Goal: Task Accomplishment & Management: Manage account settings

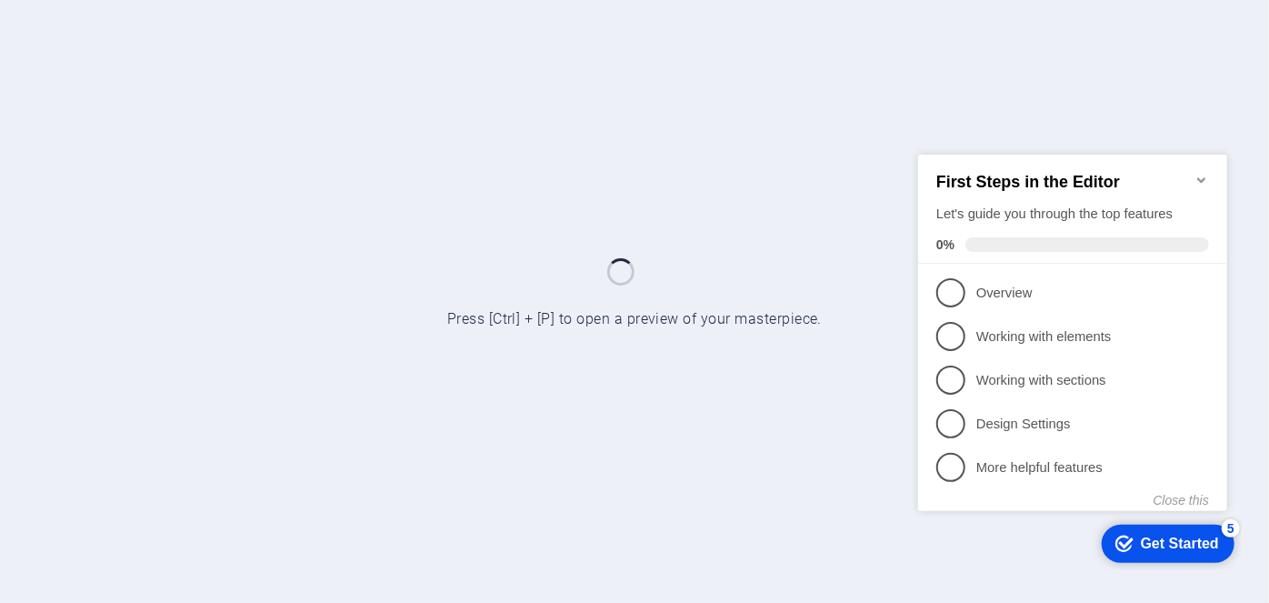
click at [1198, 172] on icon "Minimize checklist" at bounding box center [1201, 179] width 15 height 15
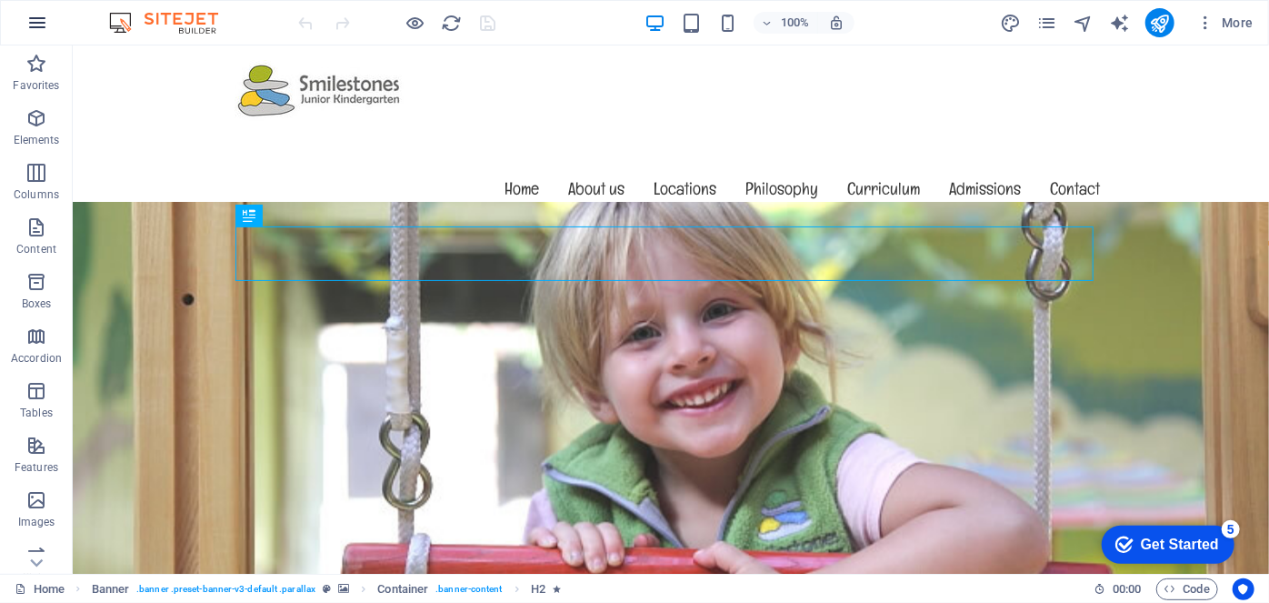
click at [32, 13] on icon "button" at bounding box center [37, 23] width 22 height 22
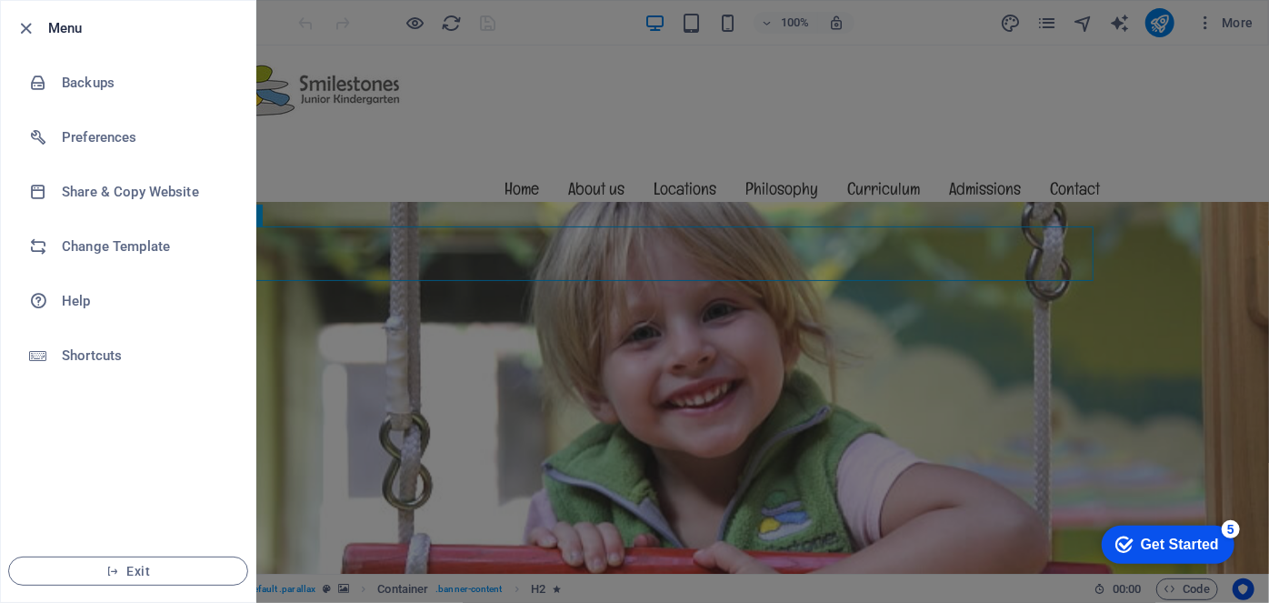
click at [1205, 73] on div at bounding box center [634, 301] width 1269 height 603
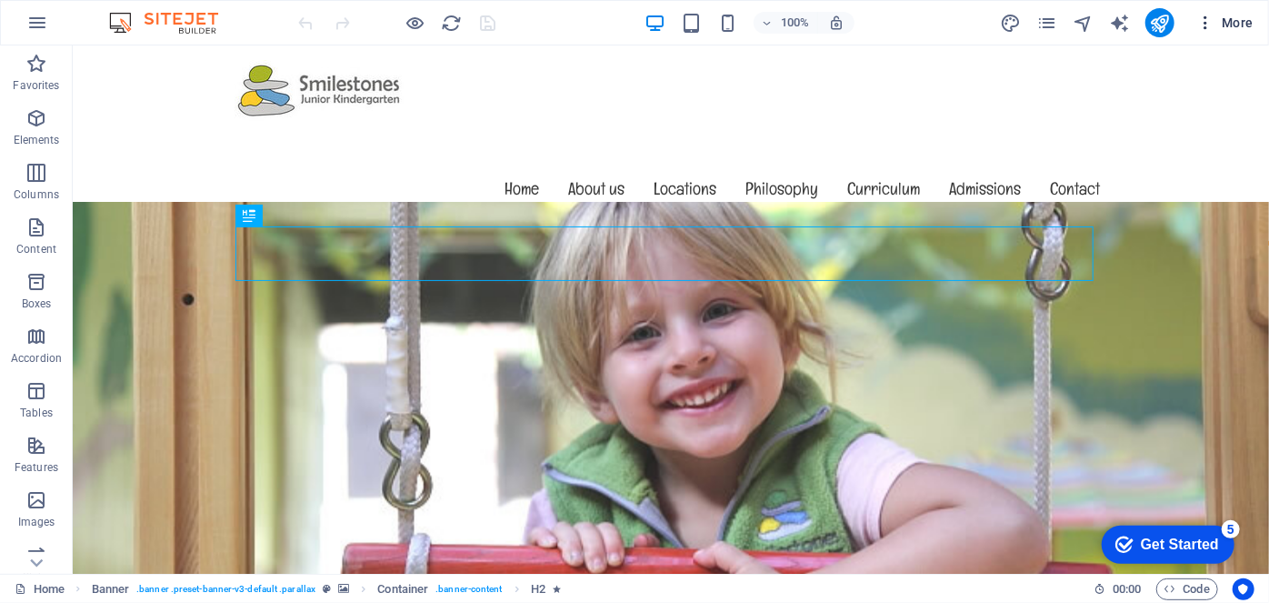
click at [1224, 33] on button "More" at bounding box center [1225, 22] width 72 height 29
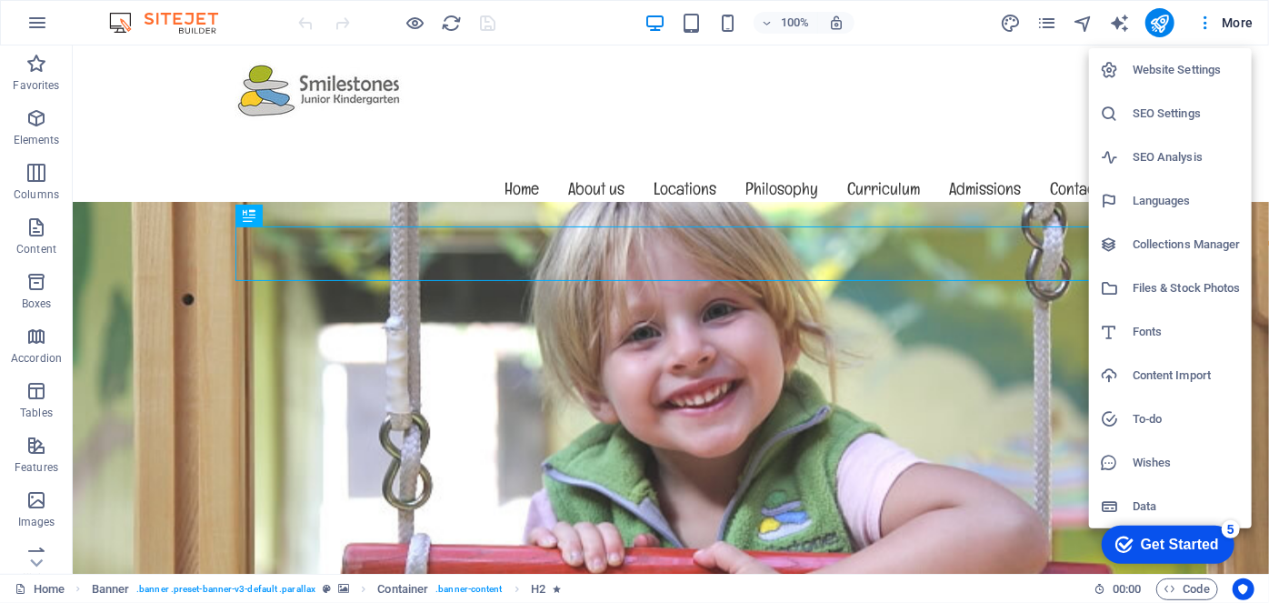
click at [1154, 326] on h6 "Fonts" at bounding box center [1187, 332] width 108 height 22
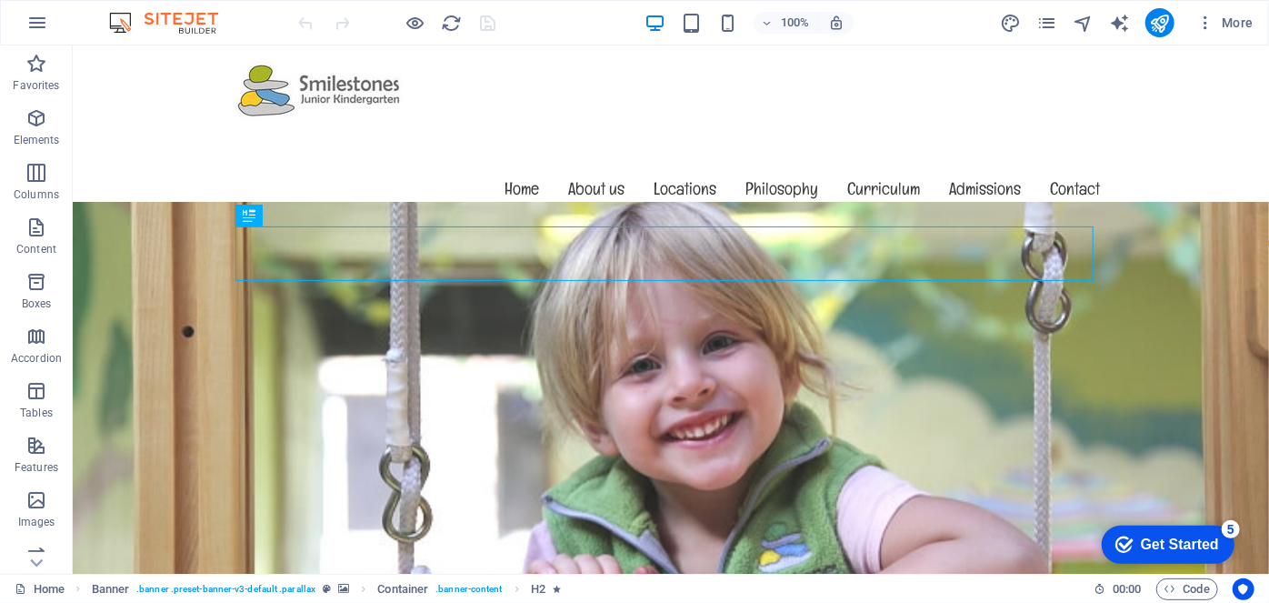
select select "popularity"
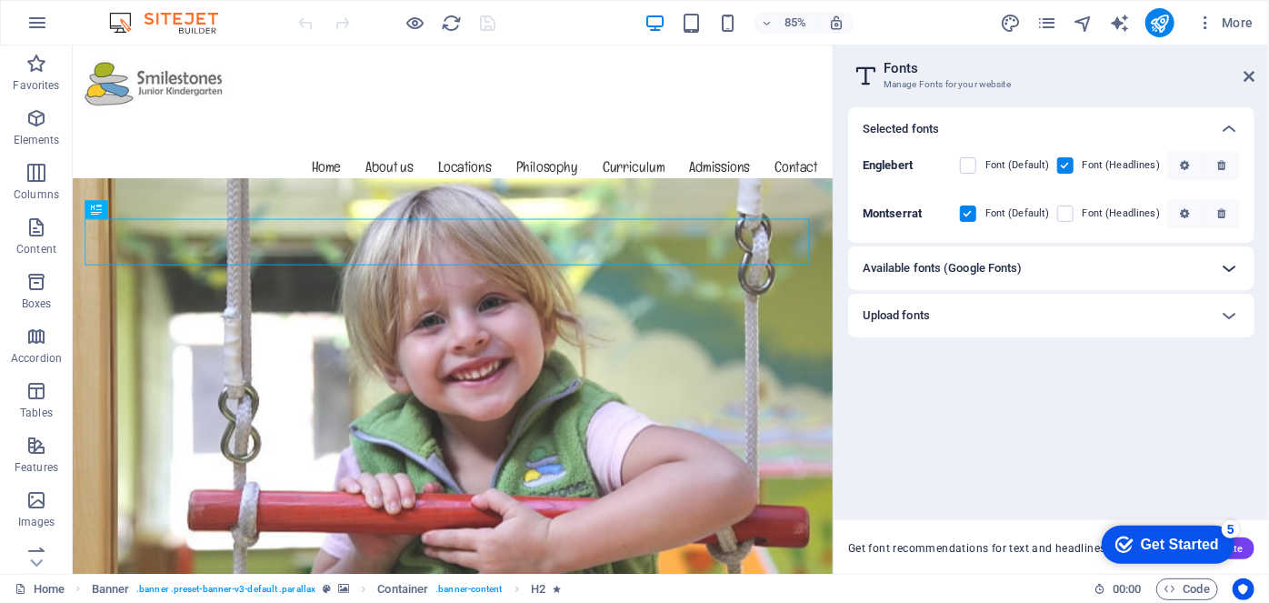
click at [1219, 266] on icon at bounding box center [1229, 268] width 22 height 22
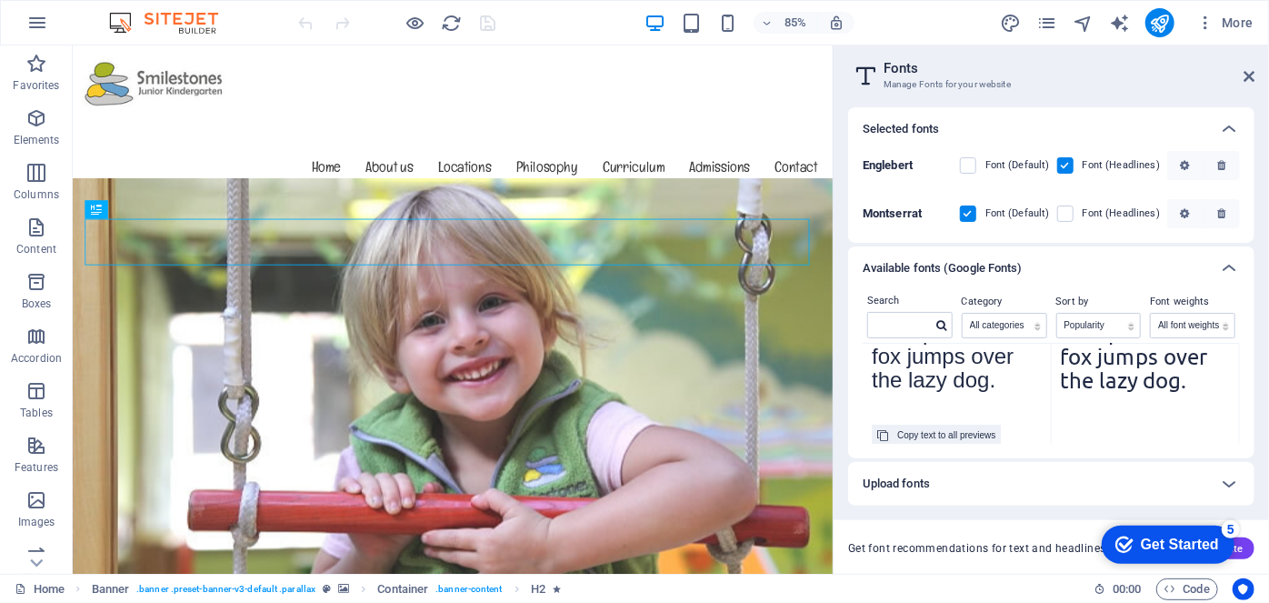
scroll to position [965, 0]
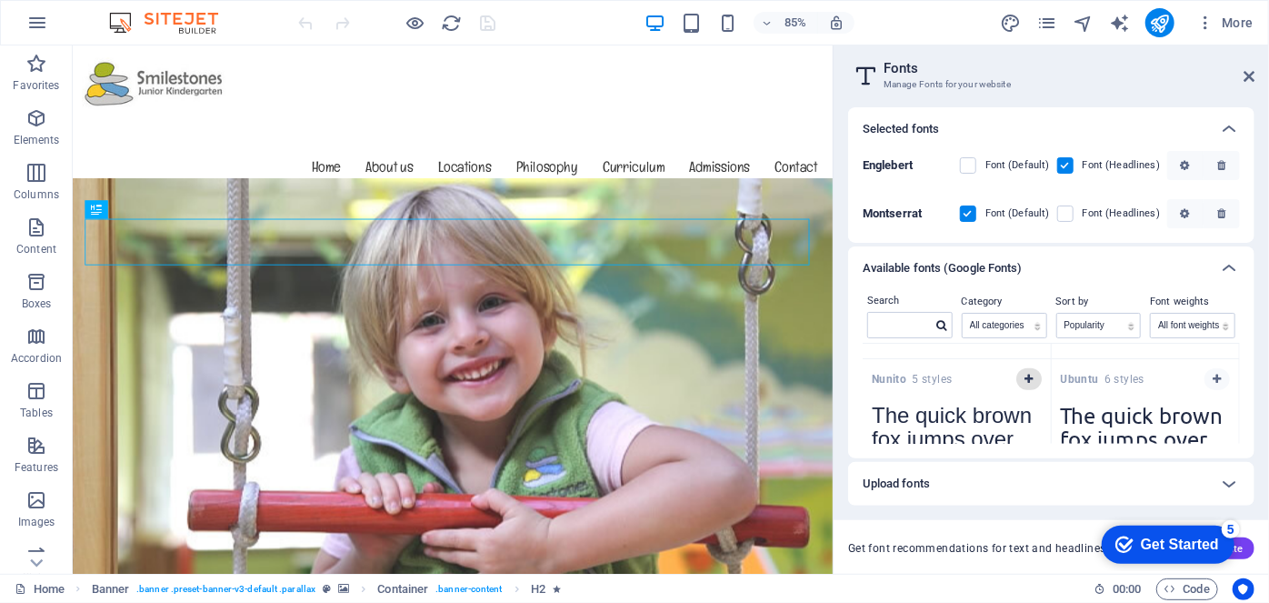
click at [1028, 376] on icon "button" at bounding box center [1029, 379] width 8 height 11
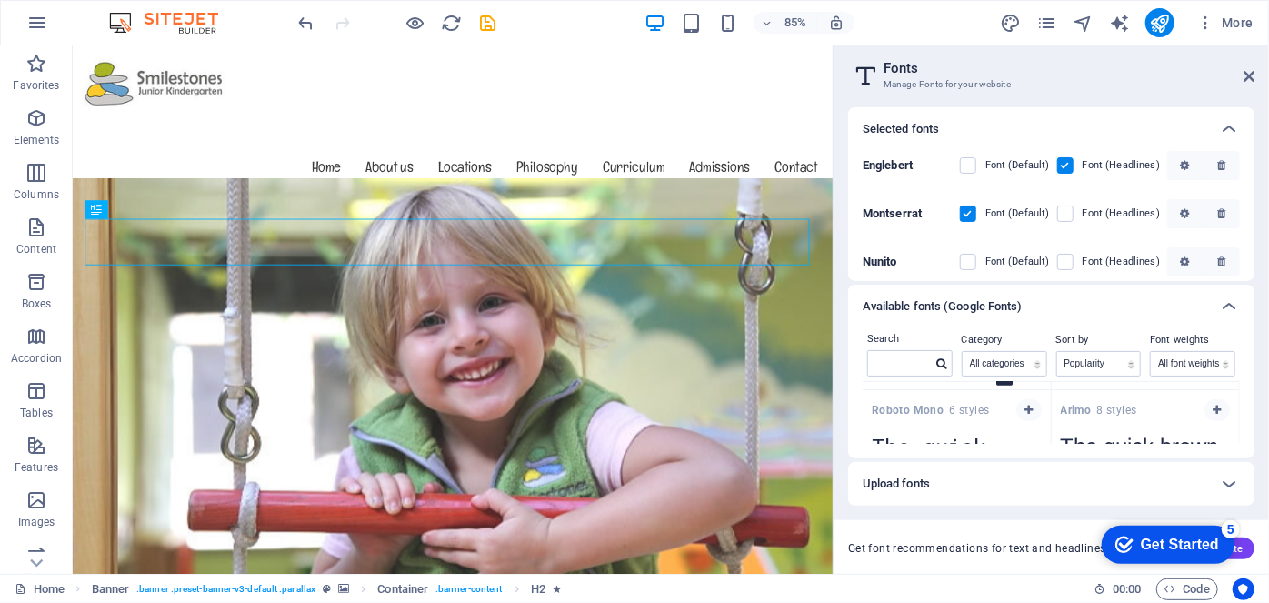
scroll to position [469, 0]
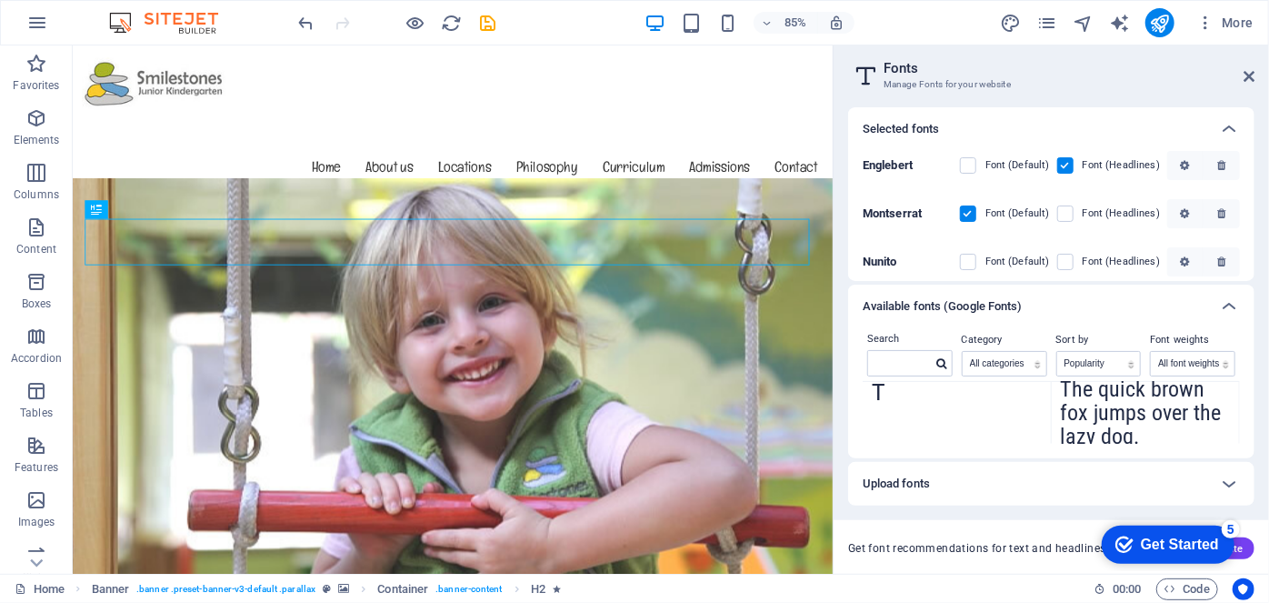
click at [971, 211] on label at bounding box center [968, 214] width 16 height 16
click at [0, 0] on input "checkbox" at bounding box center [0, 0] width 0 height 0
click at [1183, 214] on icon "button" at bounding box center [1184, 213] width 9 height 11
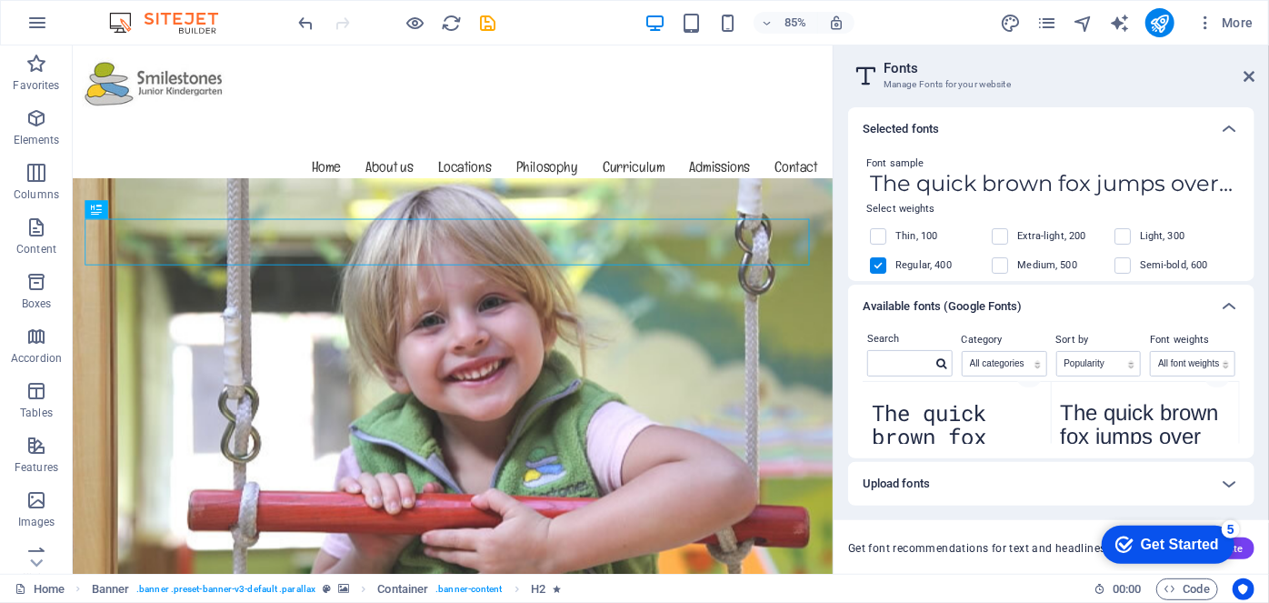
scroll to position [635, 0]
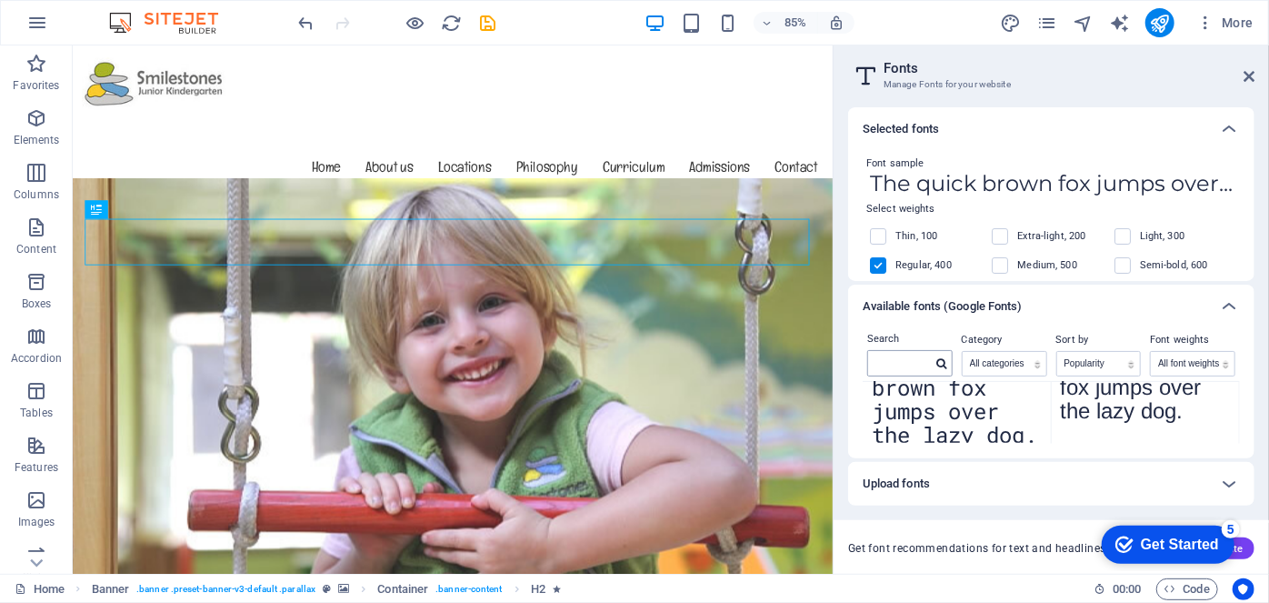
click at [941, 358] on icon at bounding box center [942, 363] width 10 height 11
click at [1033, 364] on select "All categories serif display monospace sans-serif handwriting" at bounding box center [1005, 364] width 84 height 24
click at [1077, 448] on div "Search Category All categories serif display monospace sans-serif handwriting S…" at bounding box center [1051, 393] width 406 height 130
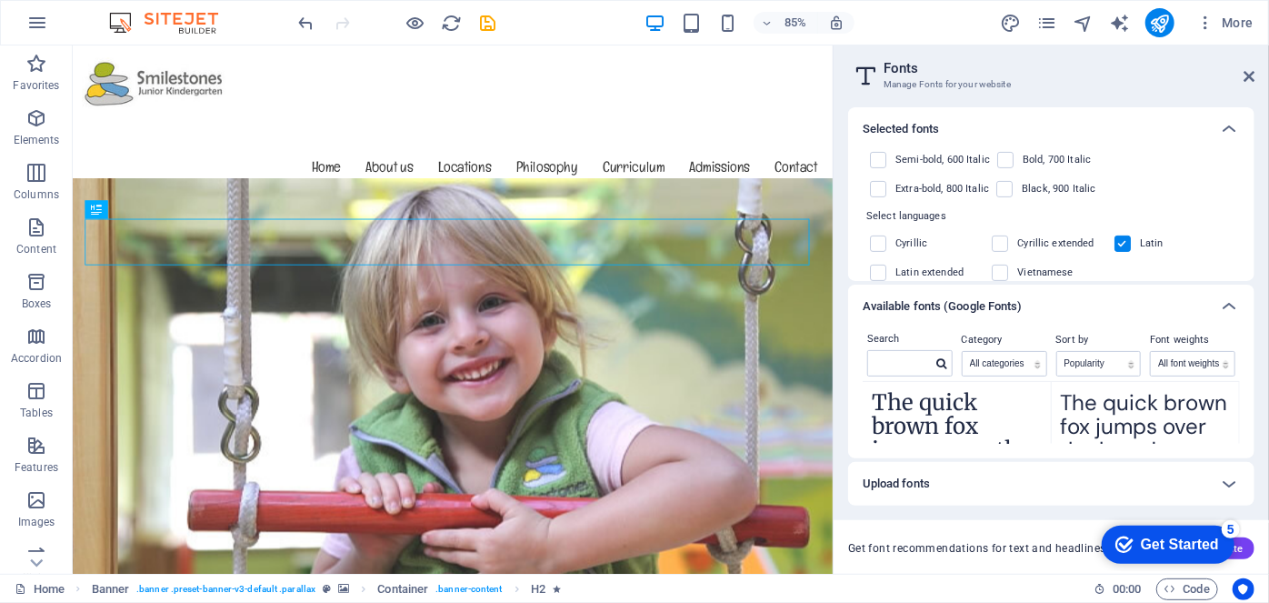
scroll to position [366, 0]
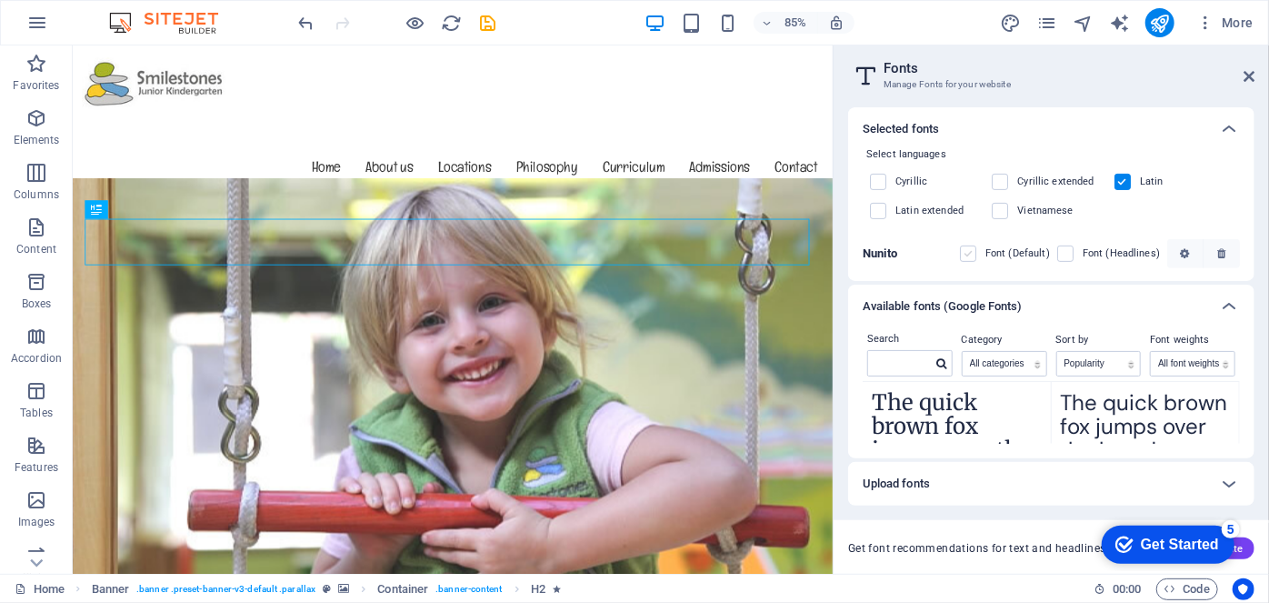
click at [966, 251] on label at bounding box center [968, 254] width 16 height 16
click at [0, 0] on input "checkbox" at bounding box center [0, 0] width 0 height 0
click at [1067, 250] on label at bounding box center [1066, 254] width 16 height 16
click at [0, 0] on input "checkbox" at bounding box center [0, 0] width 0 height 0
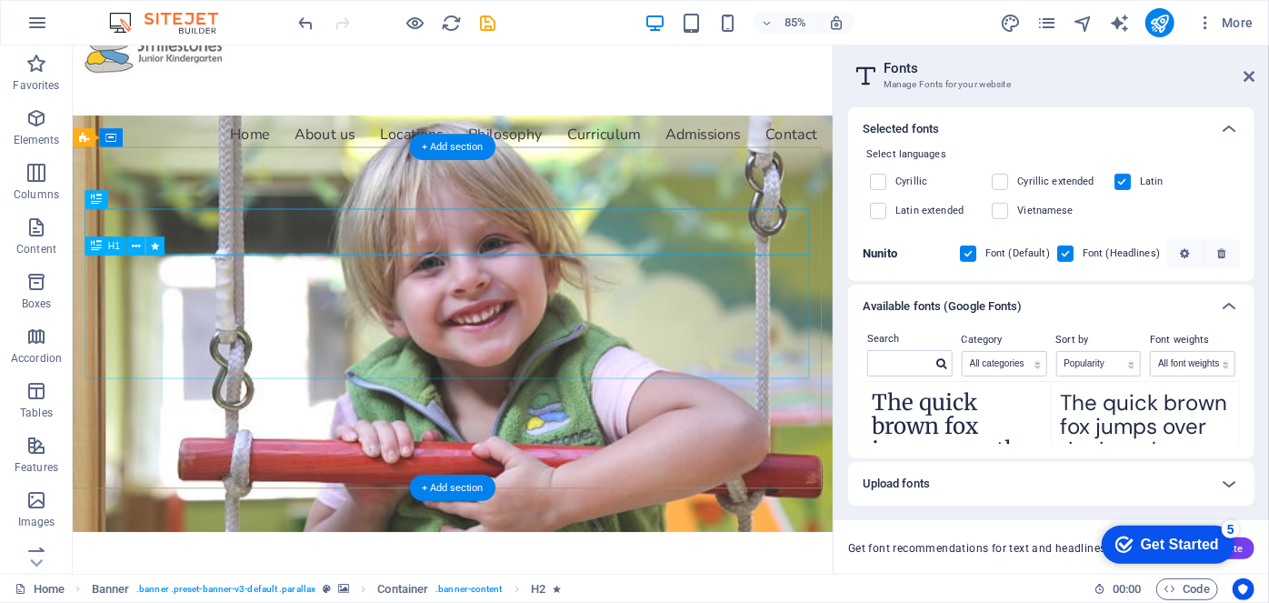
scroll to position [82, 0]
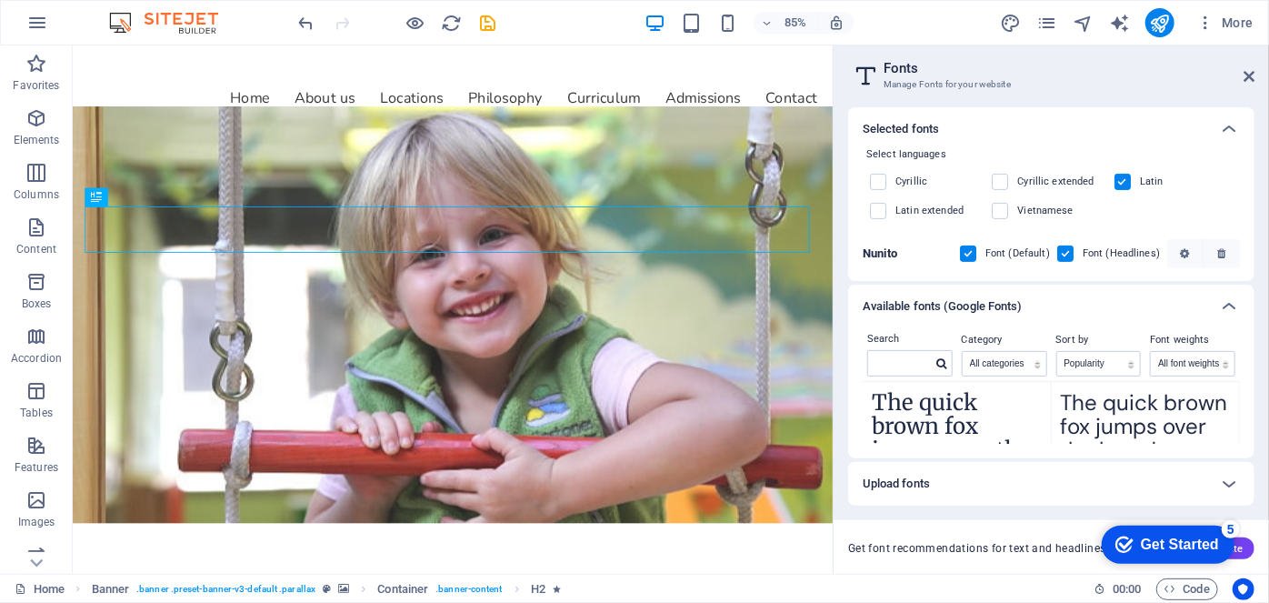
click at [1061, 255] on label at bounding box center [1066, 254] width 16 height 16
click at [0, 0] on input "checkbox" at bounding box center [0, 0] width 0 height 0
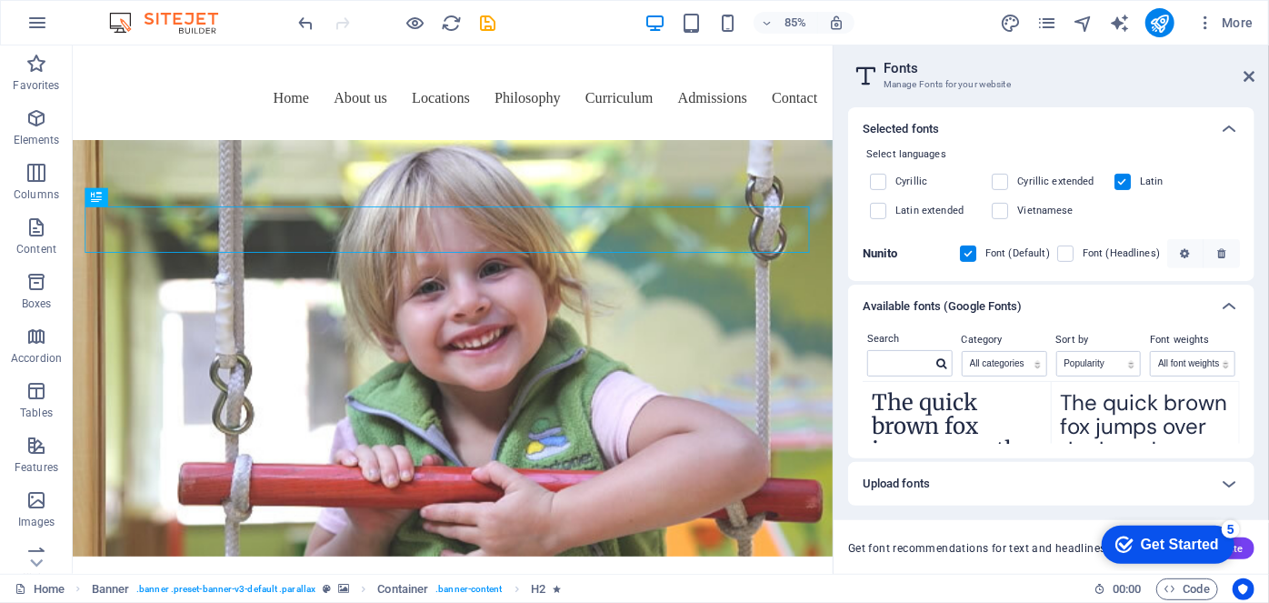
scroll to position [89, 0]
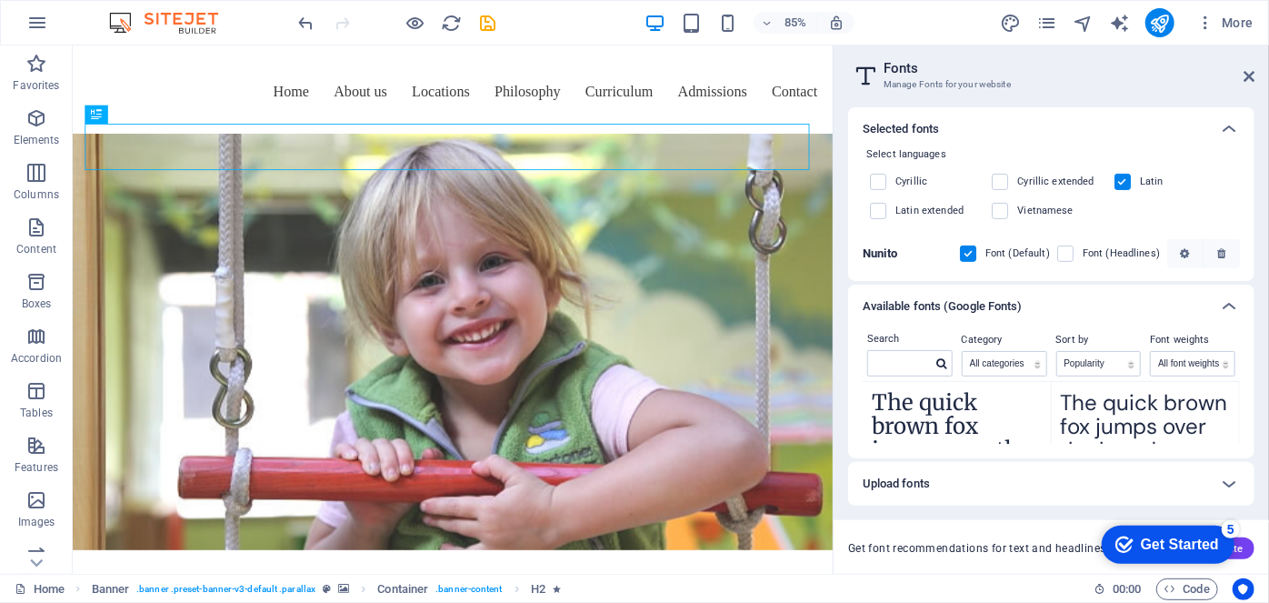
click at [968, 248] on label at bounding box center [968, 254] width 16 height 16
click at [0, 0] on input "checkbox" at bounding box center [0, 0] width 0 height 0
click at [1067, 253] on label at bounding box center [1066, 254] width 16 height 16
click at [0, 0] on input "checkbox" at bounding box center [0, 0] width 0 height 0
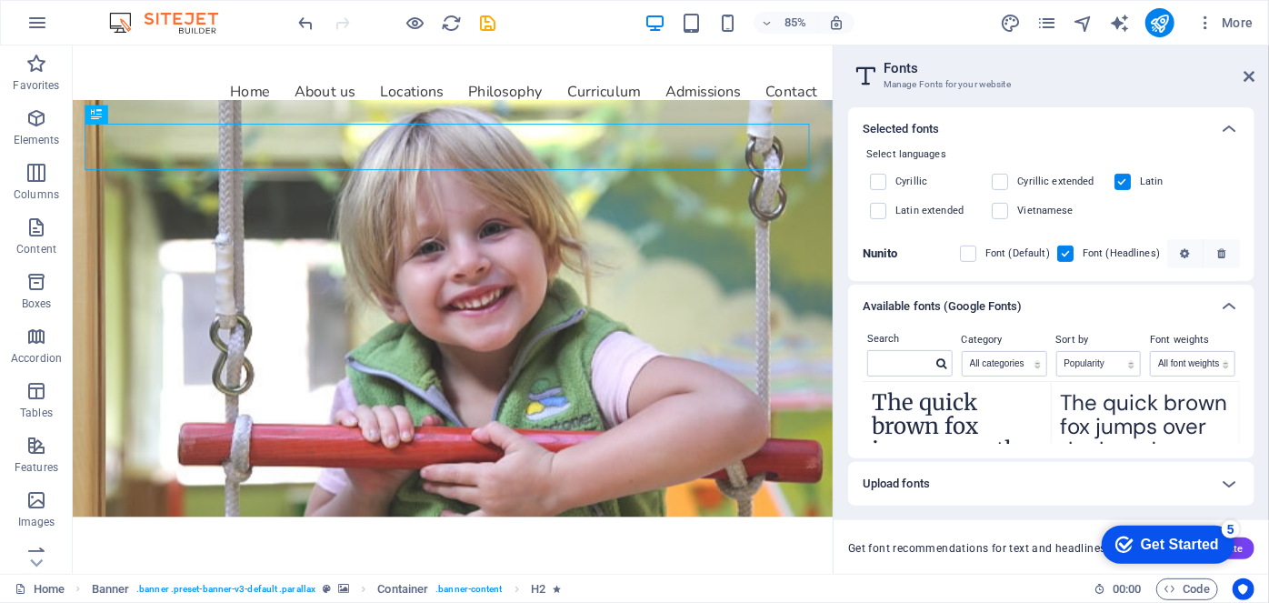
scroll to position [82, 0]
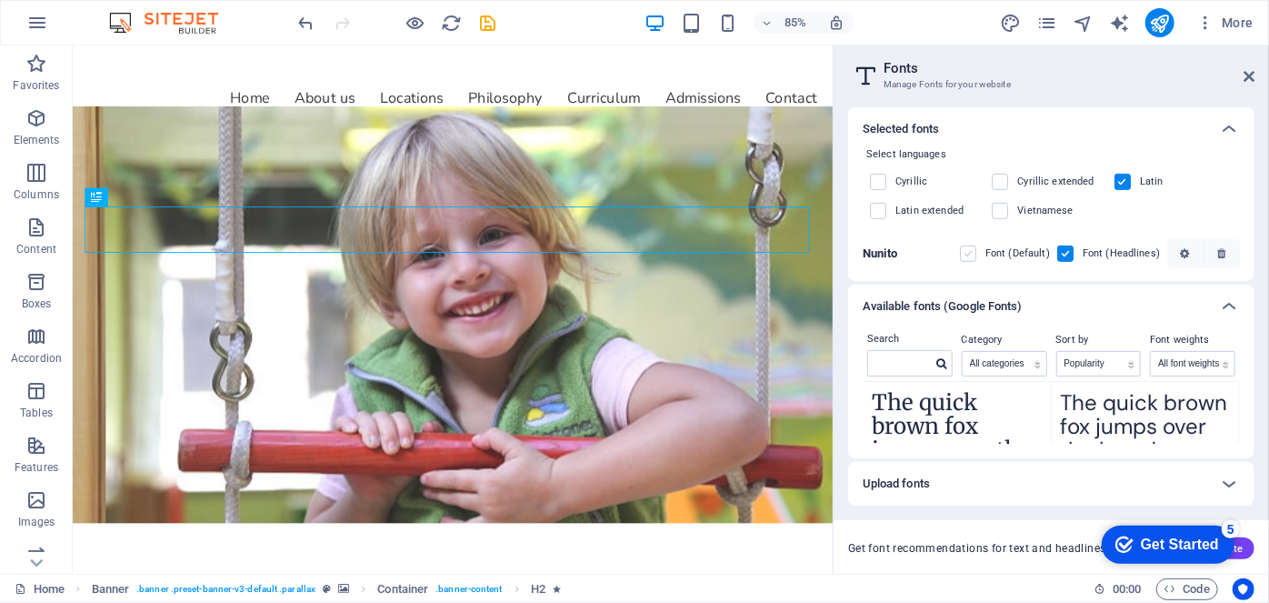
click at [965, 253] on label at bounding box center [968, 254] width 16 height 16
click at [0, 0] on input "checkbox" at bounding box center [0, 0] width 0 height 0
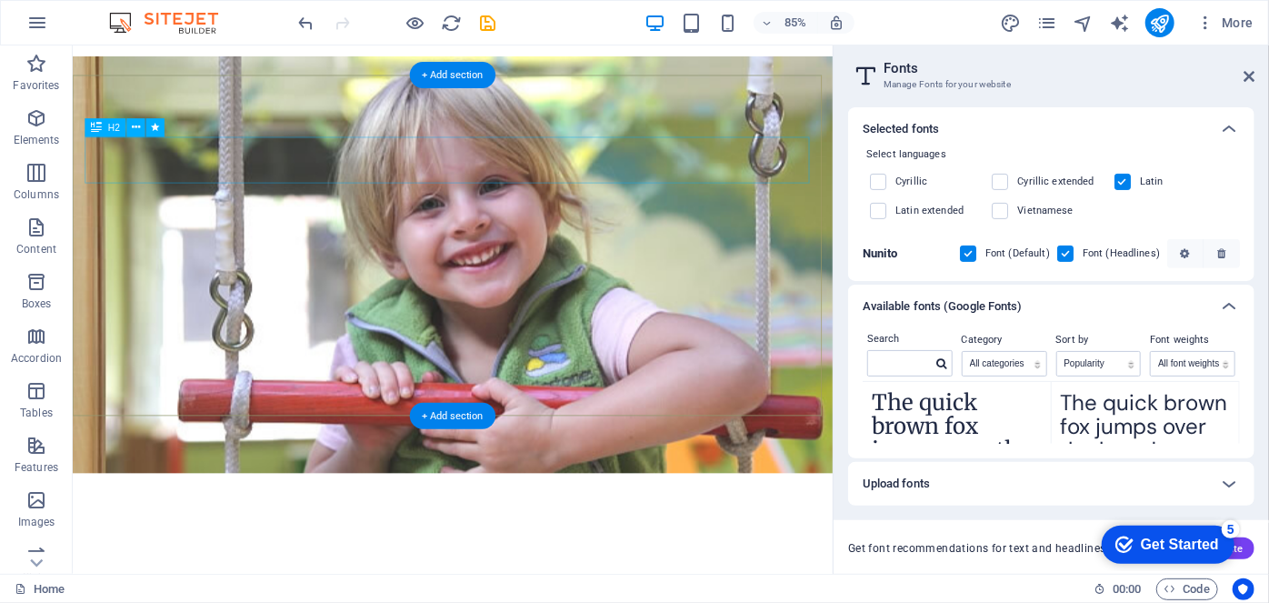
scroll to position [0, 0]
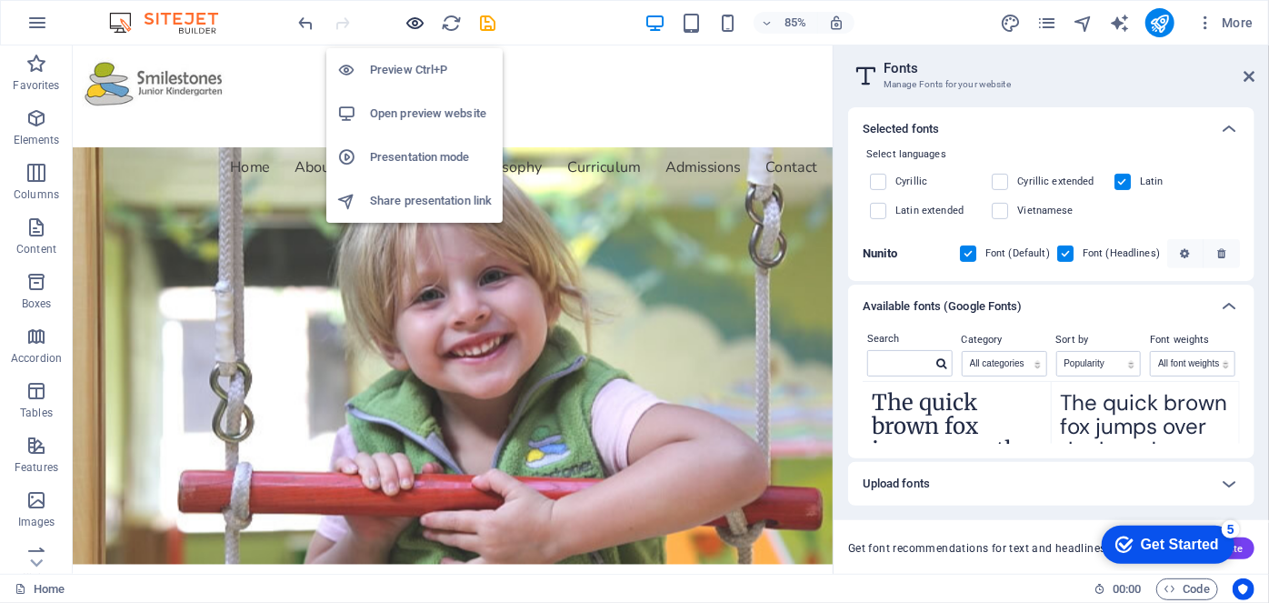
drag, startPoint x: 412, startPoint y: 22, endPoint x: 444, endPoint y: 353, distance: 332.5
click at [412, 22] on icon "button" at bounding box center [416, 23] width 21 height 21
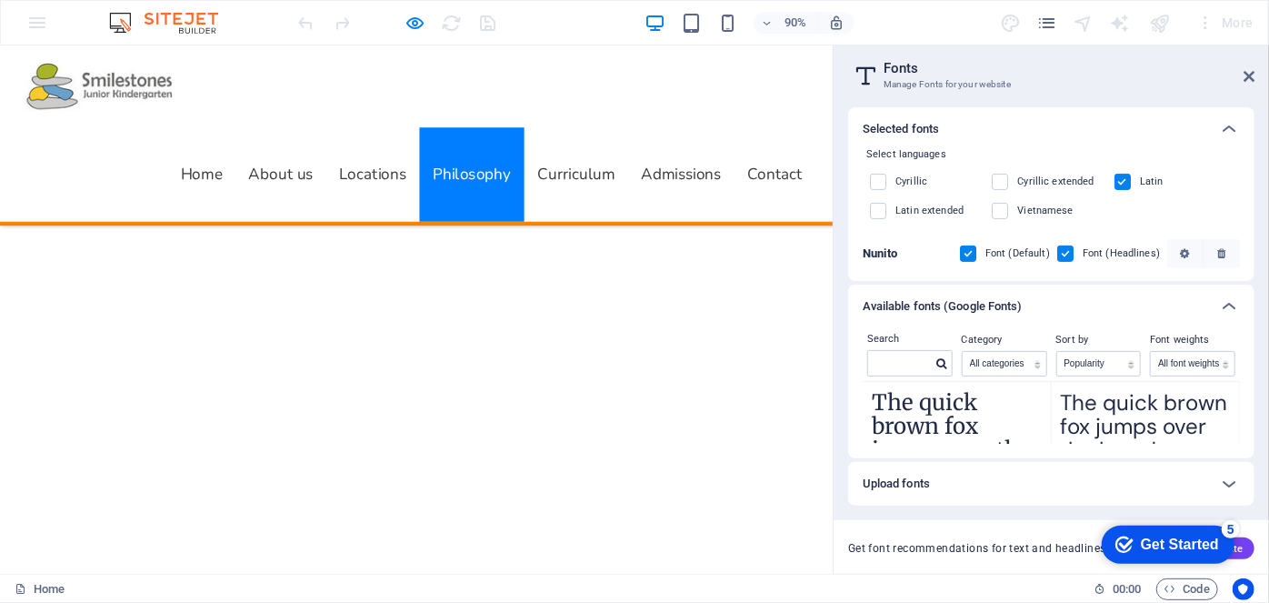
scroll to position [5125, 0]
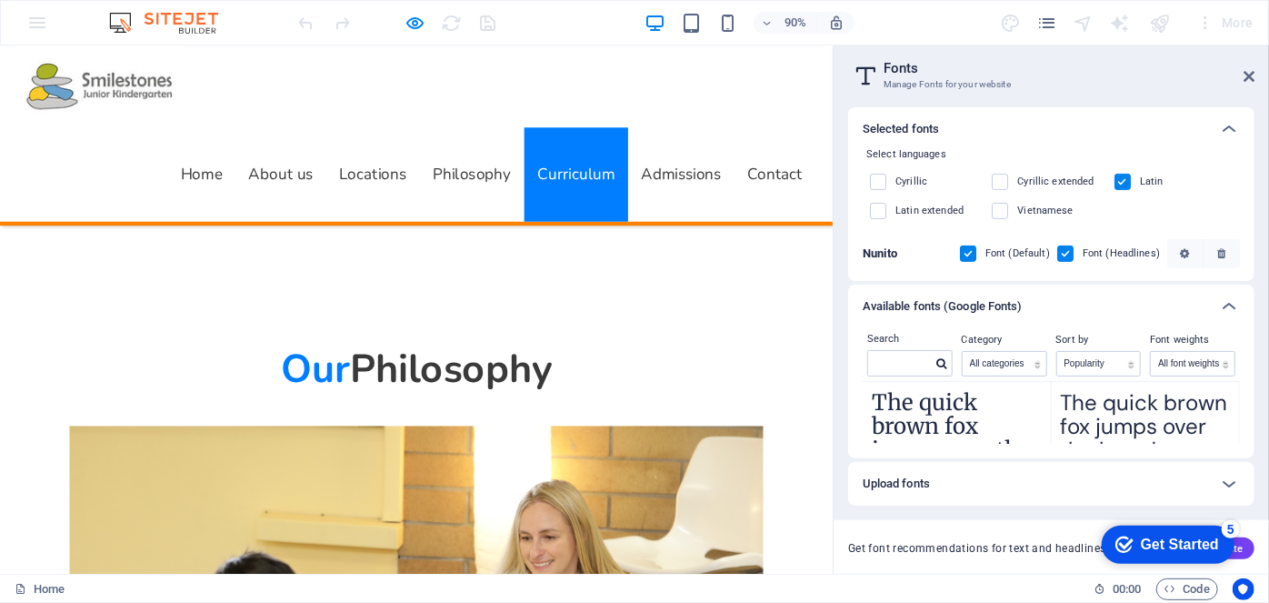
click at [1249, 68] on h2 "Fonts" at bounding box center [1069, 68] width 371 height 16
click at [1246, 71] on icon at bounding box center [1249, 76] width 11 height 15
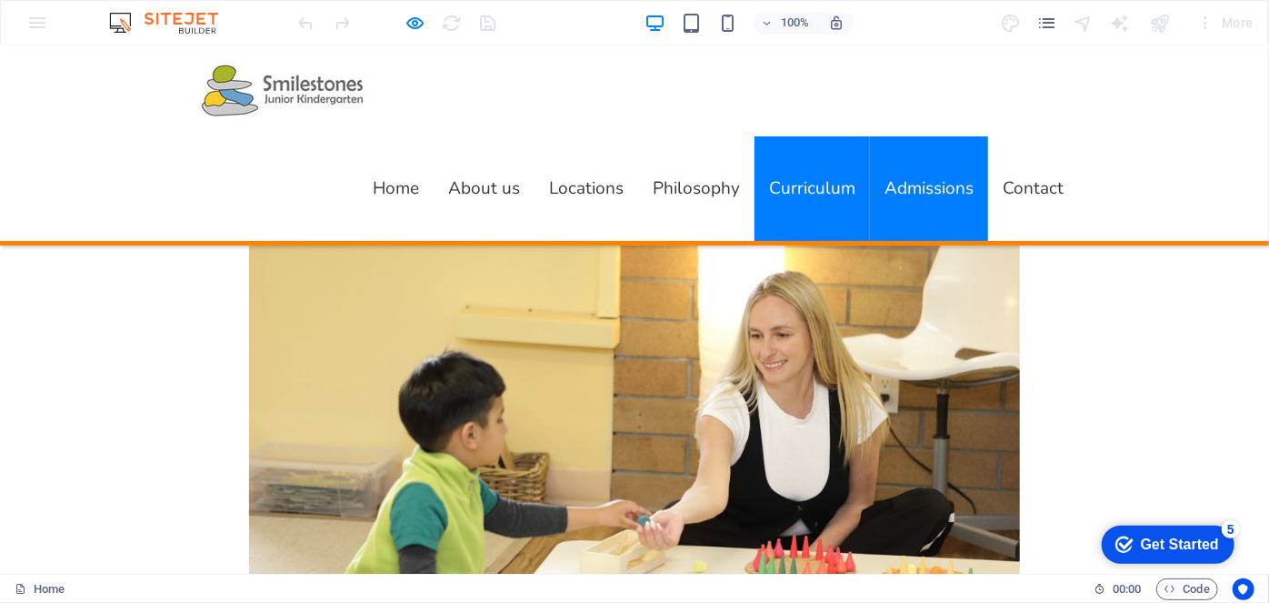
scroll to position [5290, 0]
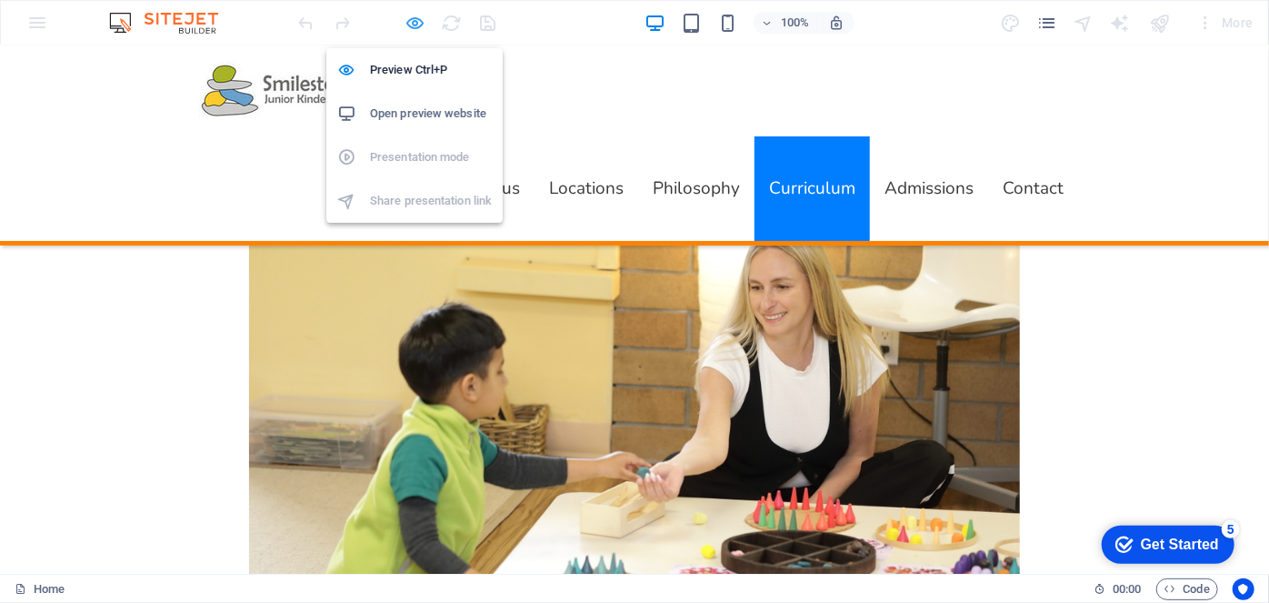
click at [419, 25] on icon "button" at bounding box center [416, 23] width 21 height 21
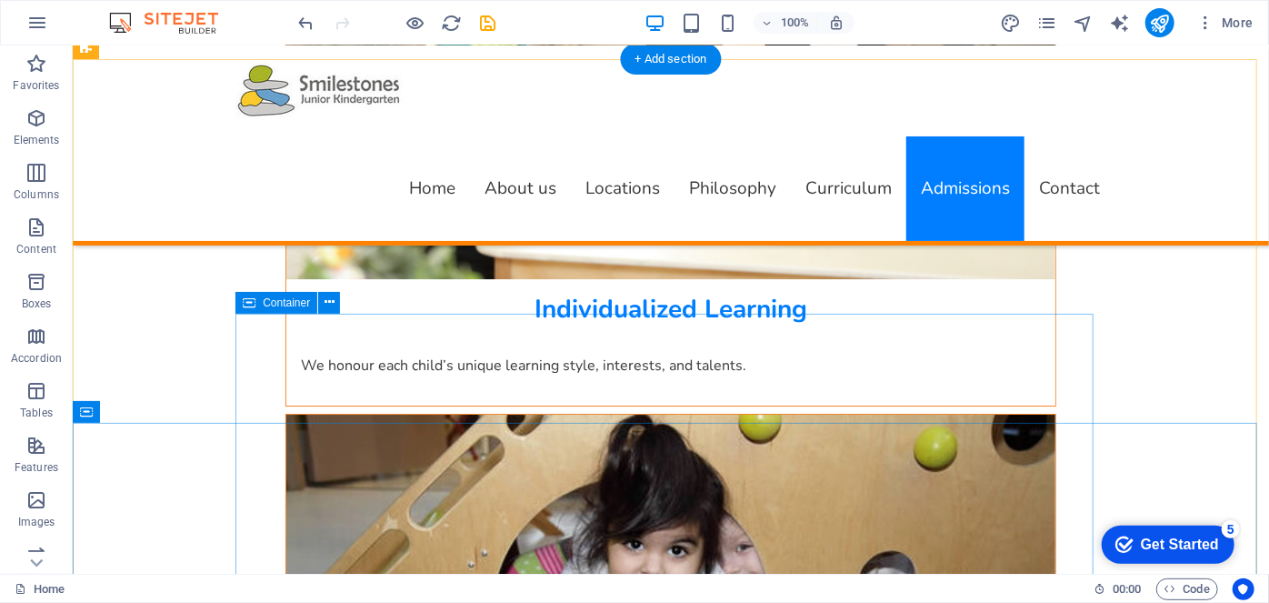
scroll to position [9982, 0]
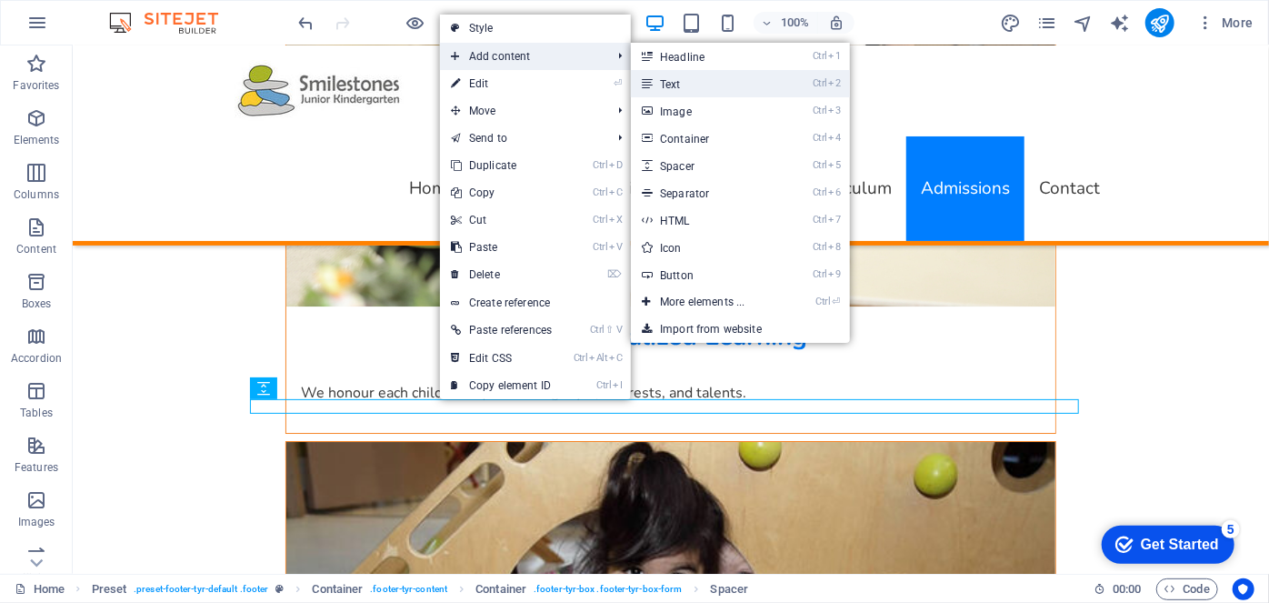
click at [692, 87] on link "Ctrl 2 Text" at bounding box center [706, 83] width 150 height 27
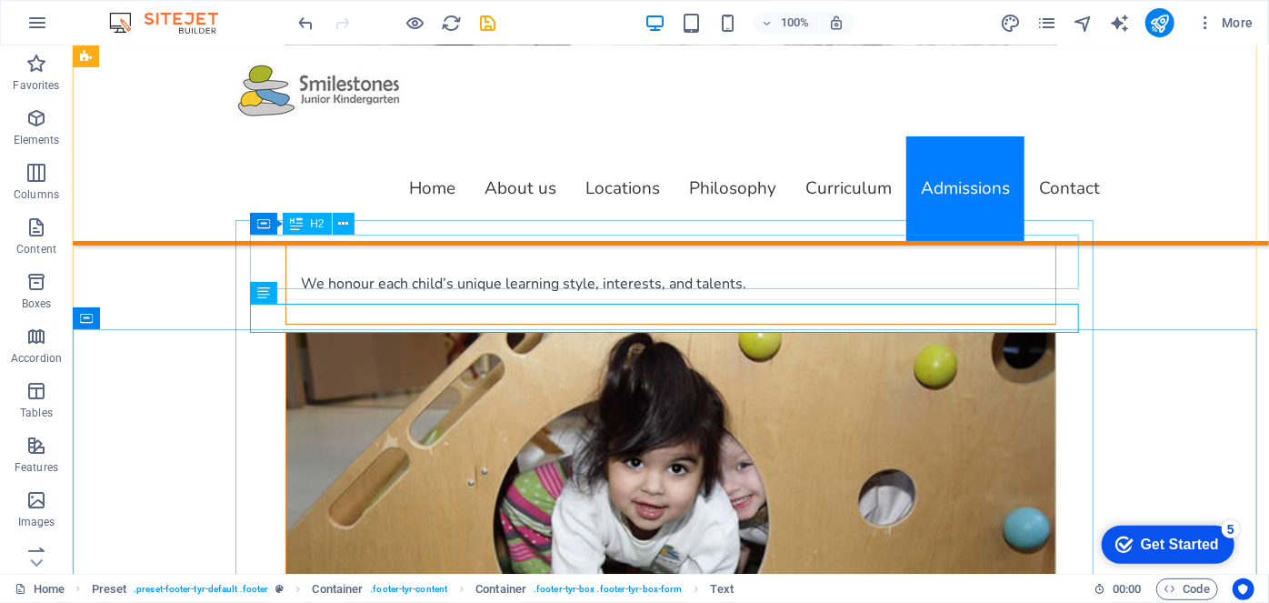
scroll to position [10065, 0]
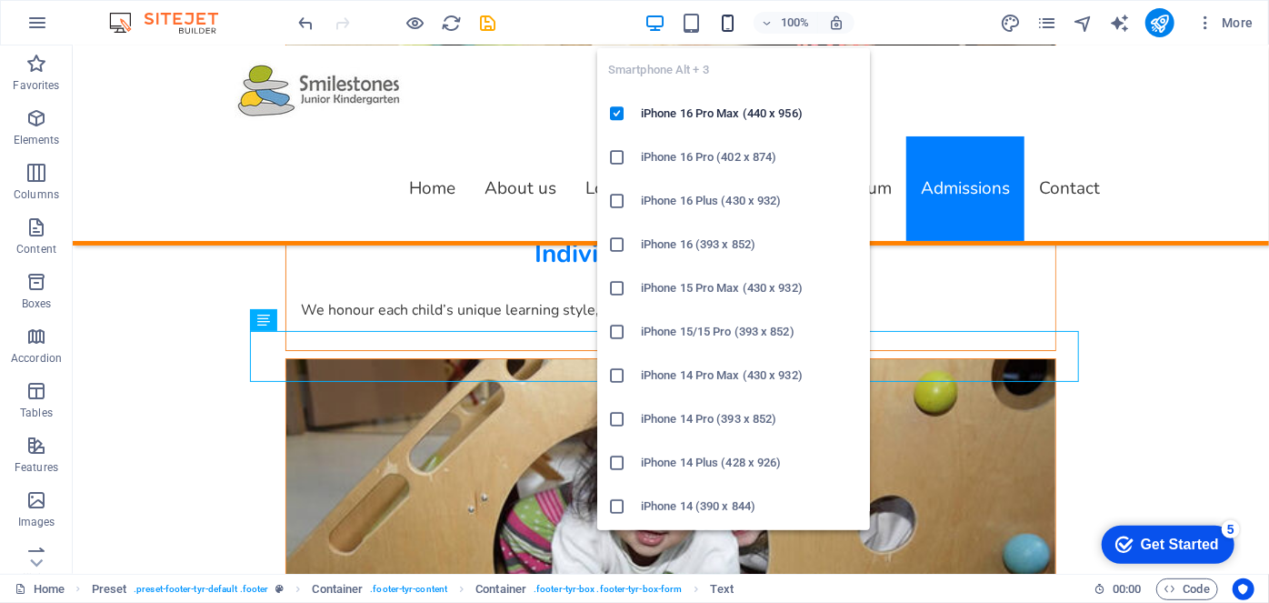
click at [728, 15] on icon "button" at bounding box center [727, 23] width 21 height 21
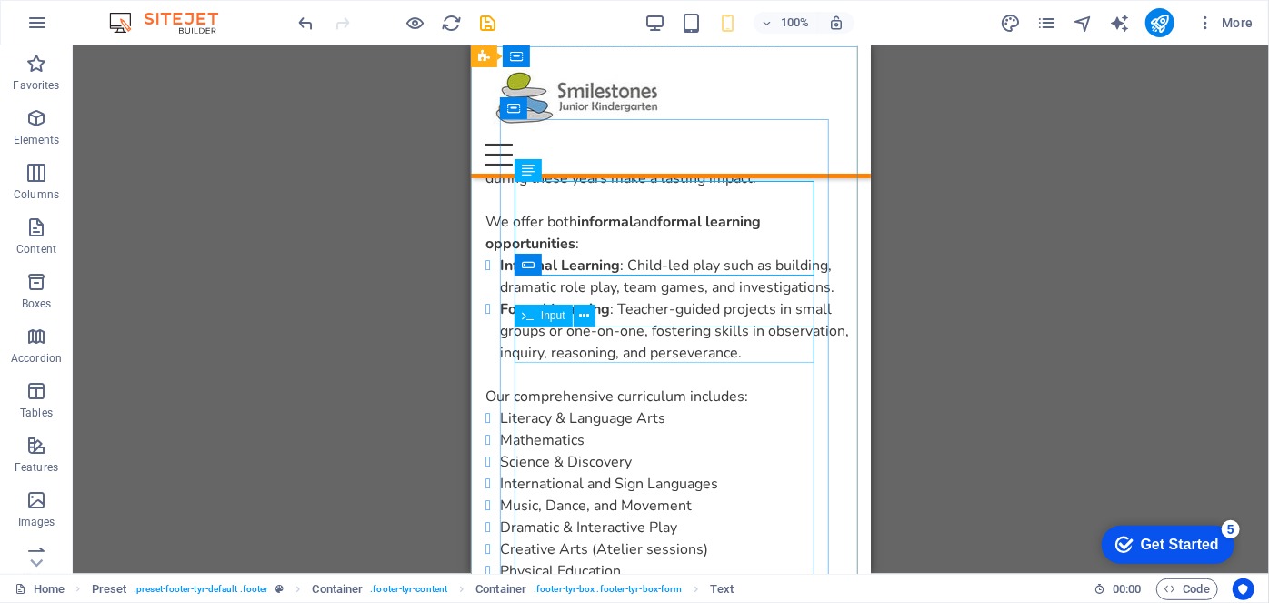
scroll to position [9711, 0]
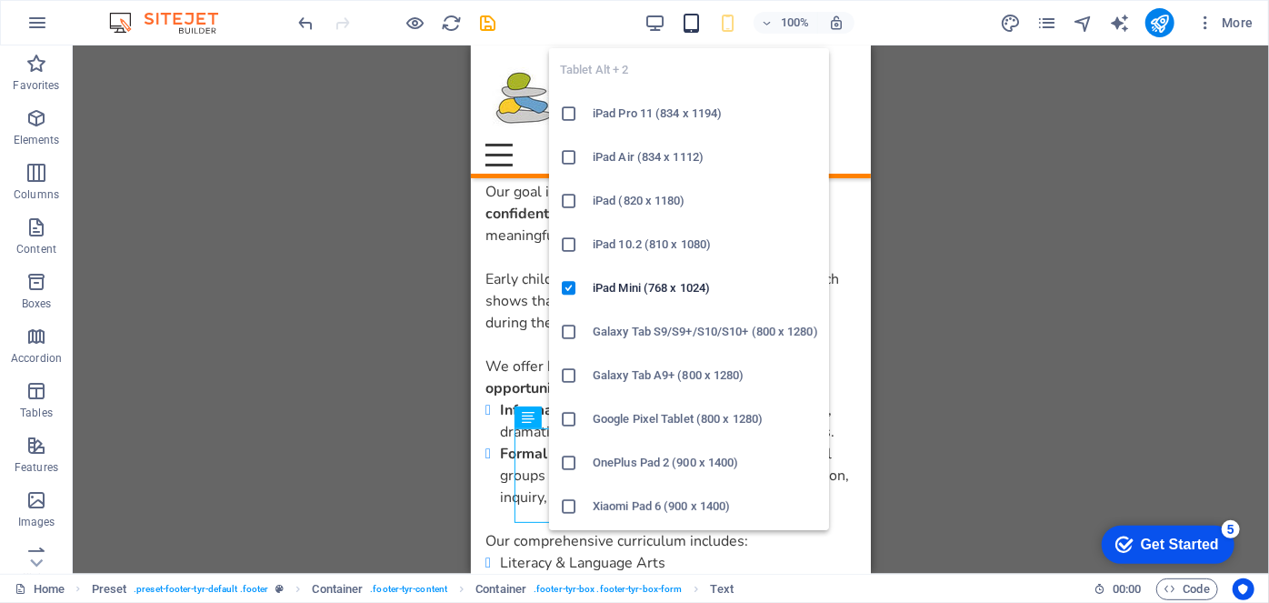
click at [694, 22] on icon "button" at bounding box center [691, 23] width 21 height 21
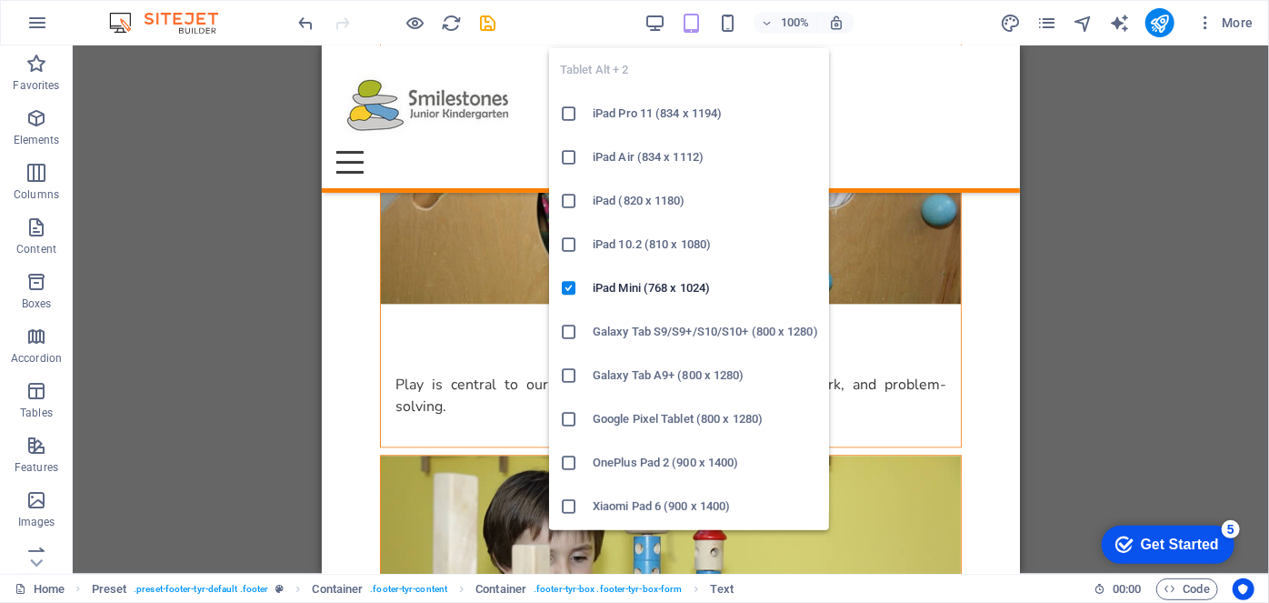
scroll to position [9453, 0]
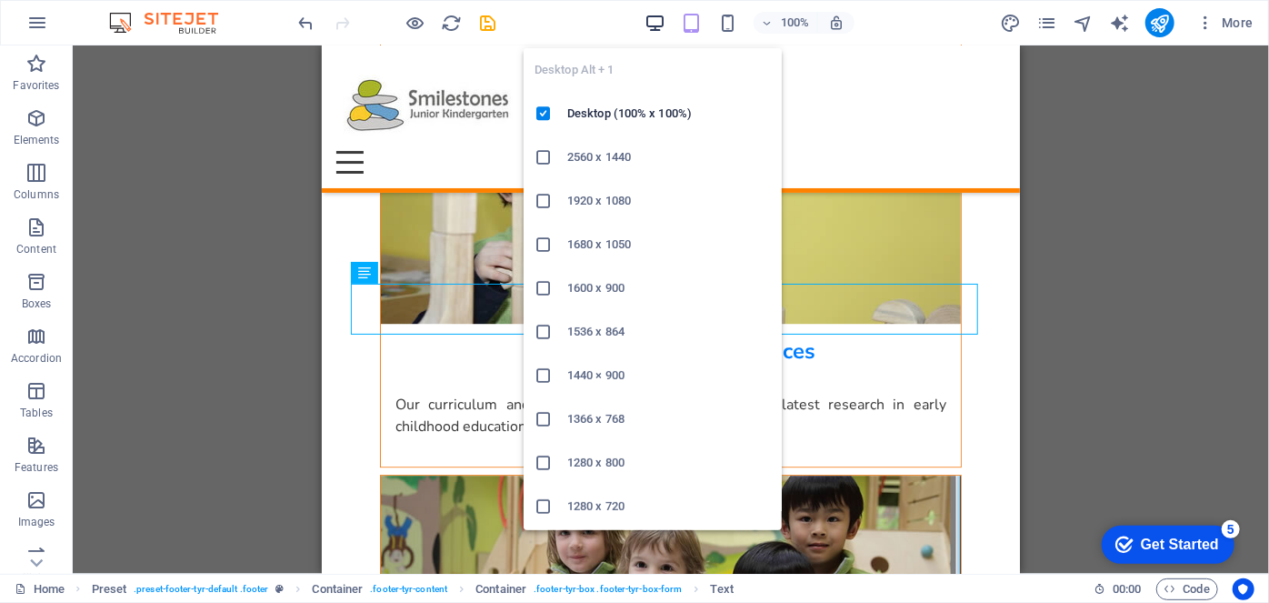
click at [649, 25] on icon "button" at bounding box center [655, 23] width 21 height 21
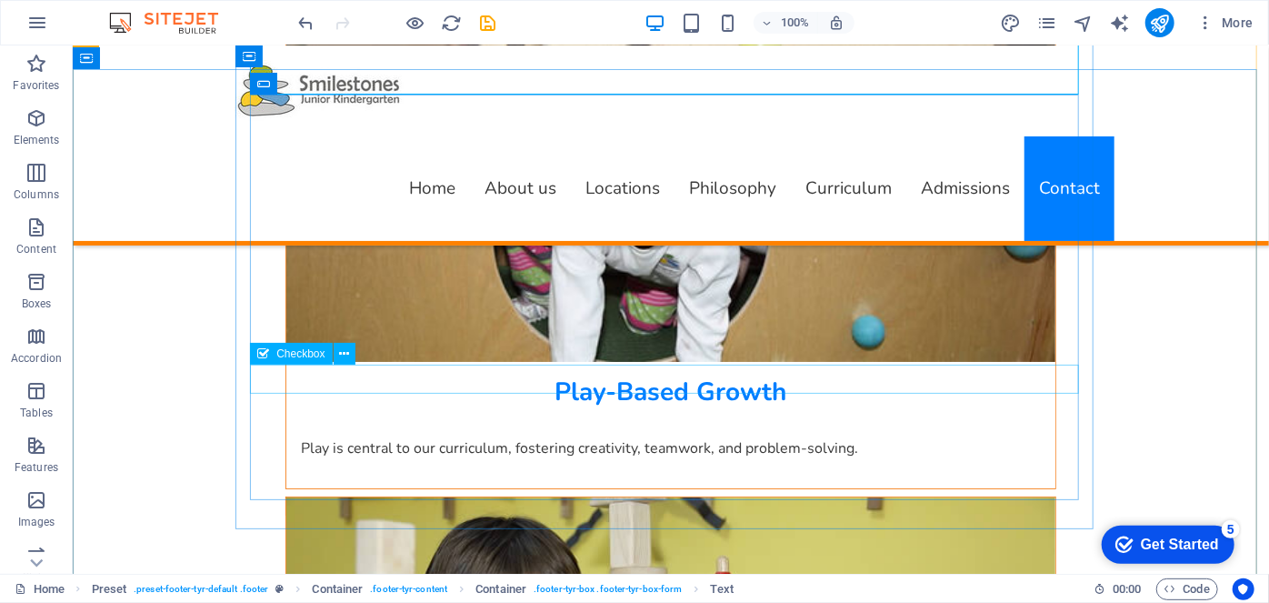
scroll to position [10446, 0]
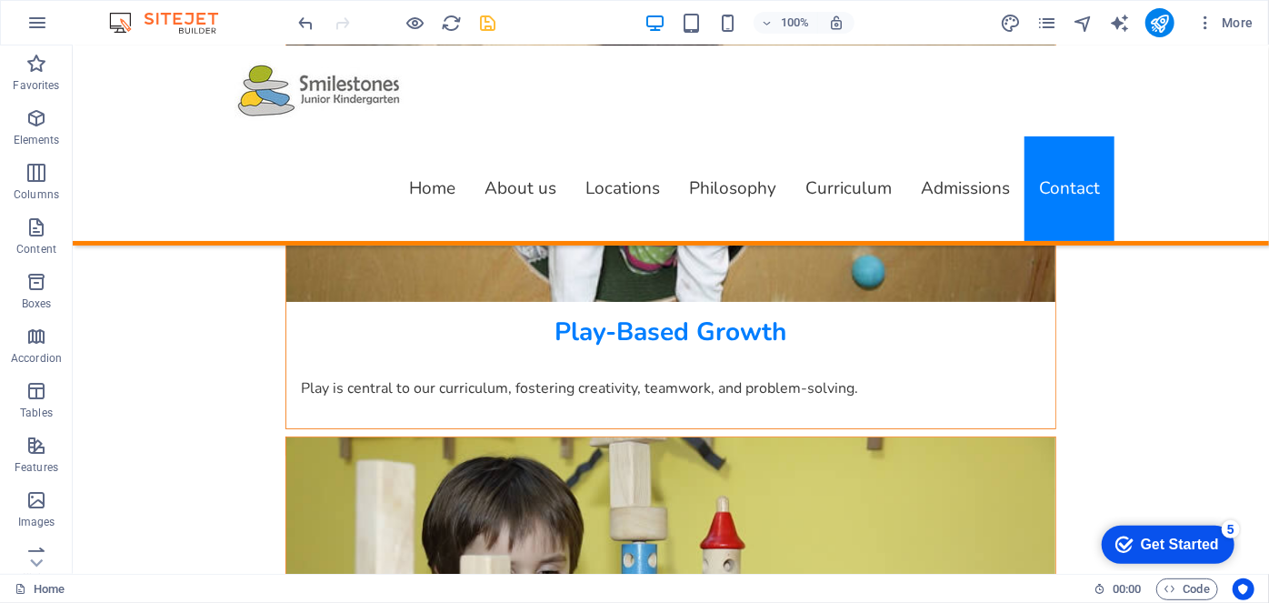
click at [489, 23] on icon "save" at bounding box center [488, 23] width 21 height 21
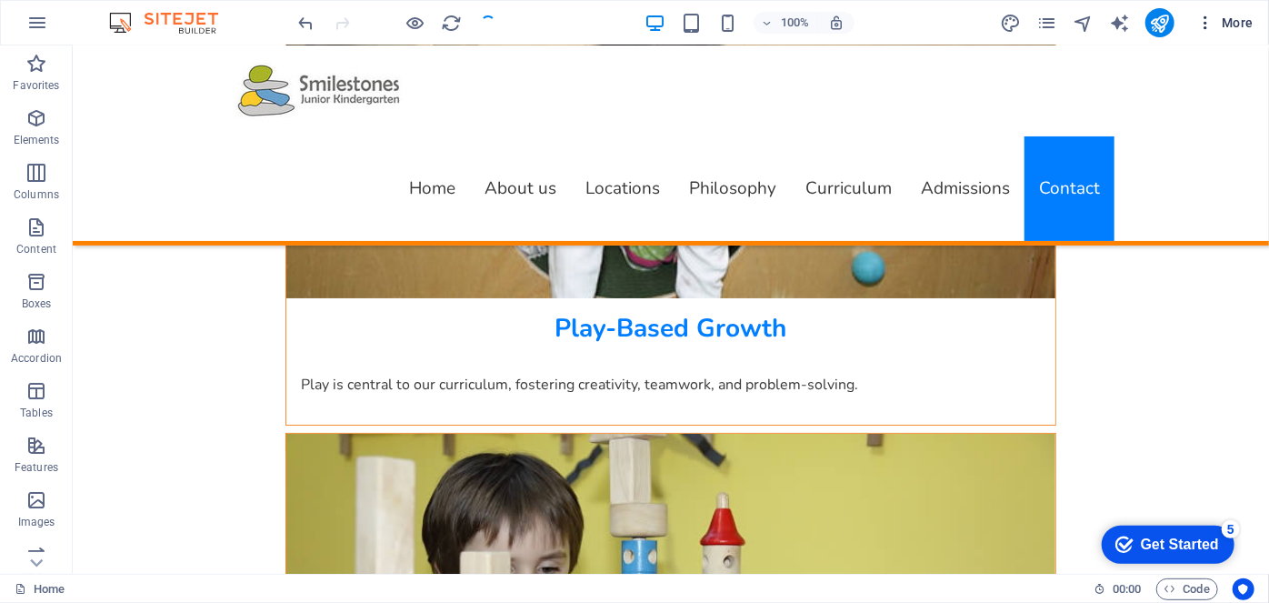
click at [1224, 30] on span "More" at bounding box center [1225, 23] width 57 height 18
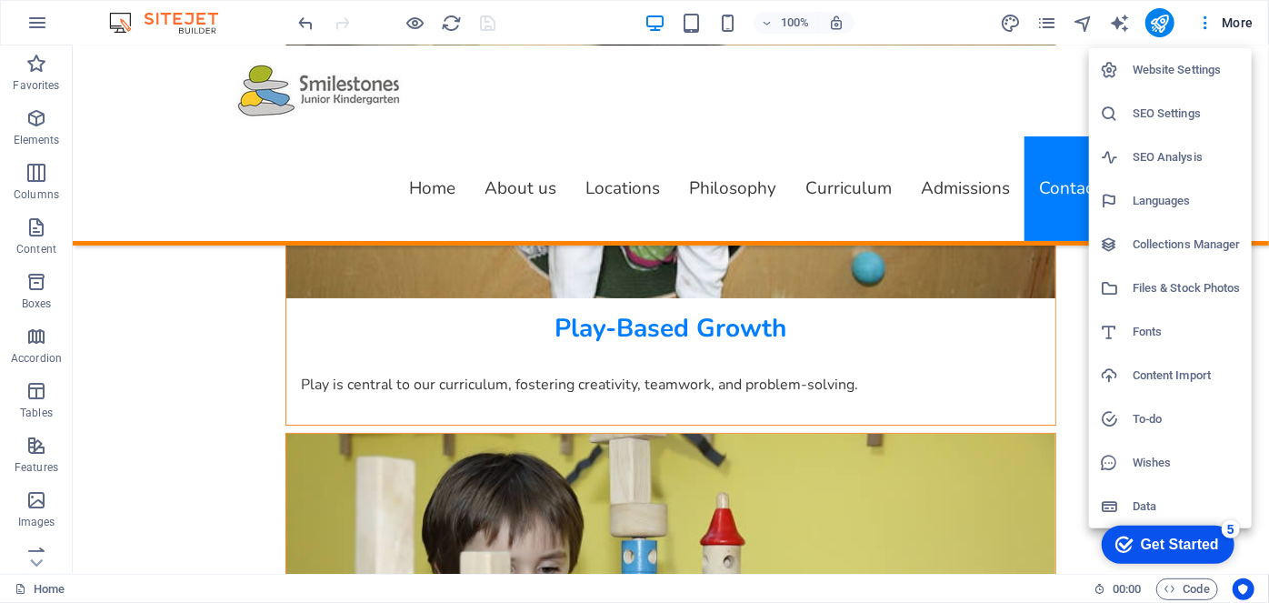
click at [647, 550] on div at bounding box center [634, 301] width 1269 height 603
click at [647, 550] on div "Website Settings SEO Settings SEO Analysis Languages Collections Manager Files …" at bounding box center [634, 307] width 1269 height 592
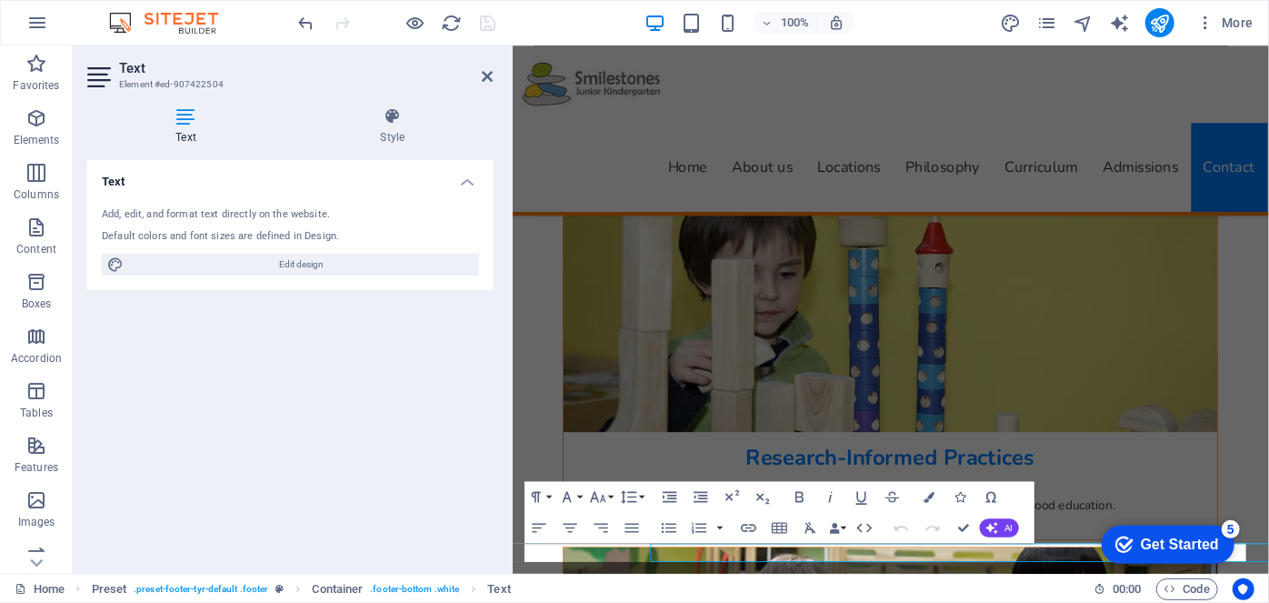
scroll to position [10353, 0]
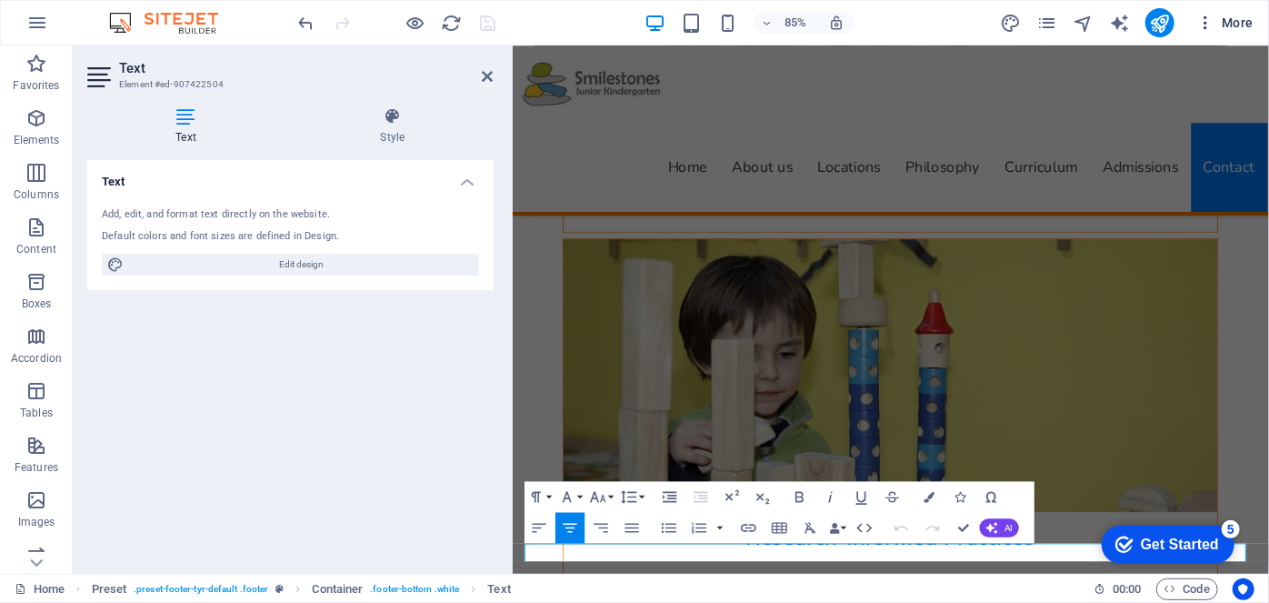
click at [1239, 25] on span "More" at bounding box center [1225, 23] width 57 height 18
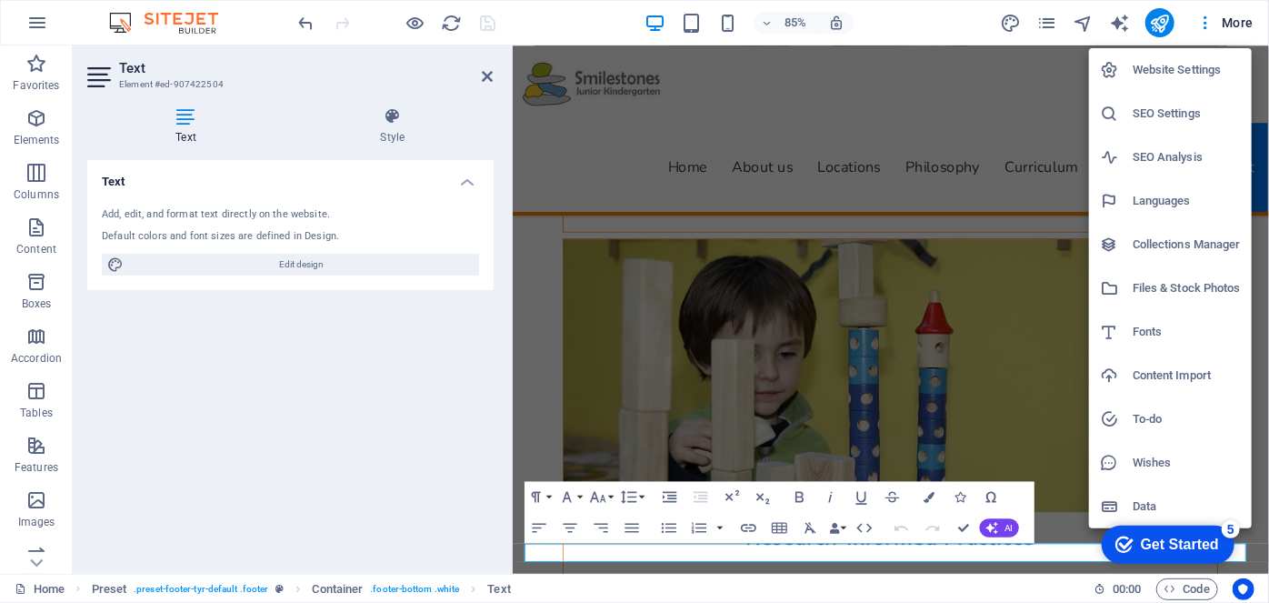
click at [1188, 75] on h6 "Website Settings" at bounding box center [1187, 70] width 108 height 22
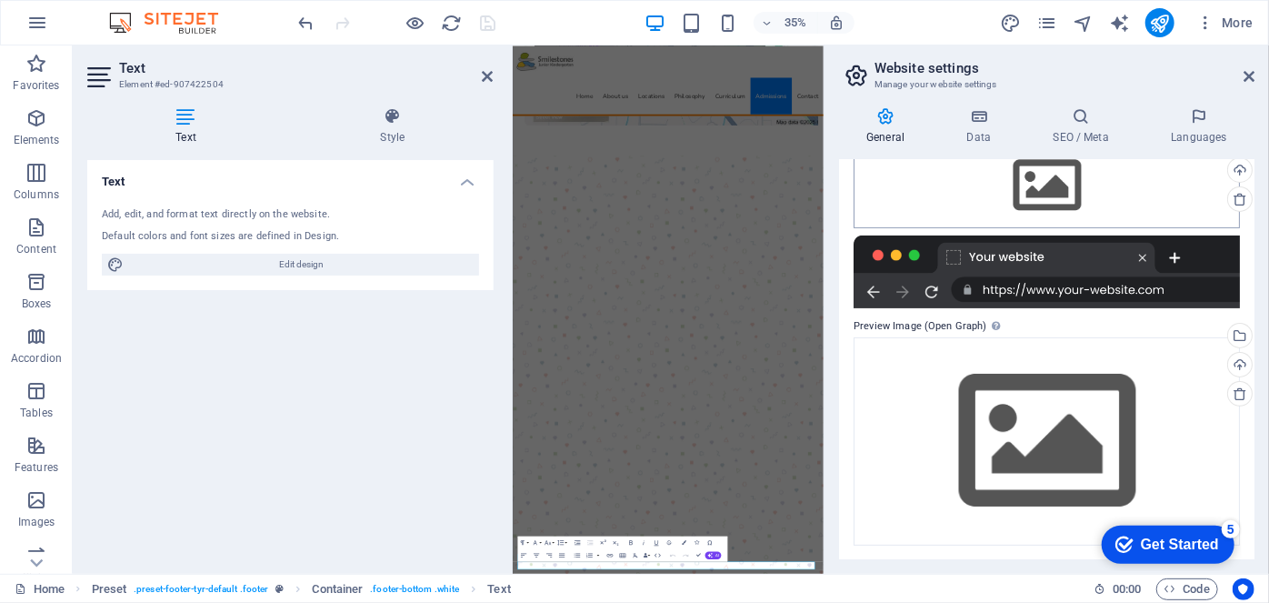
scroll to position [0, 0]
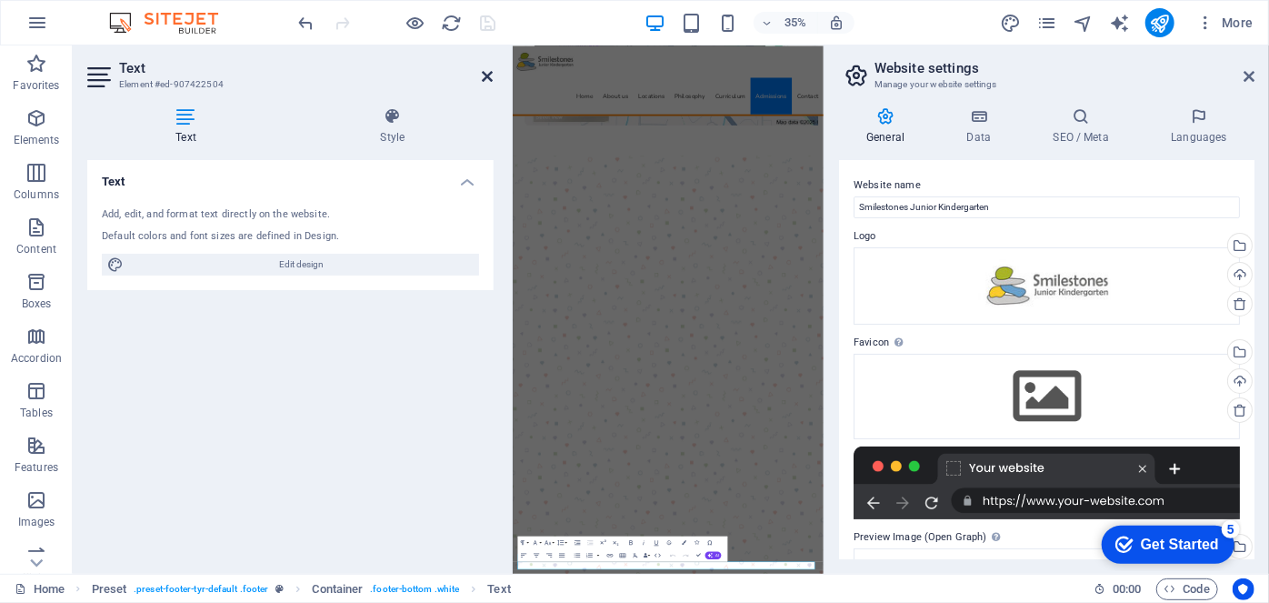
click at [489, 74] on icon at bounding box center [487, 76] width 11 height 15
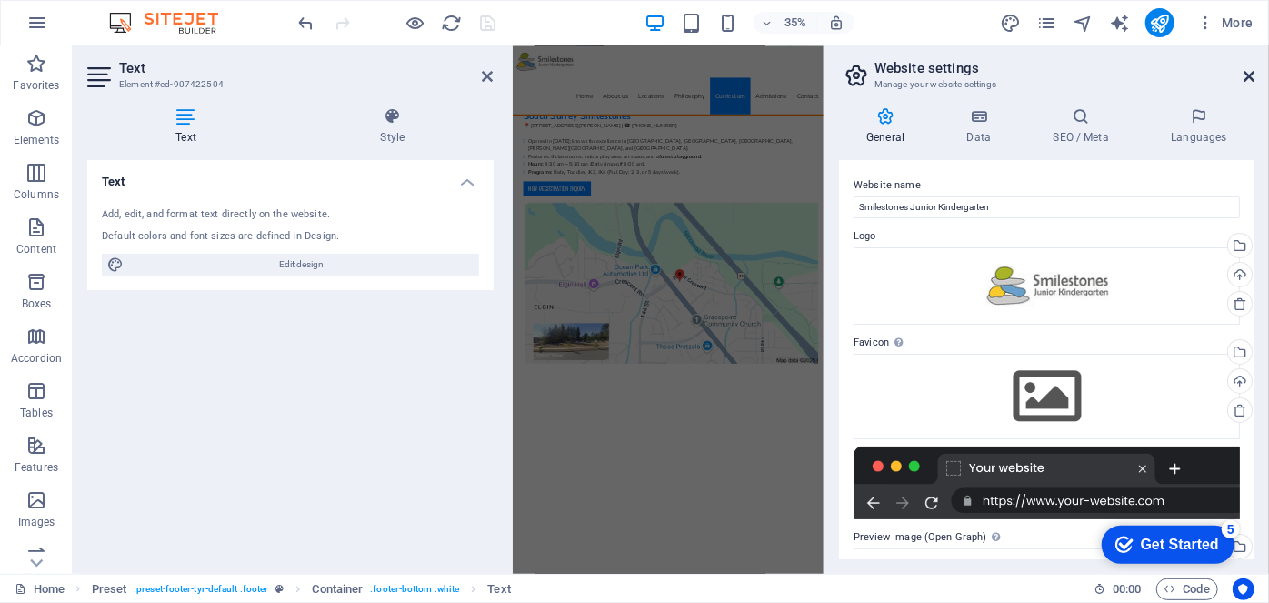
scroll to position [9109, 0]
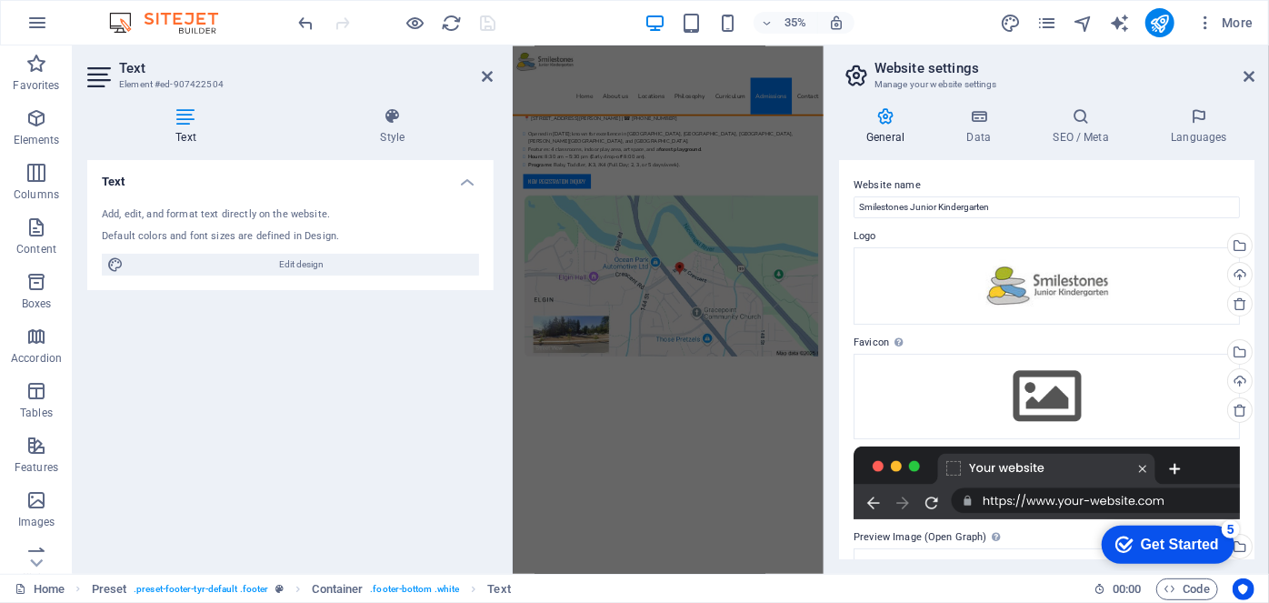
click at [1255, 75] on aside "Website settings Manage your website settings General Data SEO / Meta Languages…" at bounding box center [1047, 309] width 446 height 528
click at [1248, 75] on icon at bounding box center [1249, 76] width 11 height 15
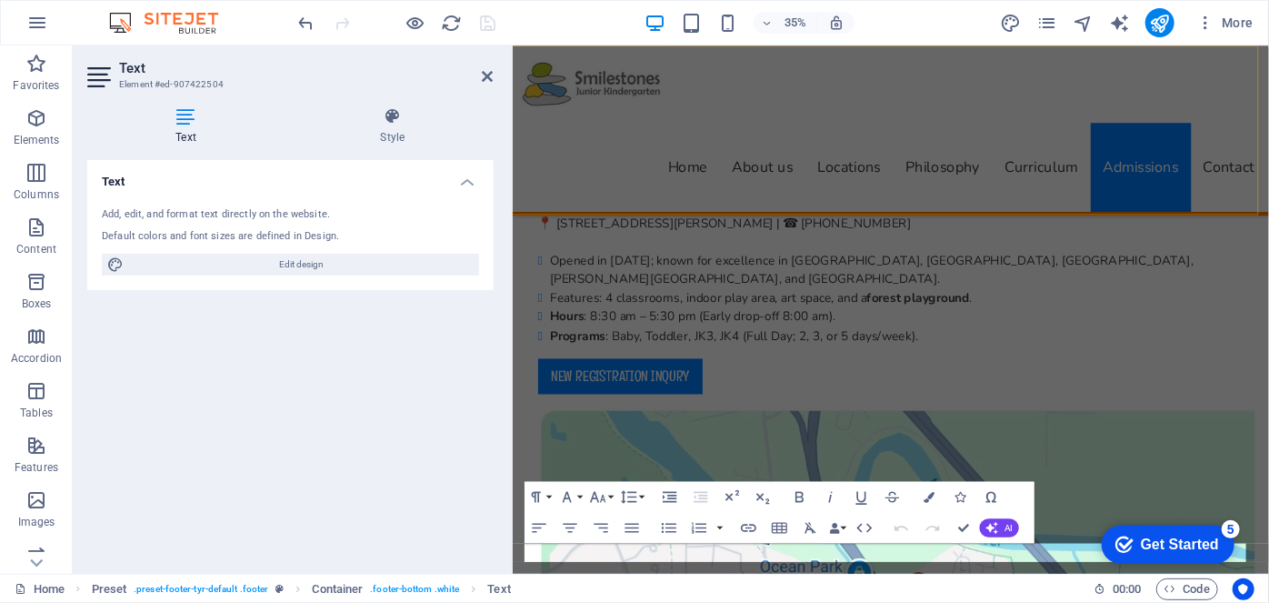
scroll to position [10353, 0]
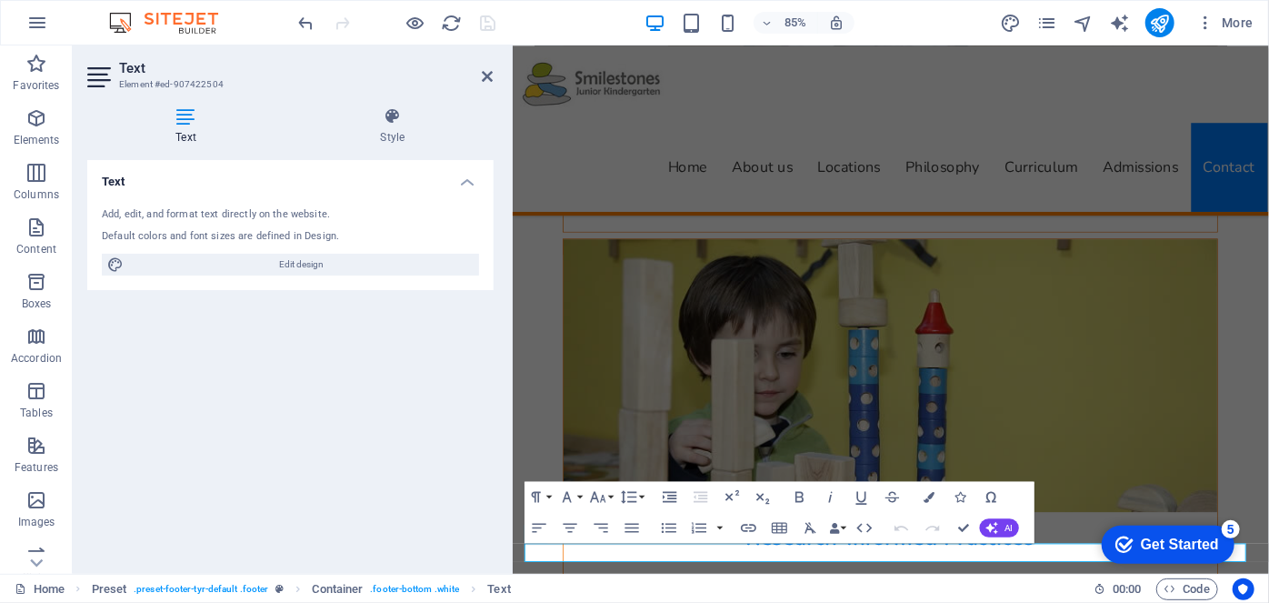
click at [467, 182] on h4 "Text" at bounding box center [290, 176] width 406 height 33
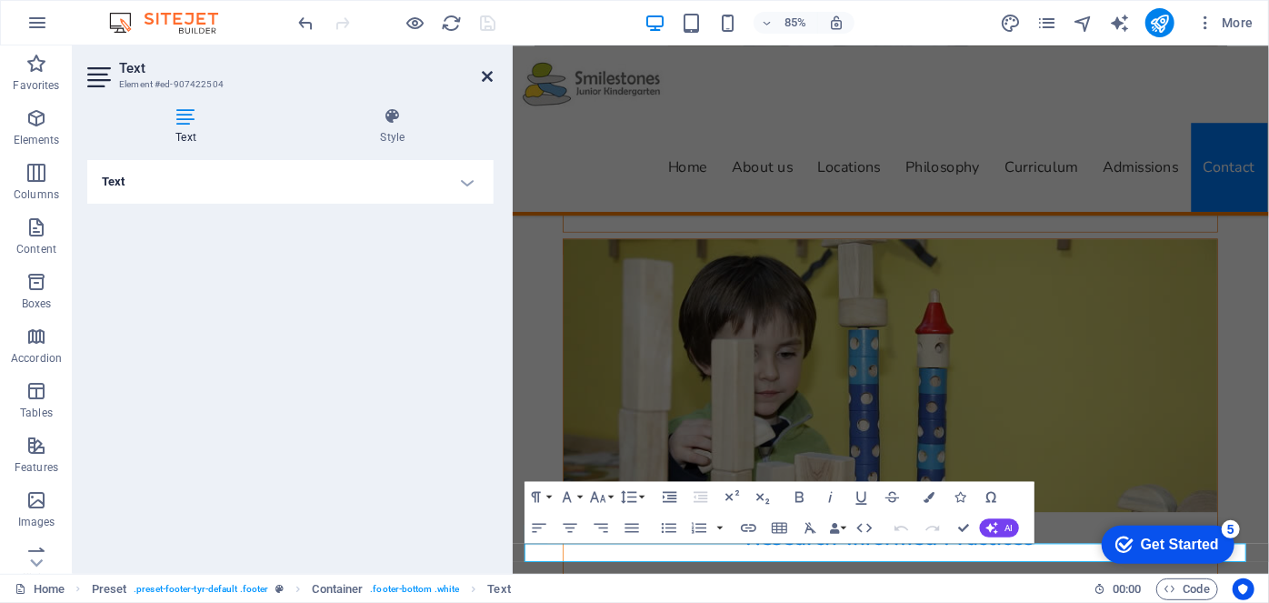
click at [486, 74] on icon at bounding box center [487, 76] width 11 height 15
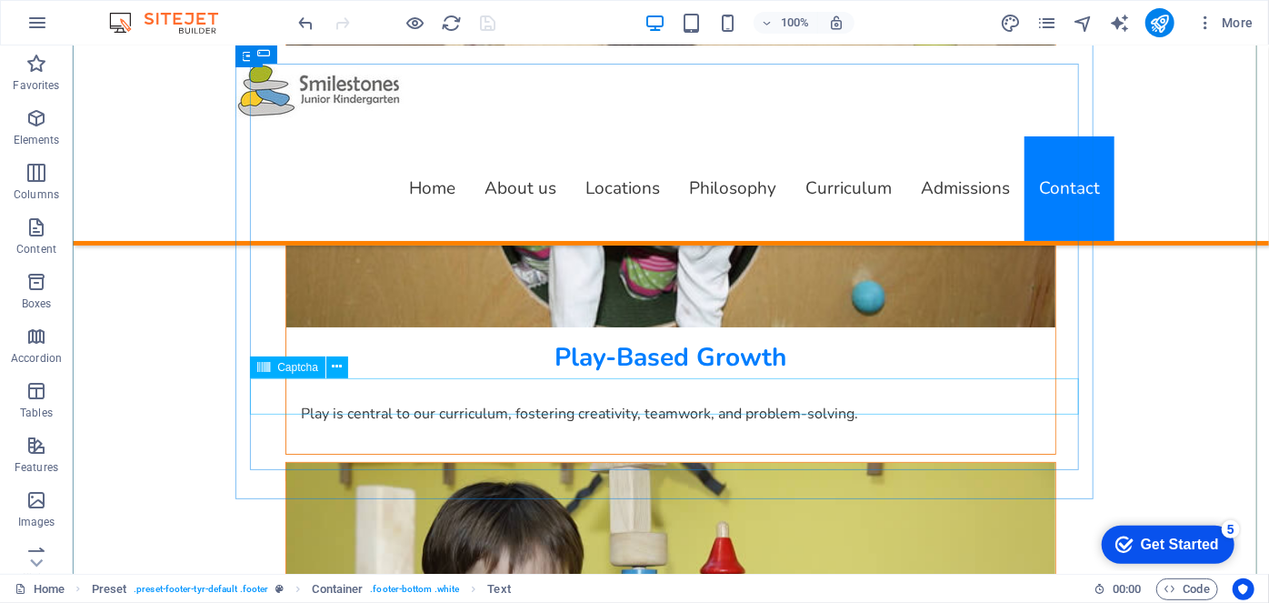
scroll to position [10446, 0]
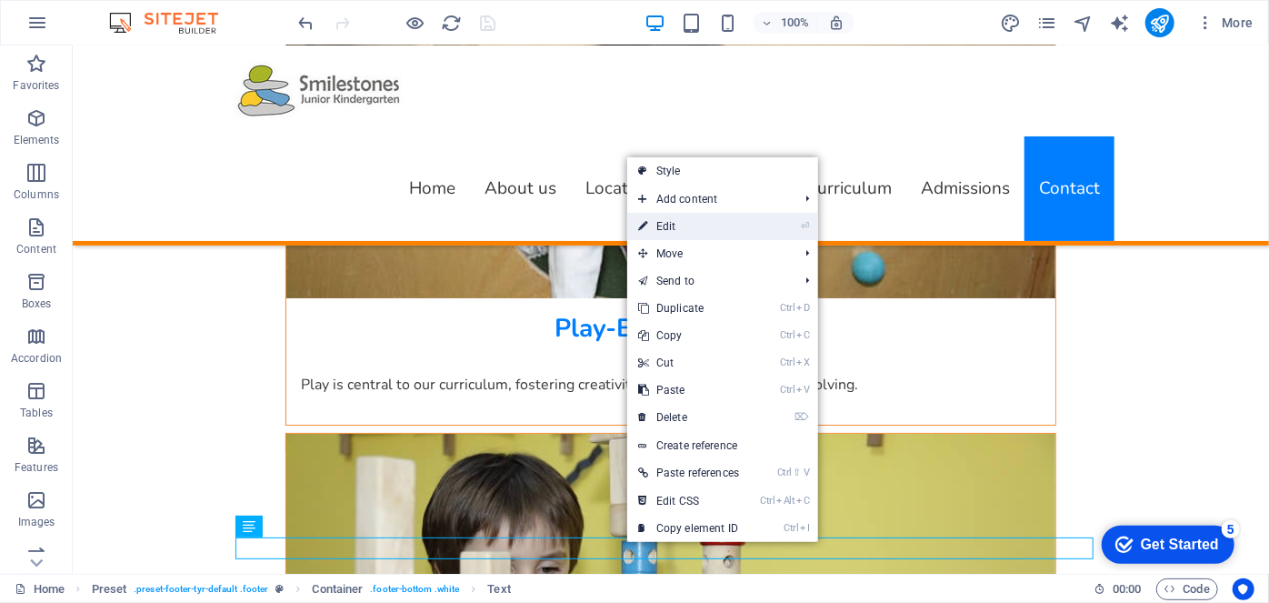
click at [715, 228] on link "⏎ Edit" at bounding box center [688, 226] width 123 height 27
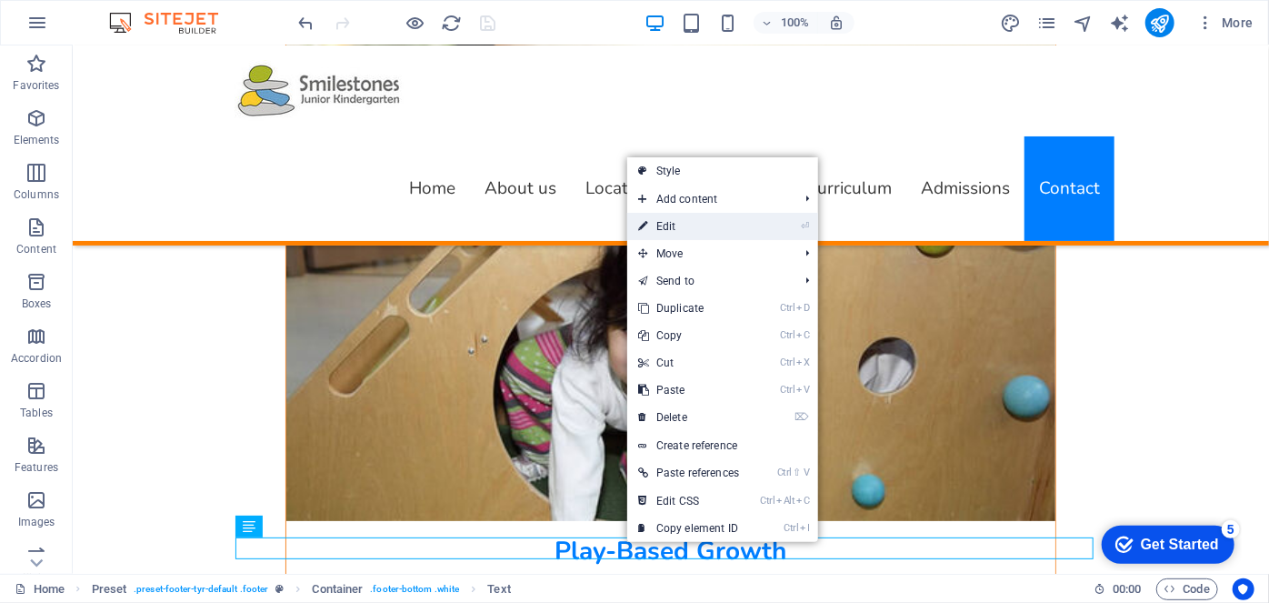
scroll to position [10353, 0]
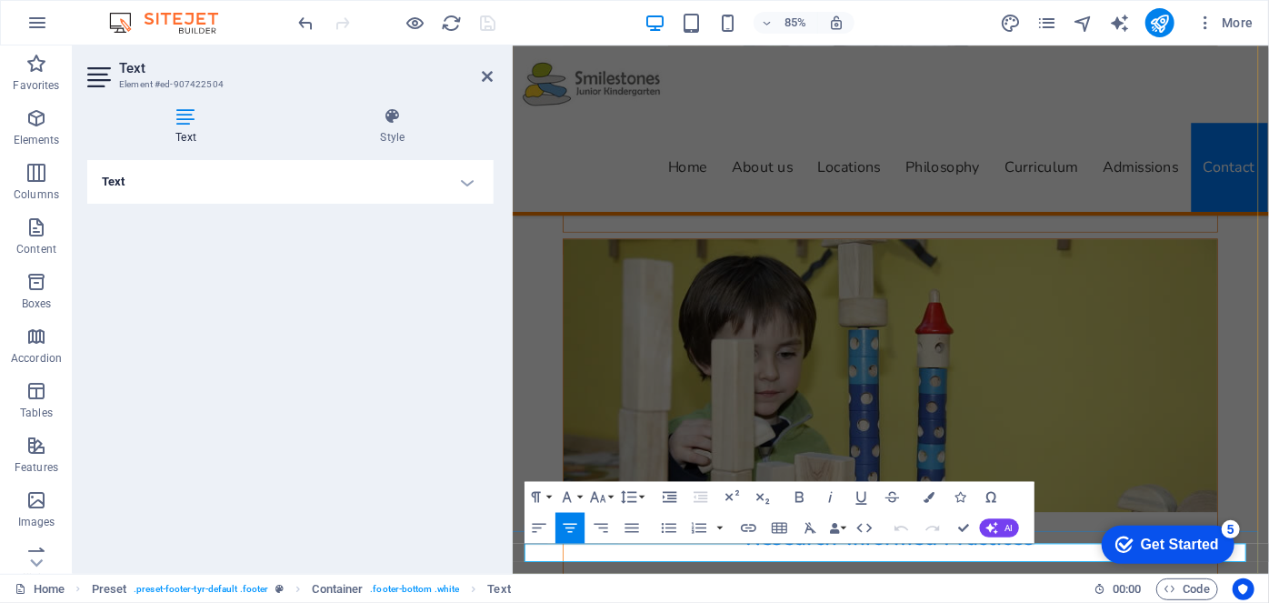
drag, startPoint x: 867, startPoint y: 640, endPoint x: 1031, endPoint y: 643, distance: 164.6
click at [988, 495] on icon "button" at bounding box center [992, 496] width 10 height 11
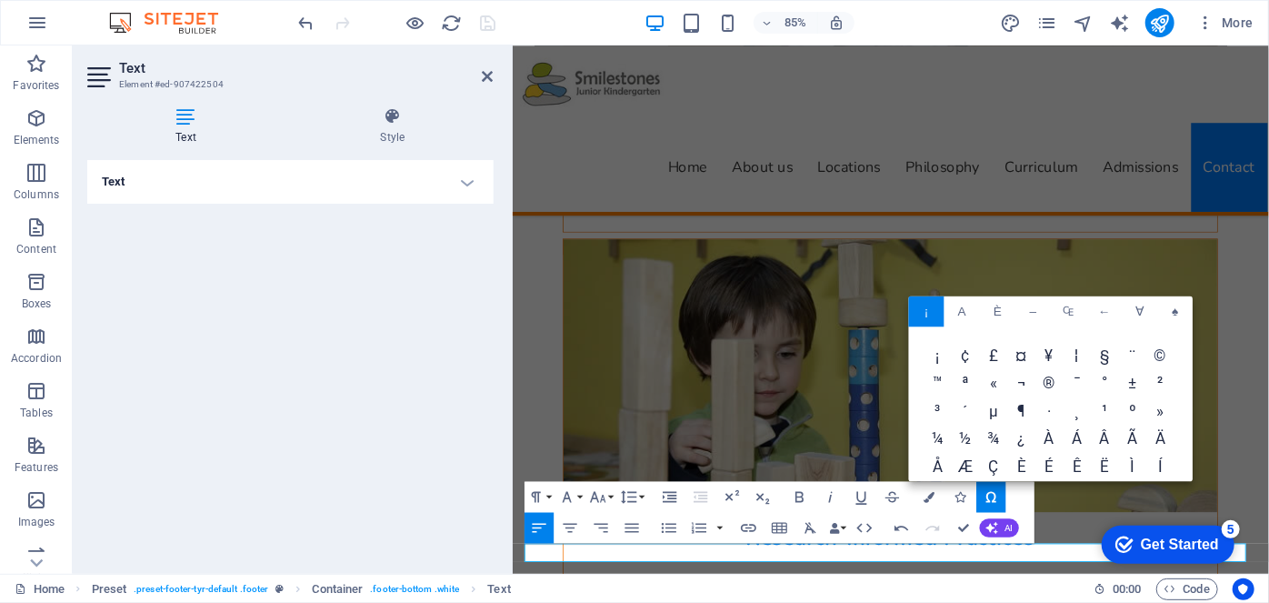
click at [1158, 353] on span "©" at bounding box center [1162, 356] width 28 height 28
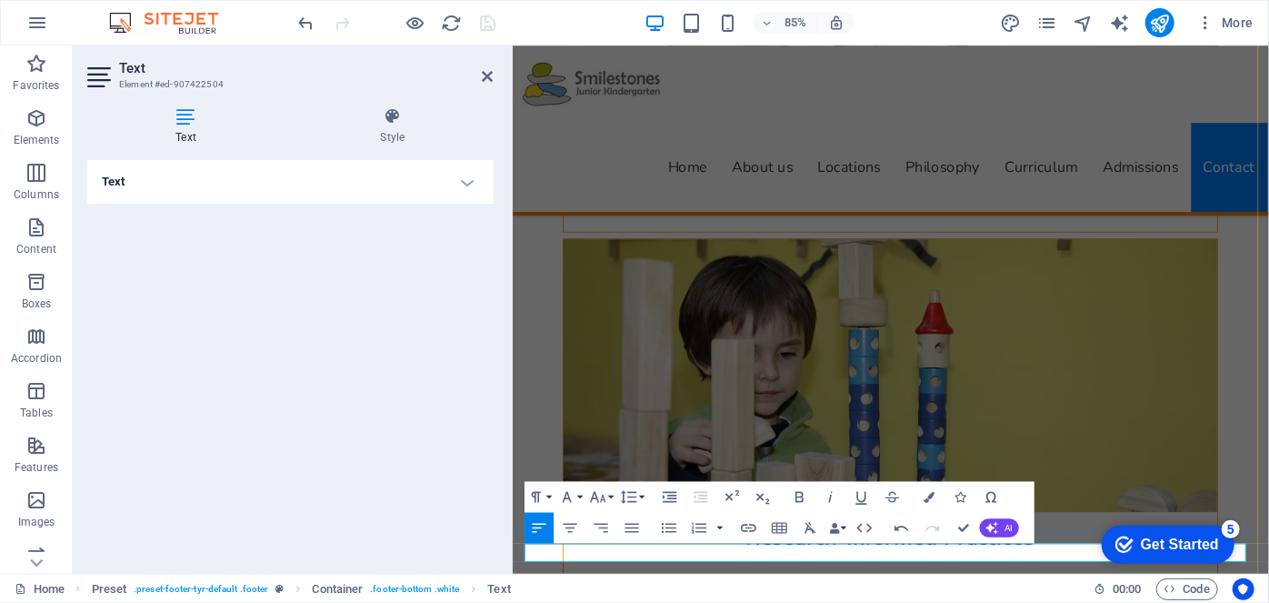
click at [630, 527] on icon "button" at bounding box center [633, 527] width 14 height 9
drag, startPoint x: 782, startPoint y: 643, endPoint x: 599, endPoint y: 641, distance: 182.8
click at [634, 525] on icon "button" at bounding box center [632, 527] width 18 height 18
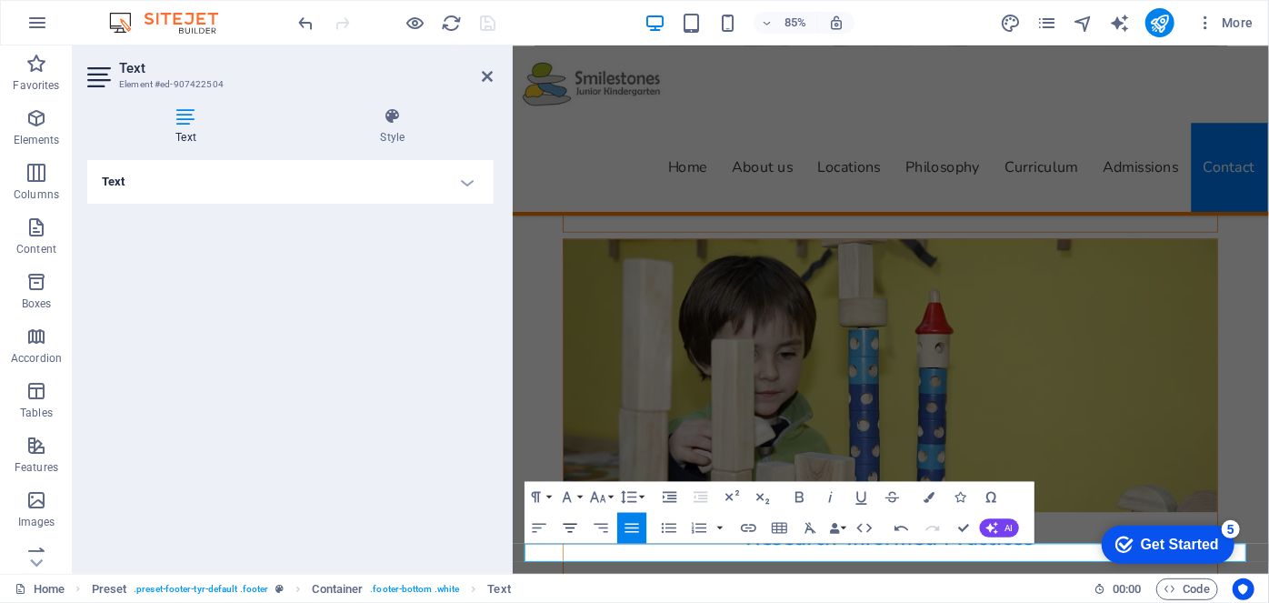
click at [571, 528] on icon "button" at bounding box center [570, 527] width 18 height 18
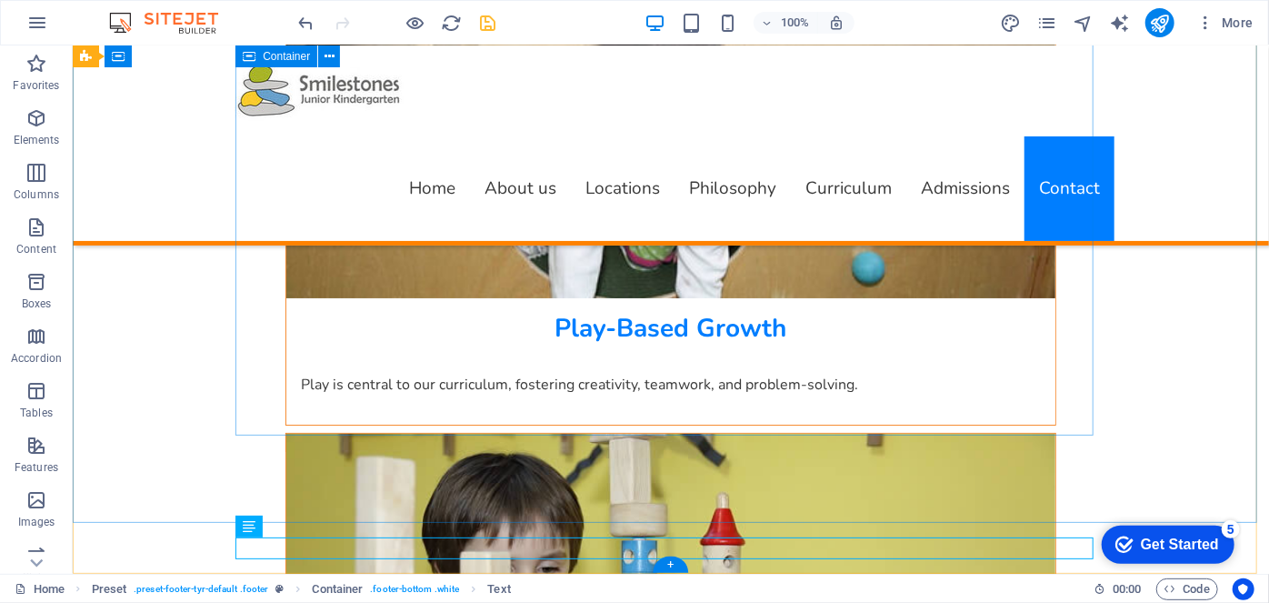
scroll to position [10199, 0]
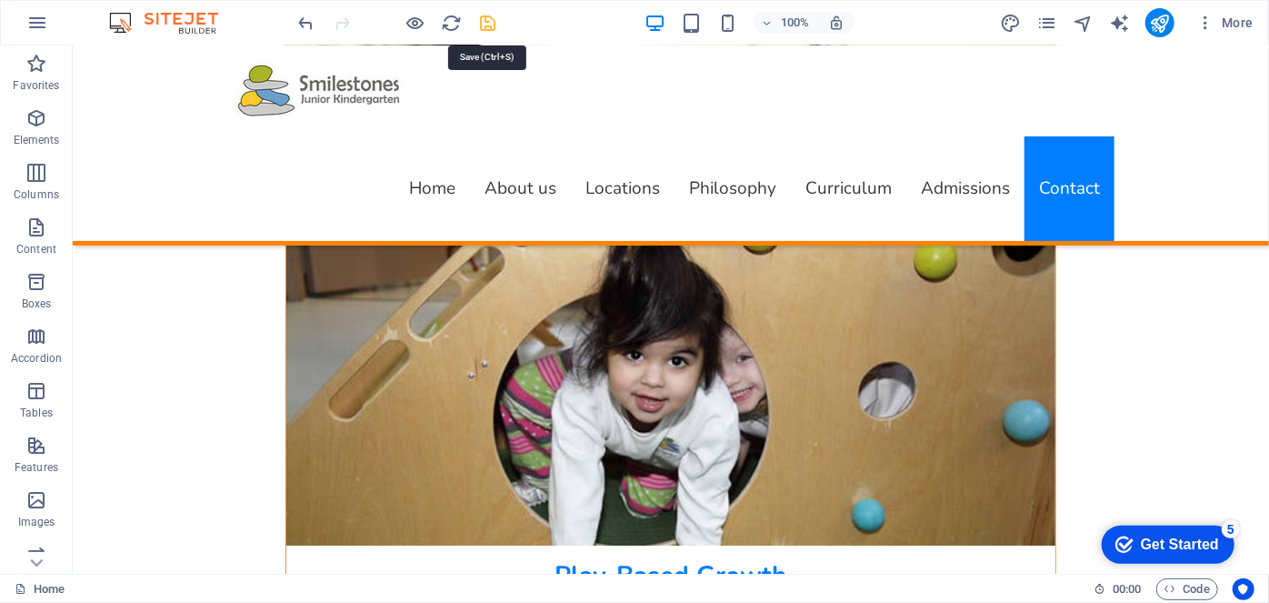
click at [489, 22] on icon "save" at bounding box center [488, 23] width 21 height 21
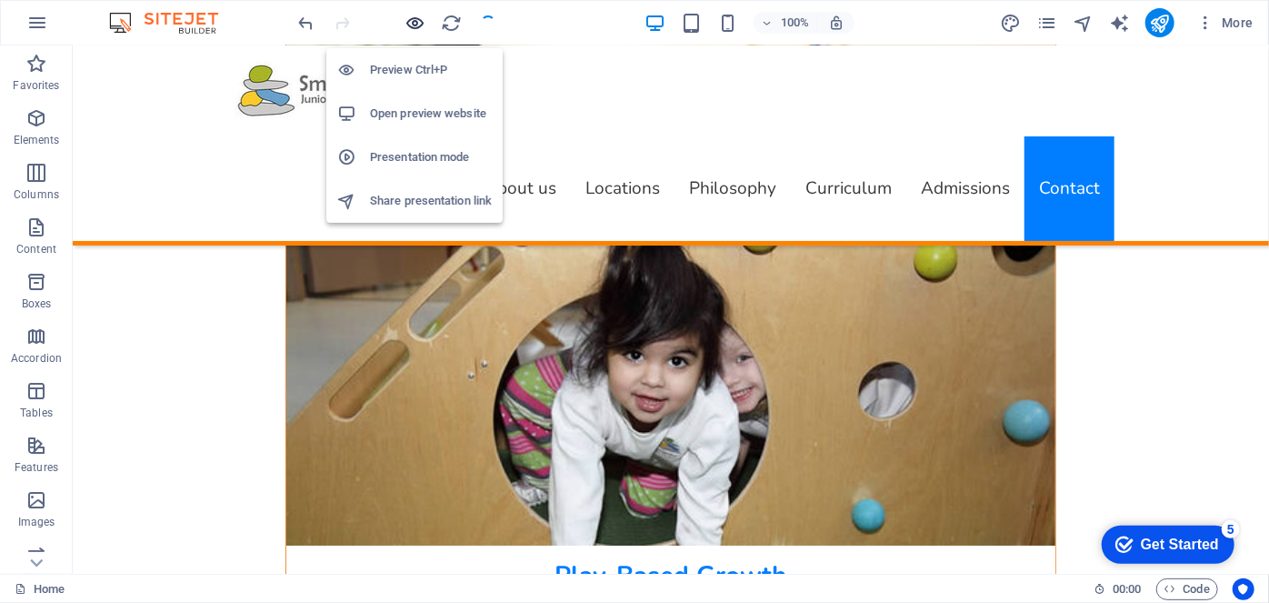
click at [417, 23] on icon "button" at bounding box center [416, 23] width 21 height 21
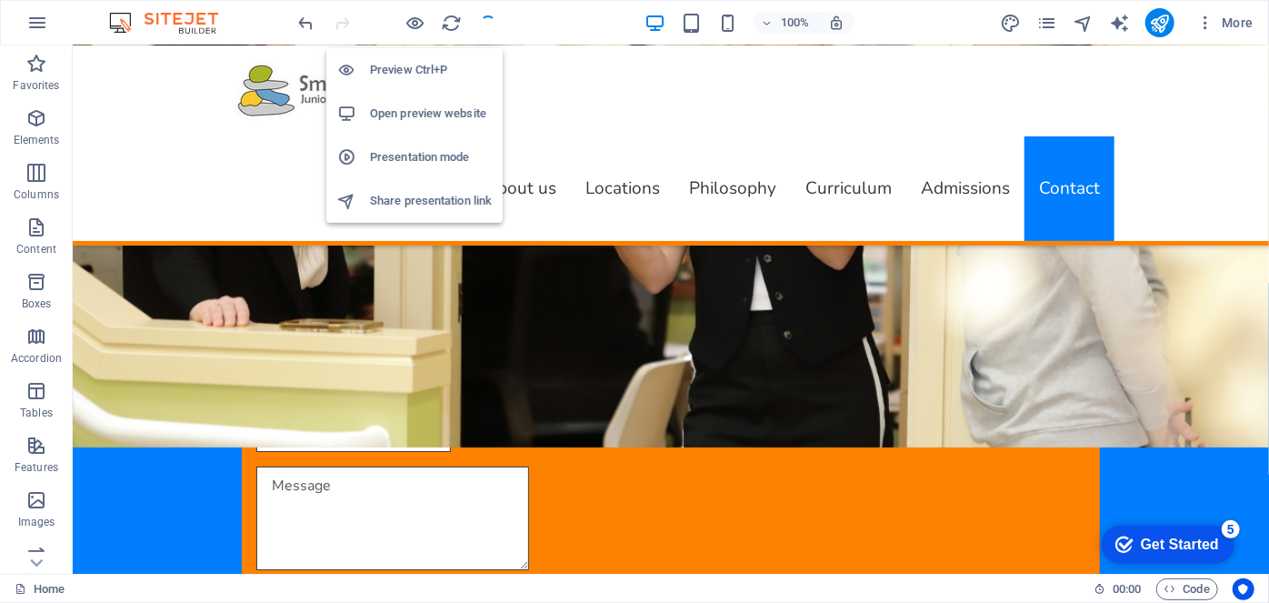
scroll to position [7316, 0]
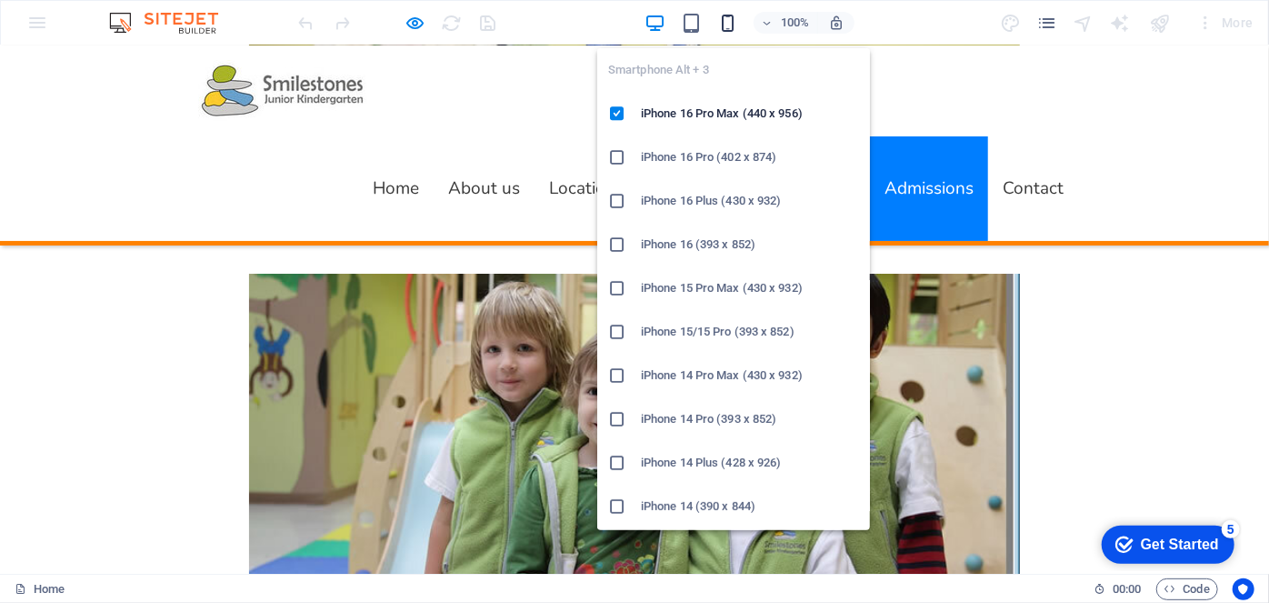
click at [724, 20] on icon "button" at bounding box center [727, 23] width 21 height 21
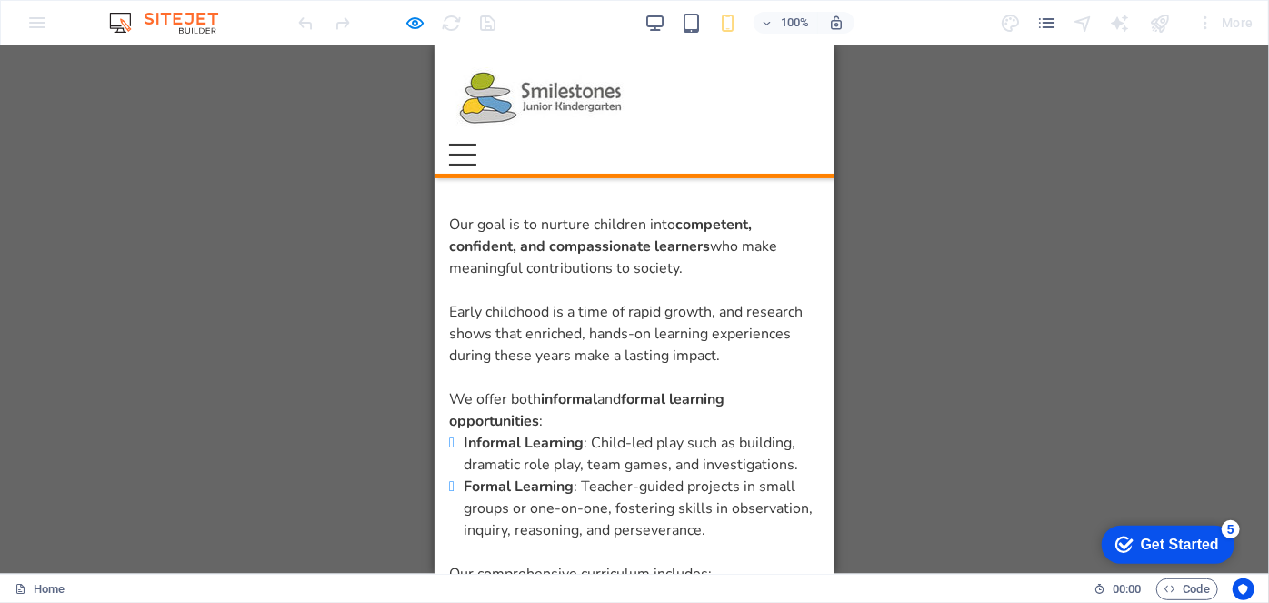
scroll to position [7924, 0]
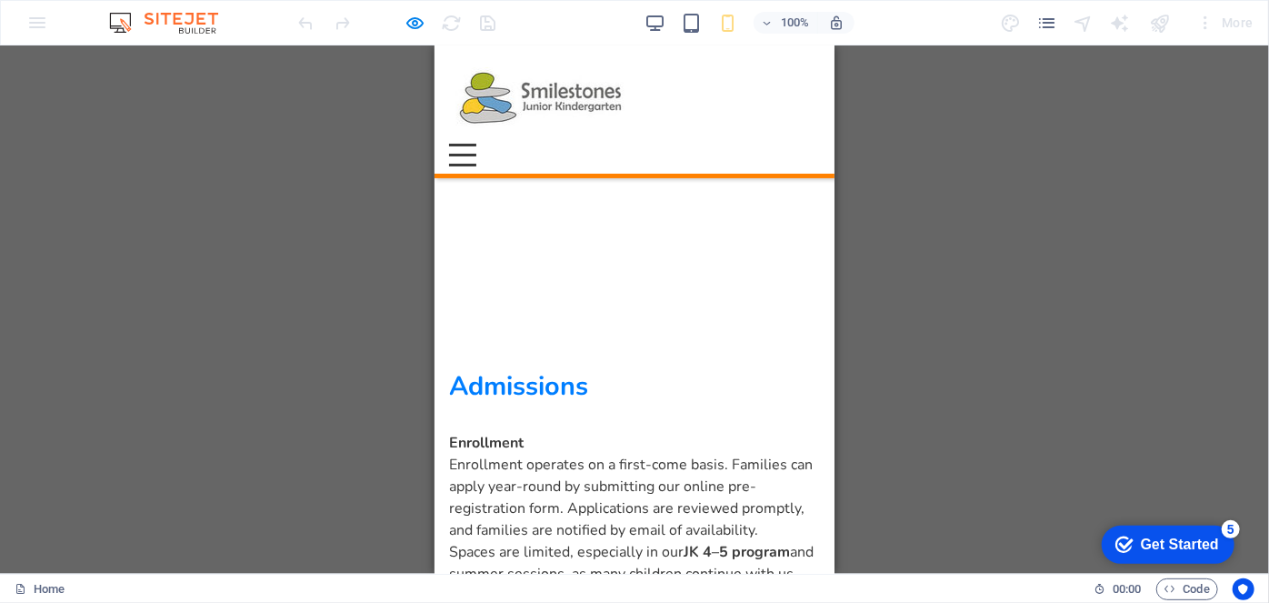
drag, startPoint x: 827, startPoint y: 476, endPoint x: 1296, endPoint y: 628, distance: 492.6
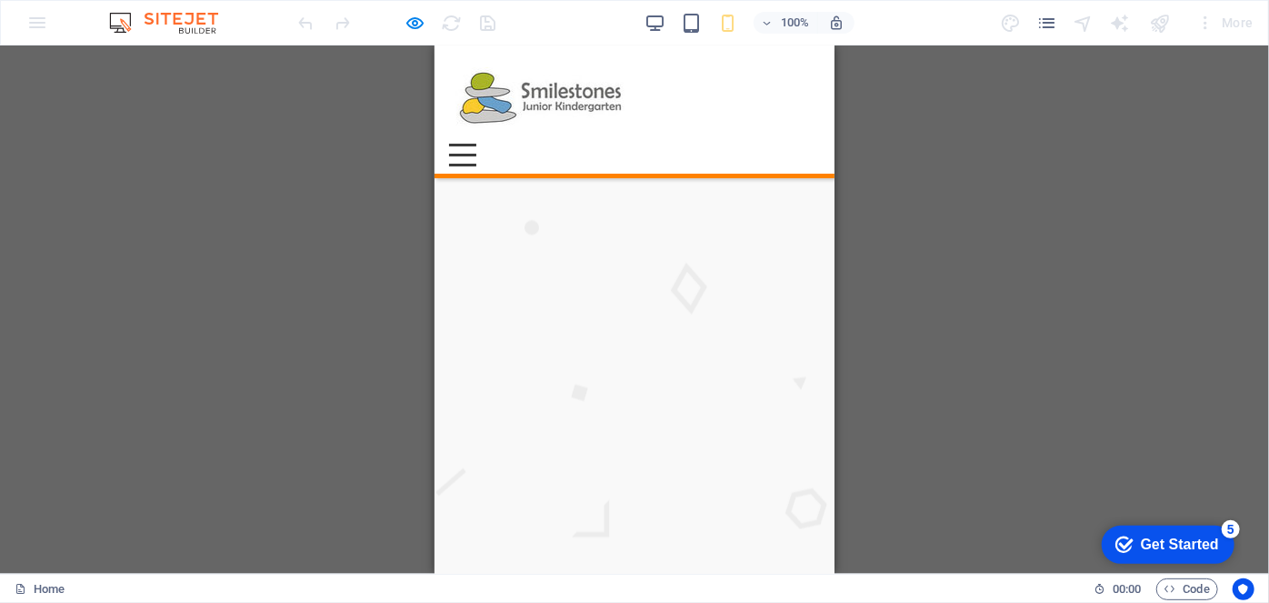
drag, startPoint x: 829, startPoint y: 543, endPoint x: 1272, endPoint y: 566, distance: 443.4
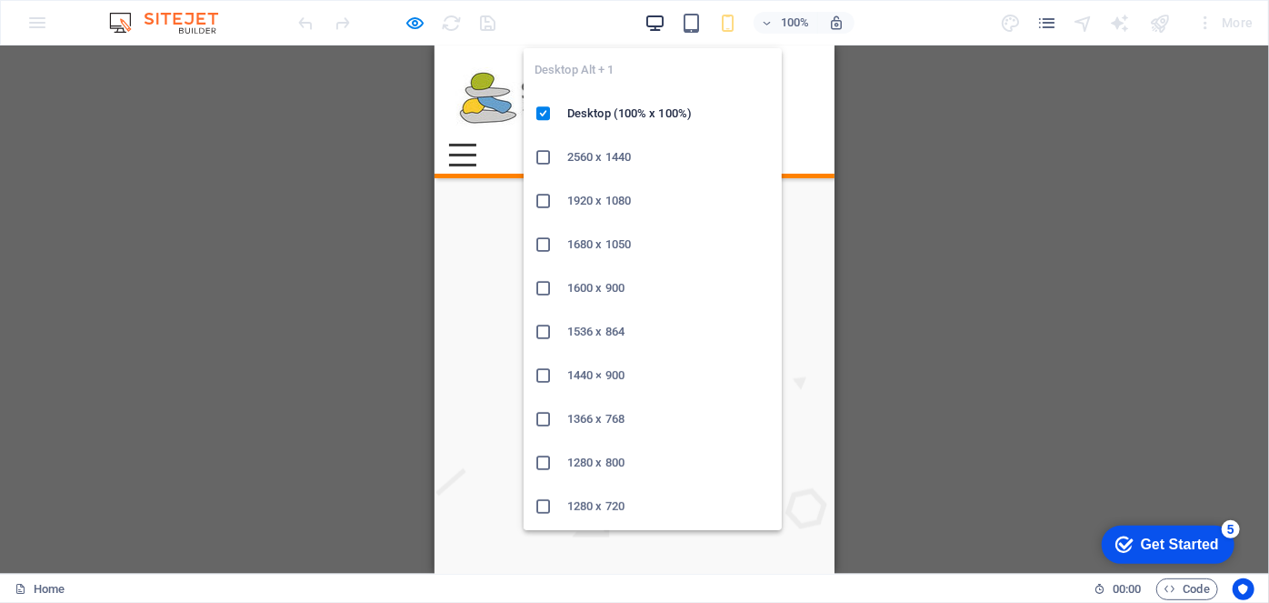
click at [662, 17] on icon "button" at bounding box center [655, 23] width 21 height 21
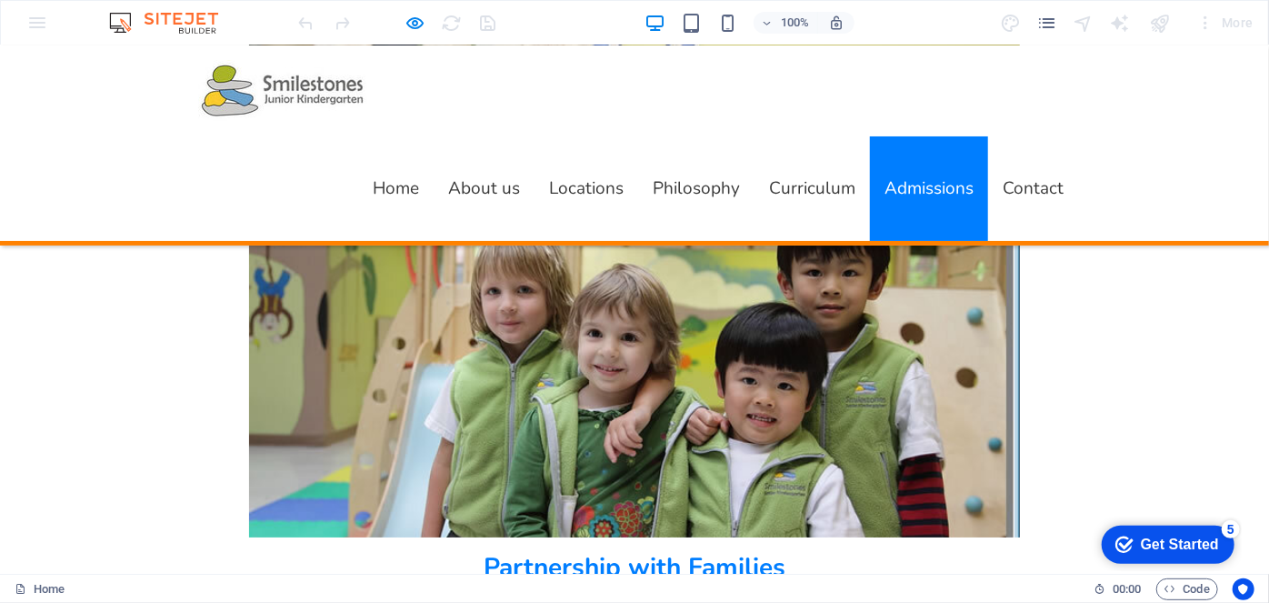
scroll to position [6821, 0]
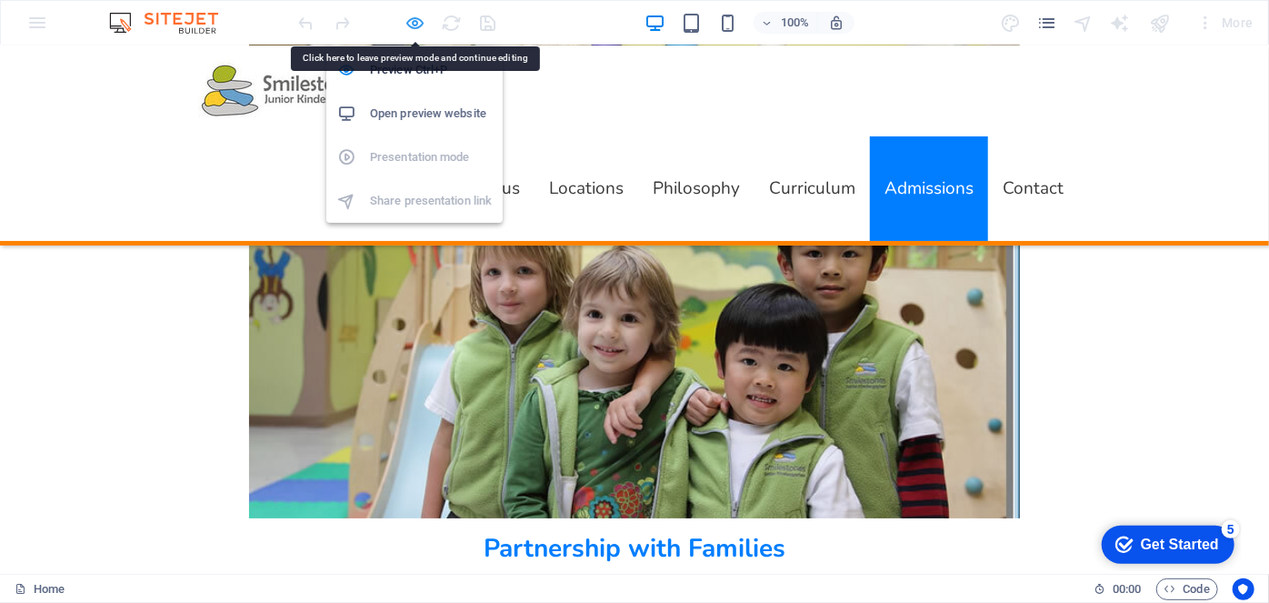
click at [410, 24] on icon "button" at bounding box center [416, 23] width 21 height 21
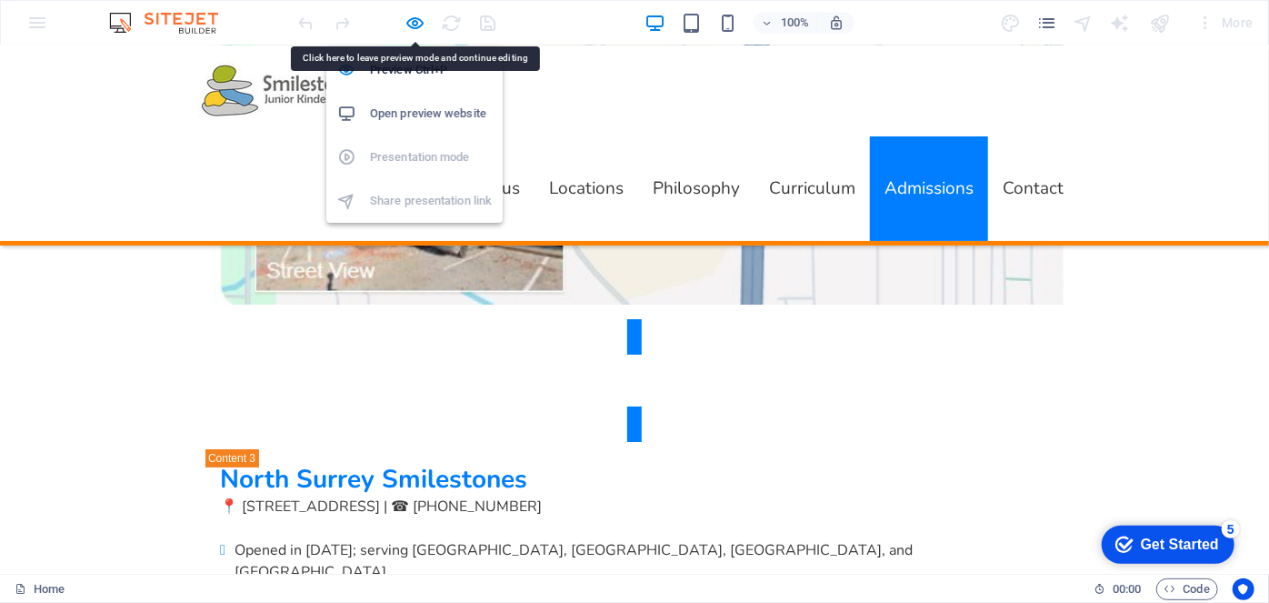
scroll to position [9946, 0]
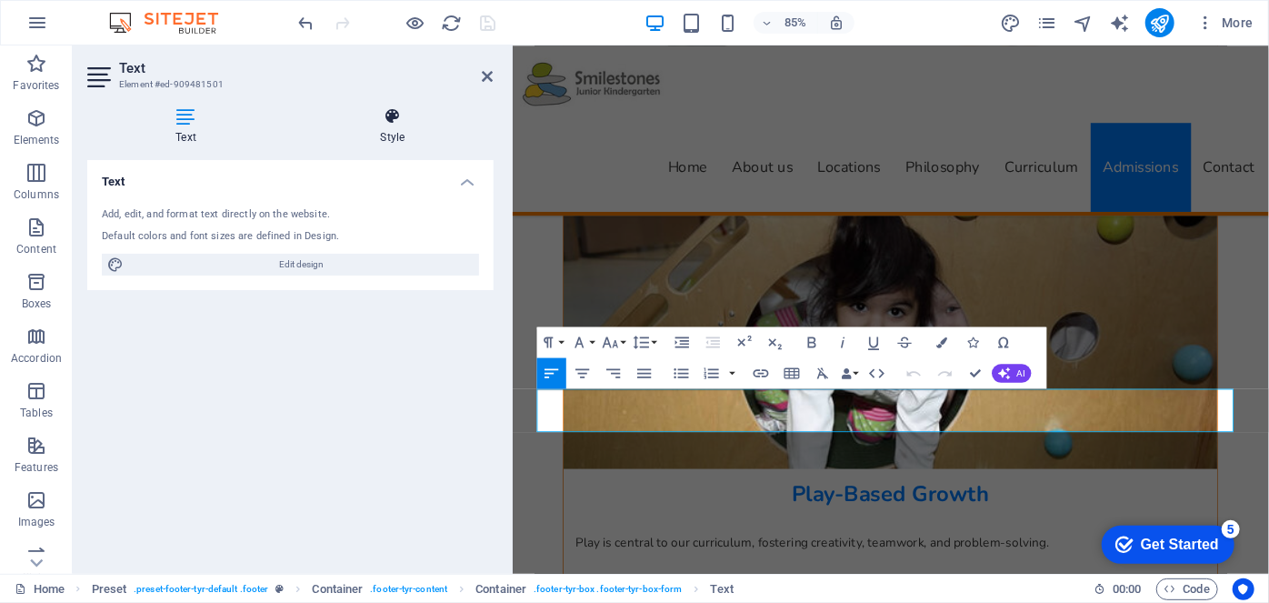
click at [397, 126] on h4 "Style" at bounding box center [392, 126] width 201 height 38
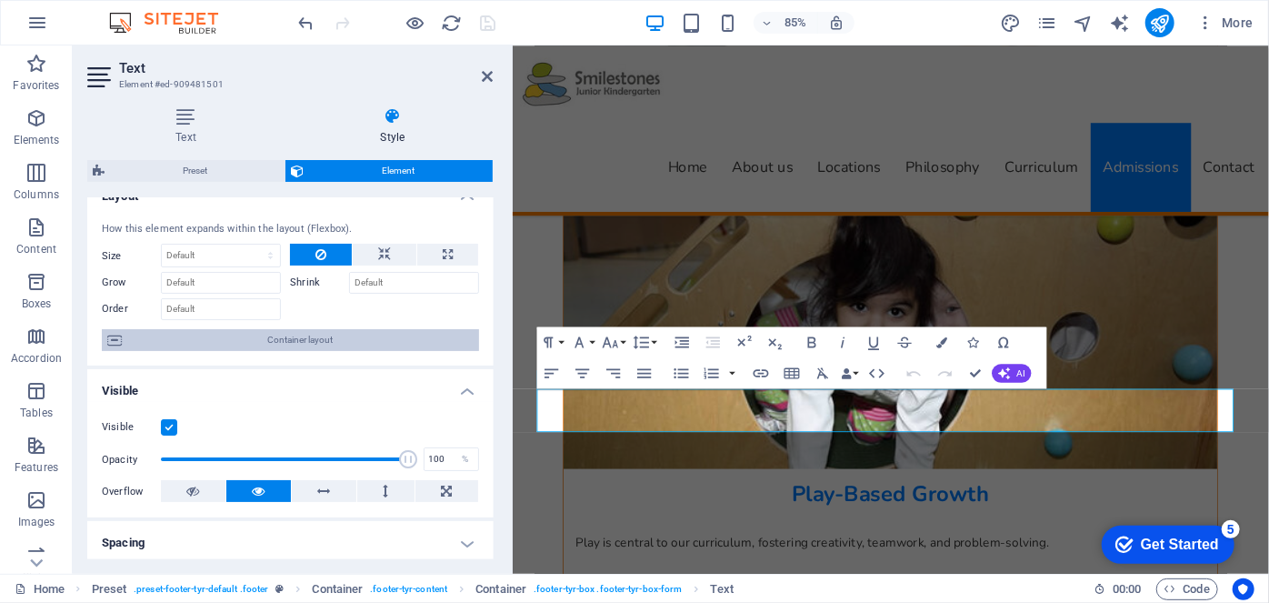
scroll to position [0, 0]
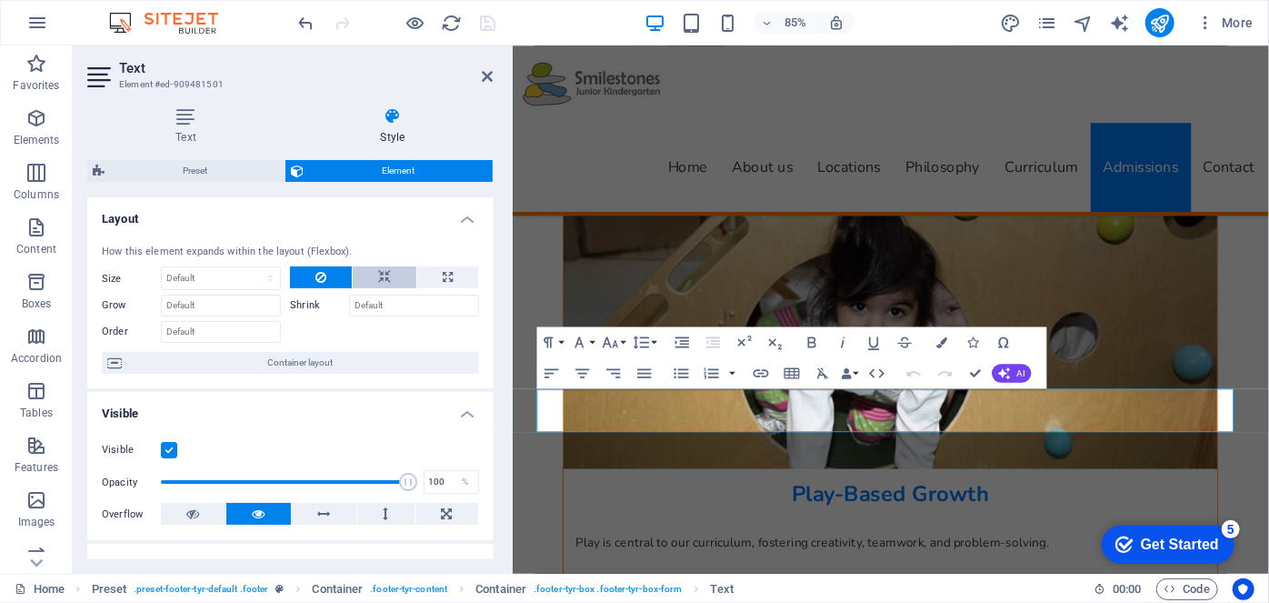
click at [384, 272] on icon at bounding box center [384, 277] width 13 height 22
click at [394, 306] on input "Shrink" at bounding box center [413, 306] width 129 height 22
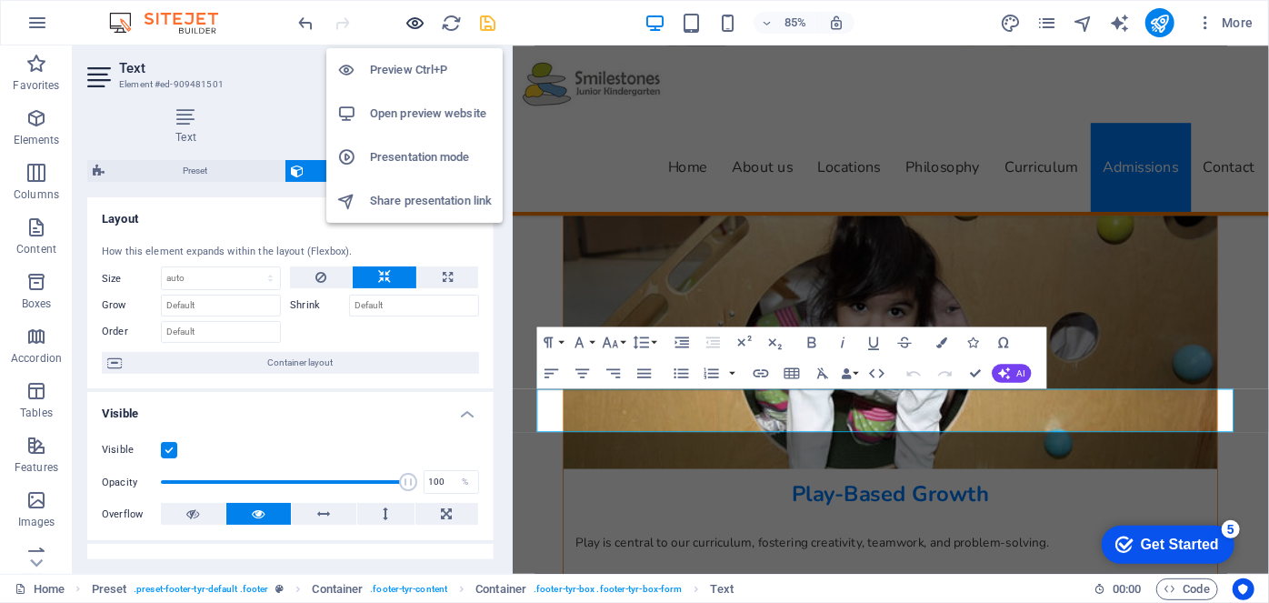
click at [415, 18] on icon "button" at bounding box center [416, 23] width 21 height 21
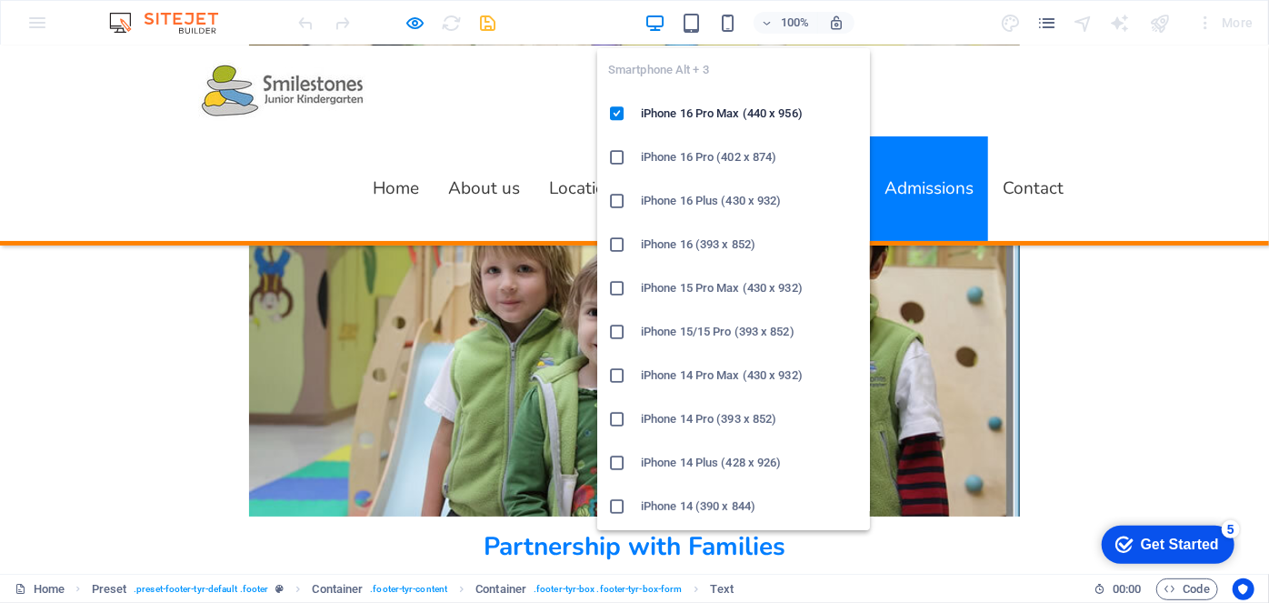
drag, startPoint x: 730, startPoint y: 15, endPoint x: 737, endPoint y: 35, distance: 21.0
click at [730, 15] on icon "button" at bounding box center [727, 23] width 21 height 21
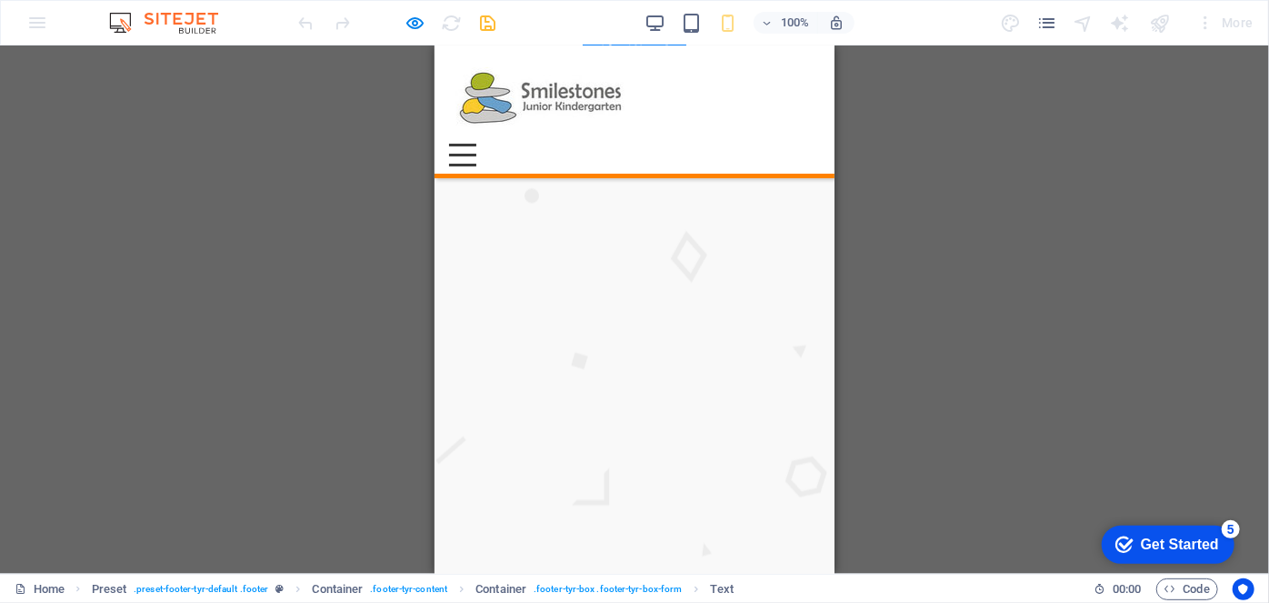
scroll to position [7500, 0]
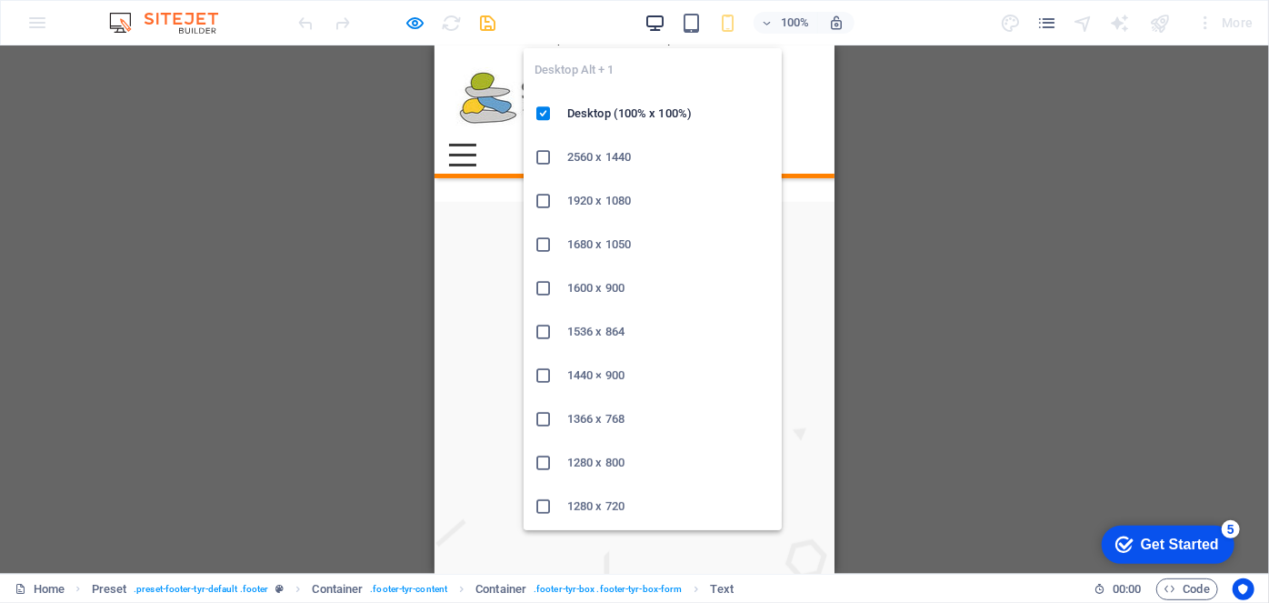
click at [662, 20] on icon "button" at bounding box center [655, 23] width 21 height 21
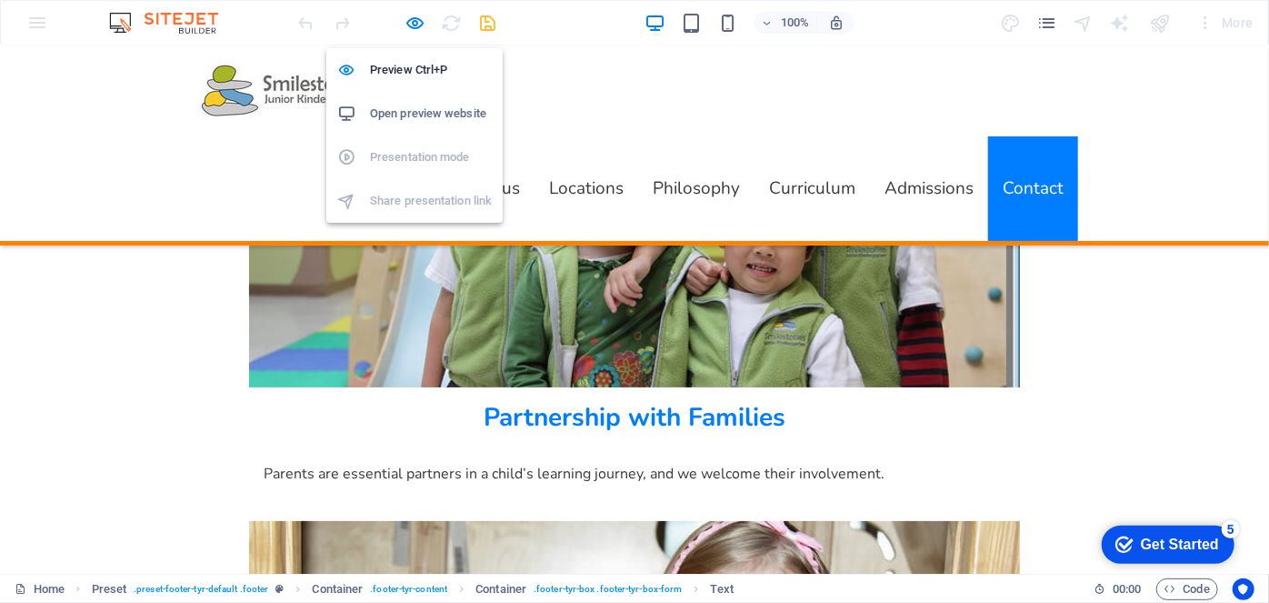
drag, startPoint x: 416, startPoint y: 17, endPoint x: 488, endPoint y: 38, distance: 74.8
click at [416, 17] on icon "button" at bounding box center [416, 23] width 21 height 21
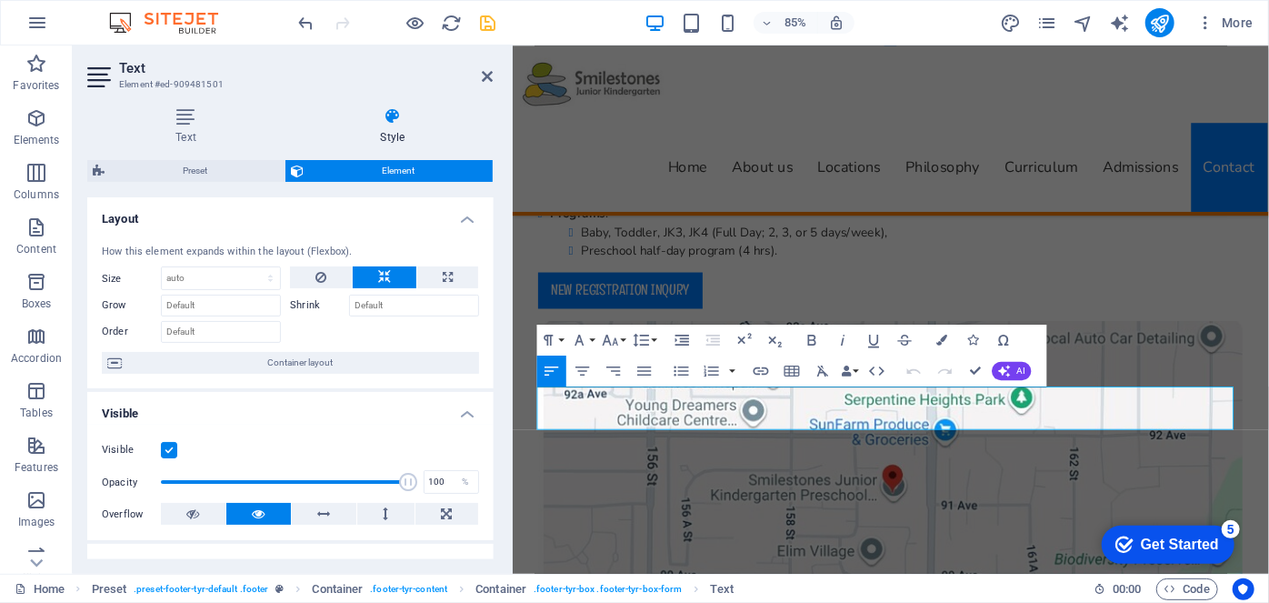
scroll to position [9949, 0]
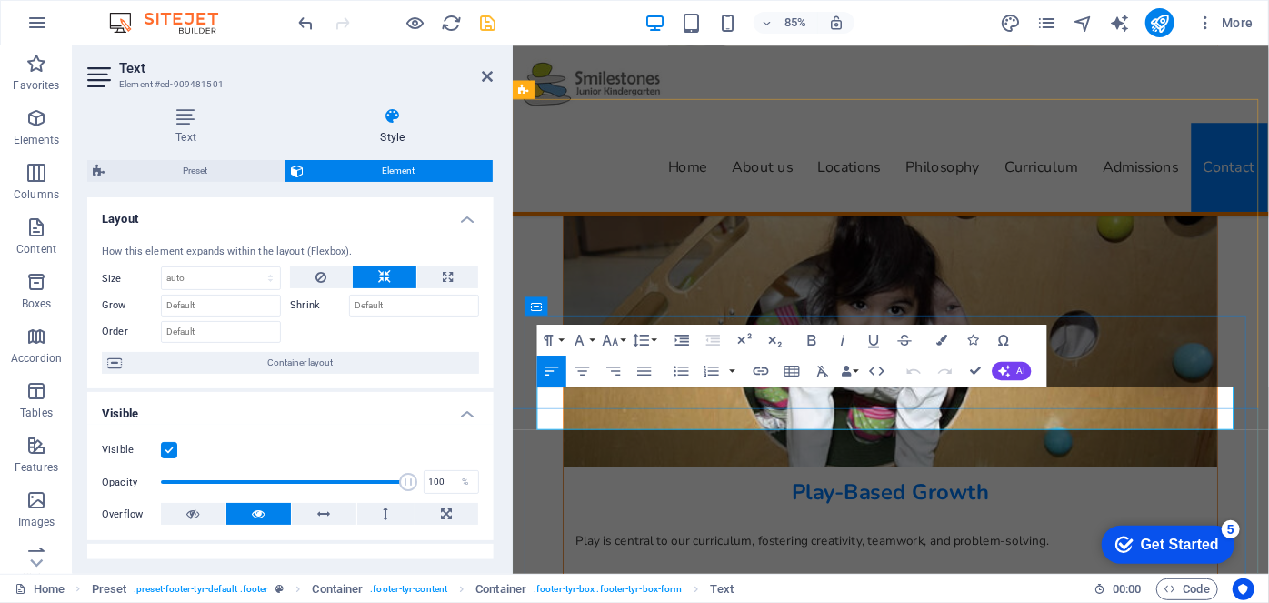
drag, startPoint x: 1153, startPoint y: 457, endPoint x: 1191, endPoint y: 460, distance: 38.3
click at [757, 371] on icon "button" at bounding box center [761, 371] width 18 height 18
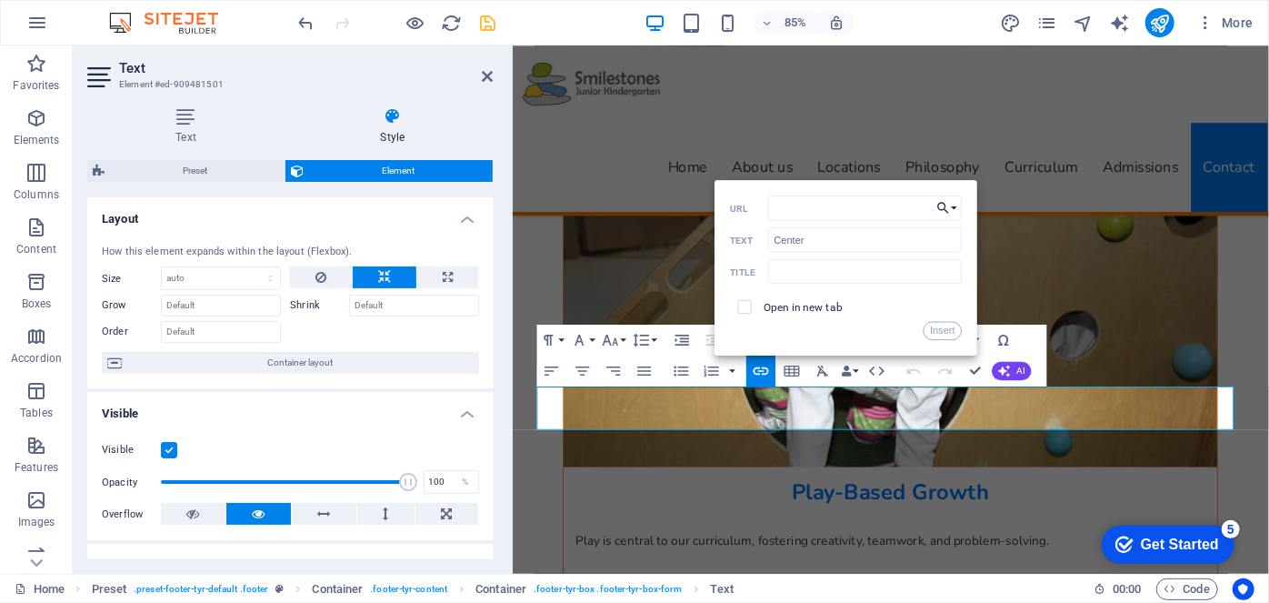
click at [948, 206] on icon "button" at bounding box center [944, 207] width 15 height 18
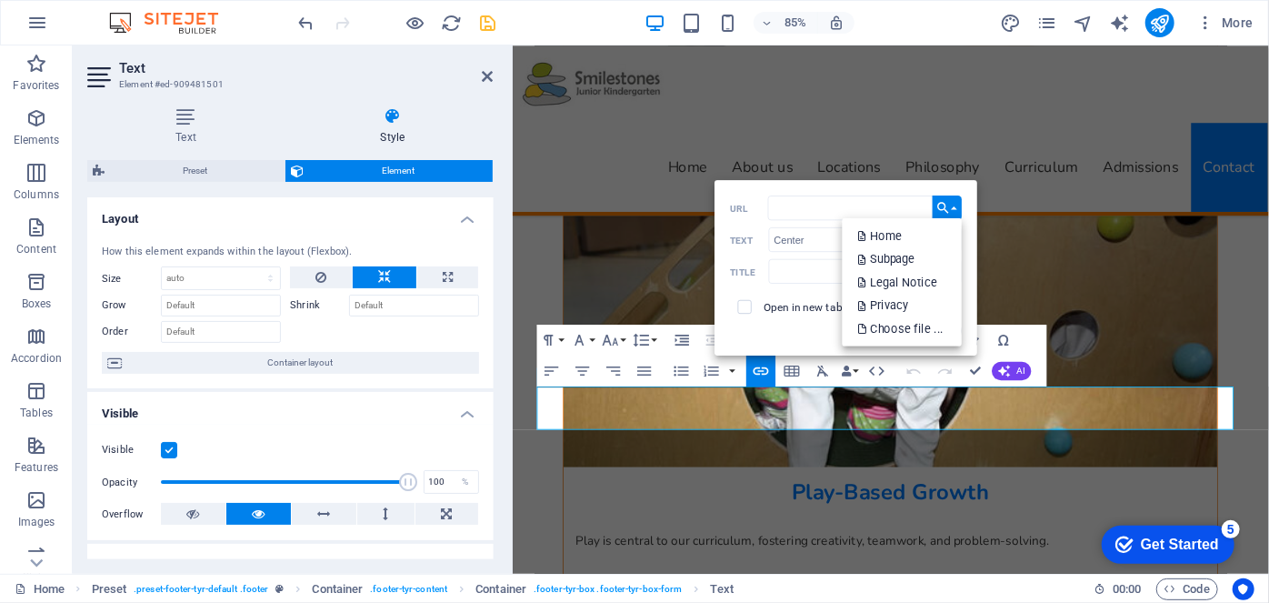
click at [820, 220] on div "URL" at bounding box center [847, 208] width 232 height 25
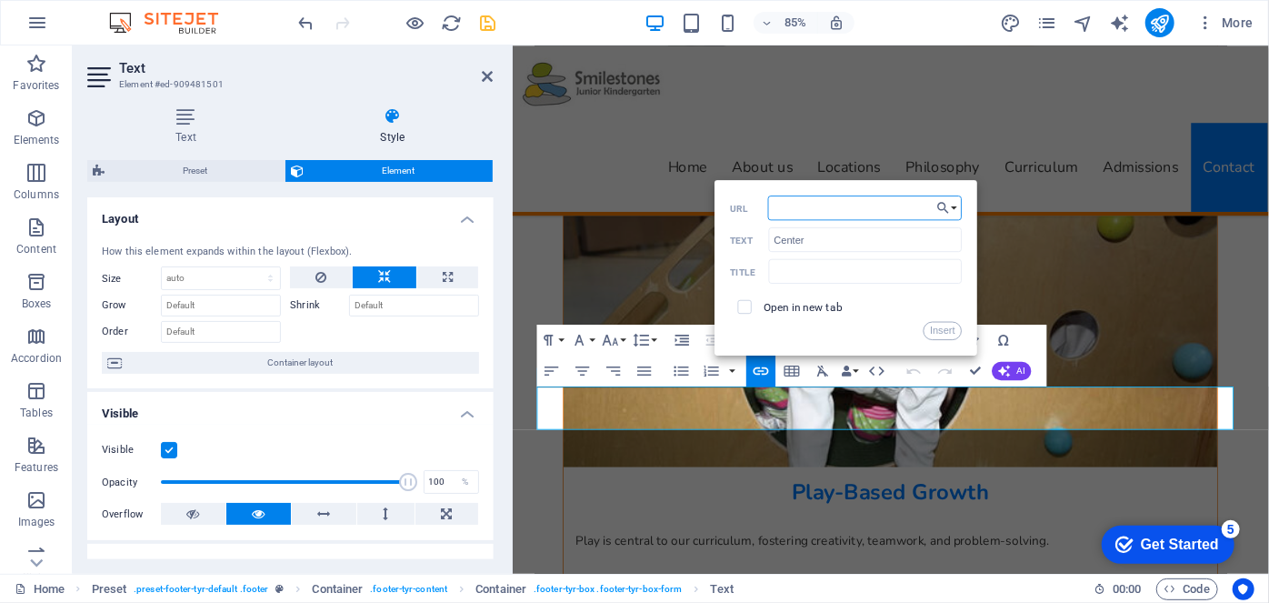
click at [824, 211] on input "URL" at bounding box center [865, 208] width 195 height 25
click at [790, 236] on input "Center" at bounding box center [866, 239] width 194 height 25
click at [858, 206] on input "URL" at bounding box center [865, 208] width 195 height 25
click at [938, 206] on icon "button" at bounding box center [943, 207] width 11 height 11
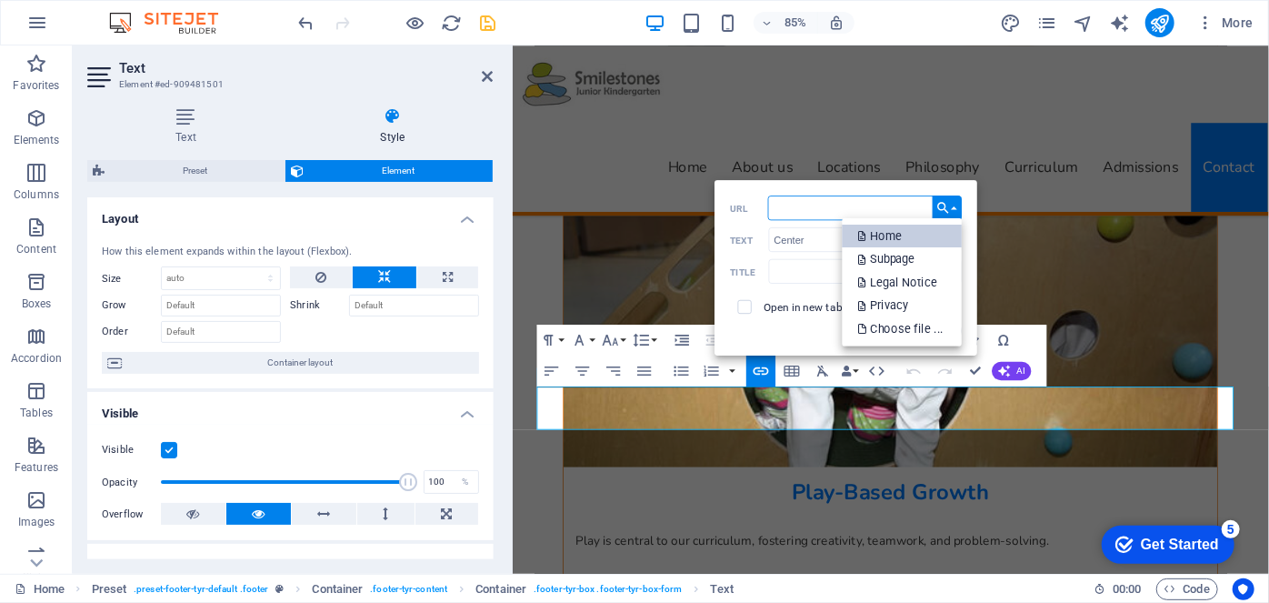
click at [911, 238] on link "Home" at bounding box center [903, 236] width 120 height 24
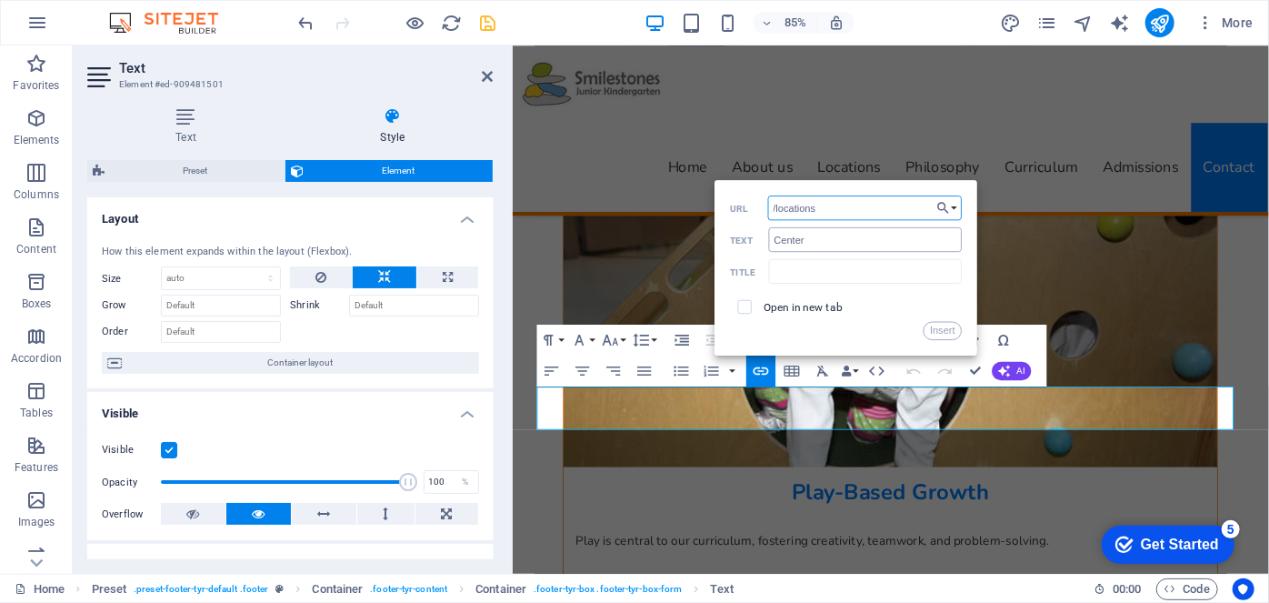
type input "/locations"
click at [834, 240] on input "Center" at bounding box center [866, 239] width 194 height 25
click at [952, 330] on button "Insert" at bounding box center [943, 331] width 39 height 18
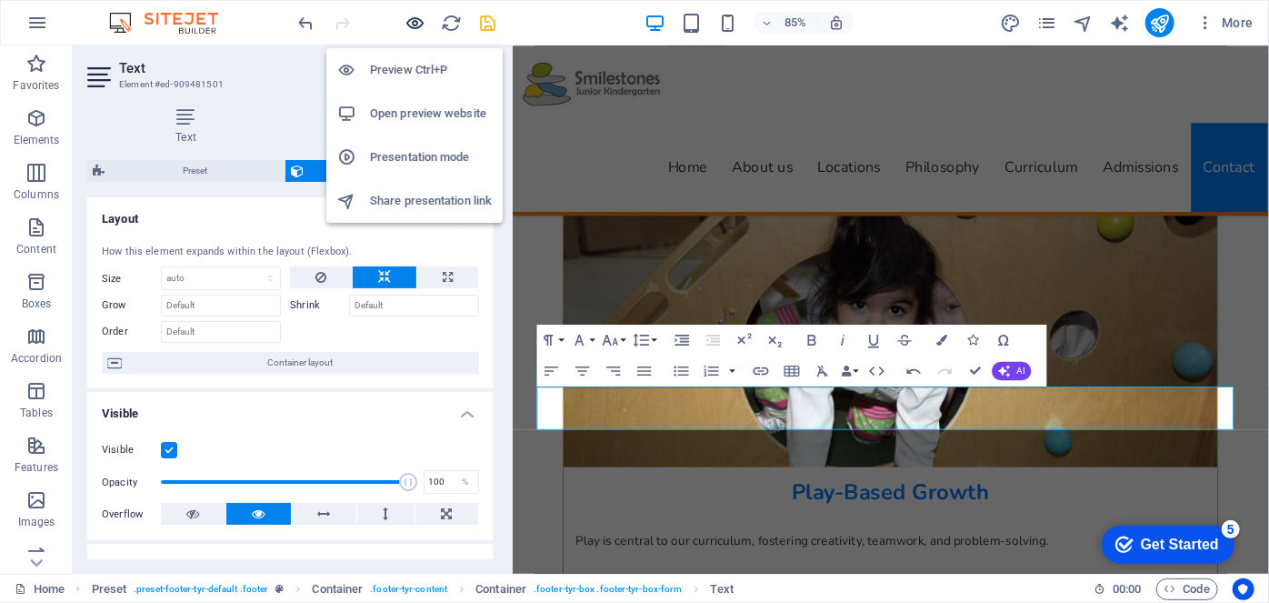
click at [422, 24] on icon "button" at bounding box center [416, 23] width 21 height 21
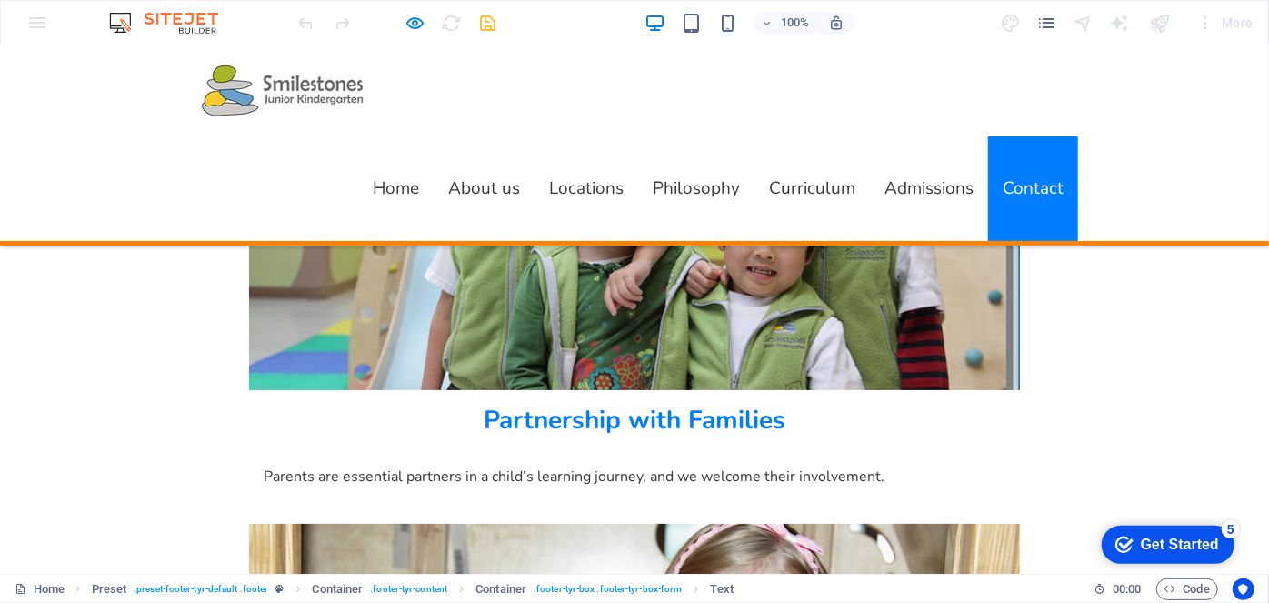
scroll to position [6820, 0]
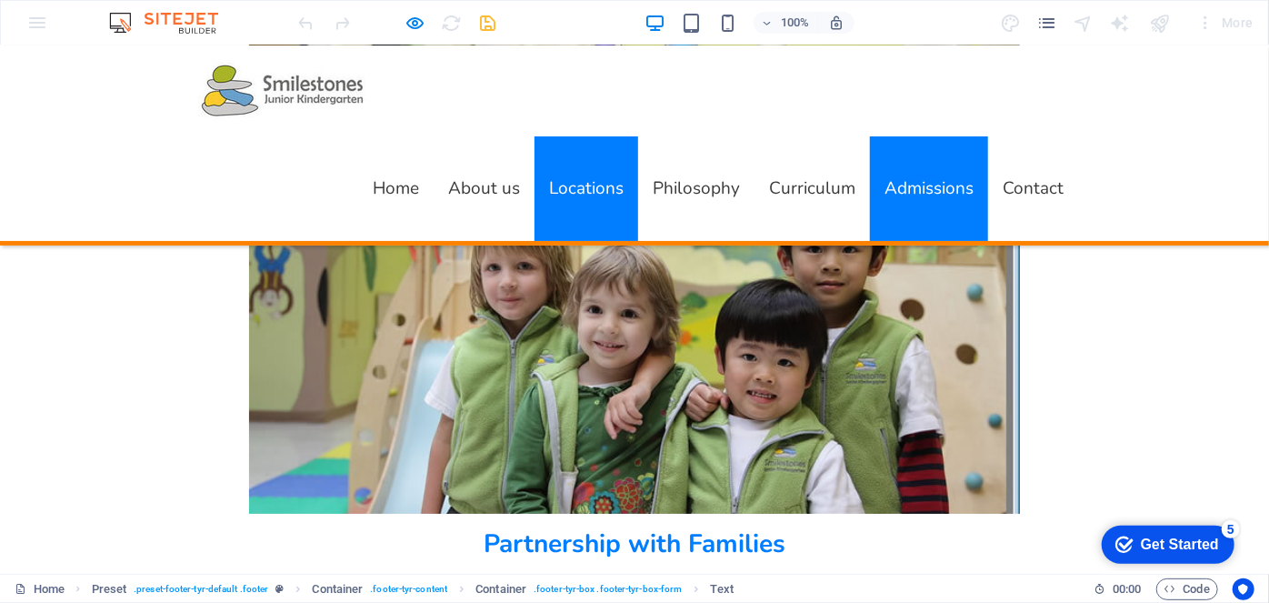
click at [535, 189] on link "Locations" at bounding box center [587, 187] width 104 height 105
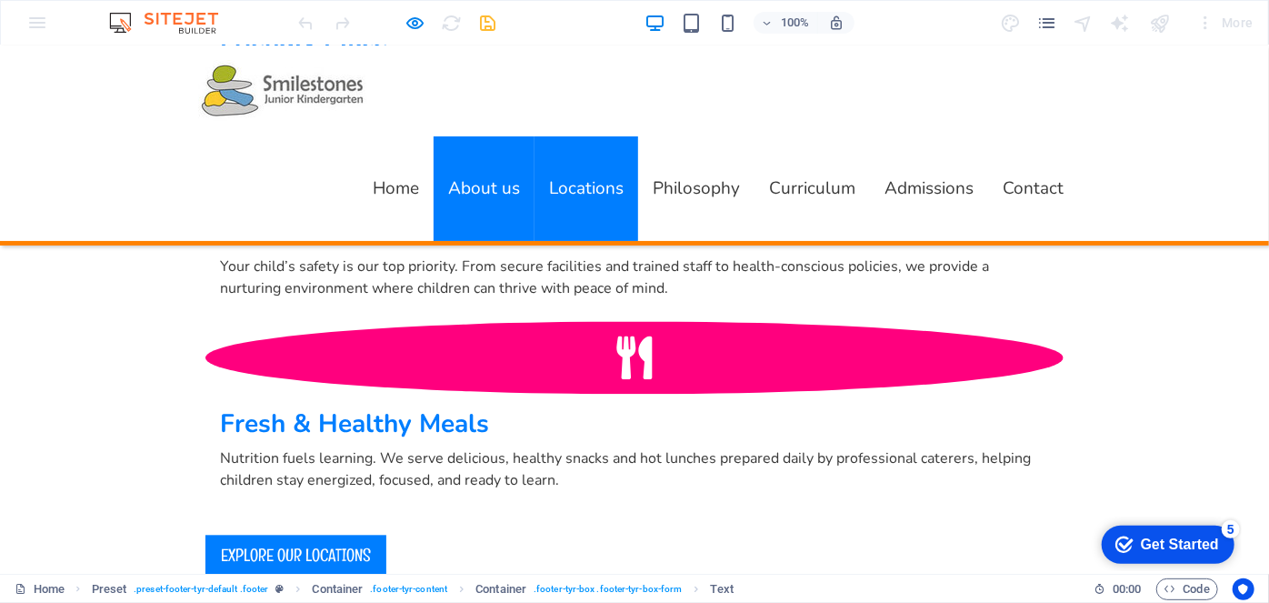
scroll to position [1828, 0]
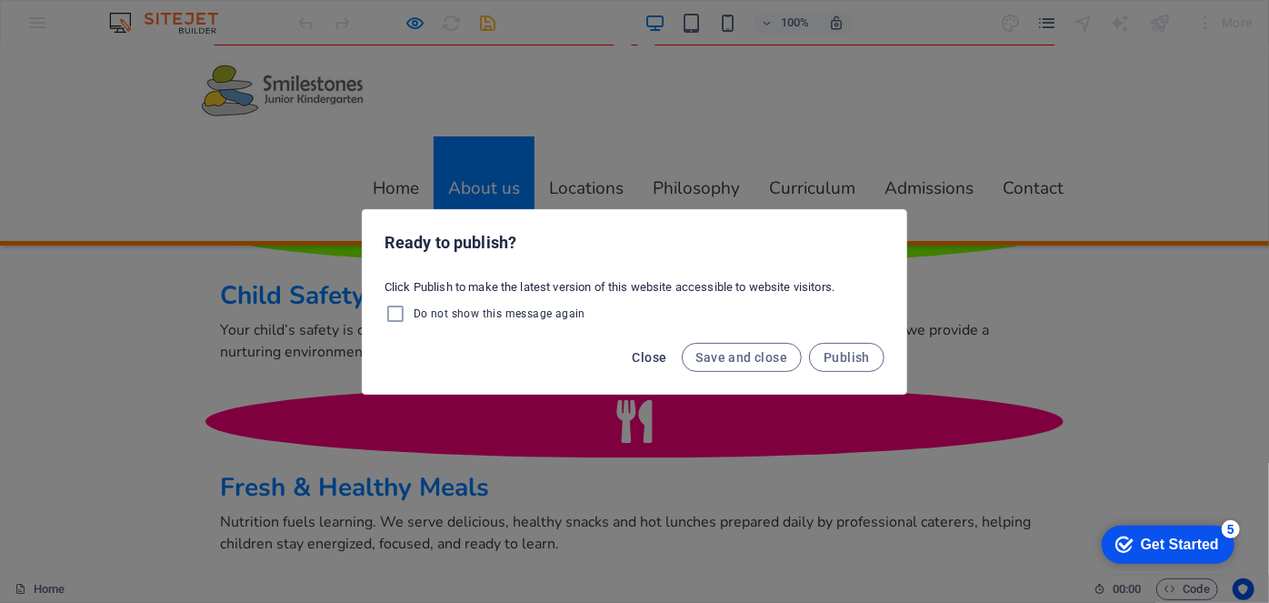
click at [659, 350] on span "Close" at bounding box center [650, 357] width 35 height 15
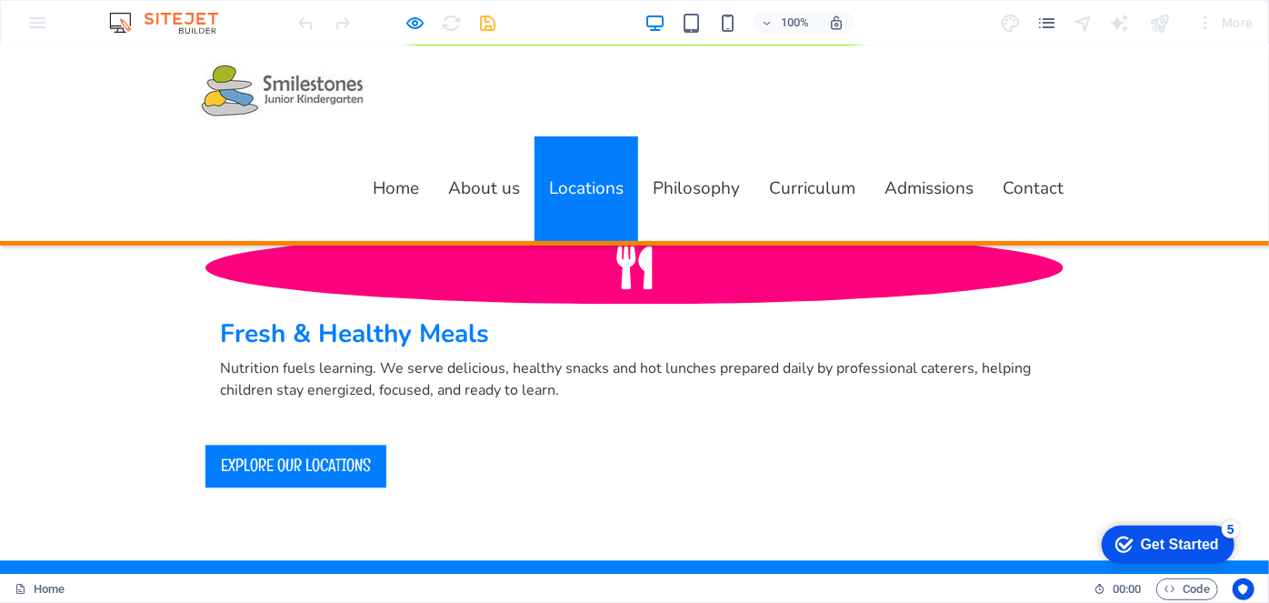
scroll to position [1910, 0]
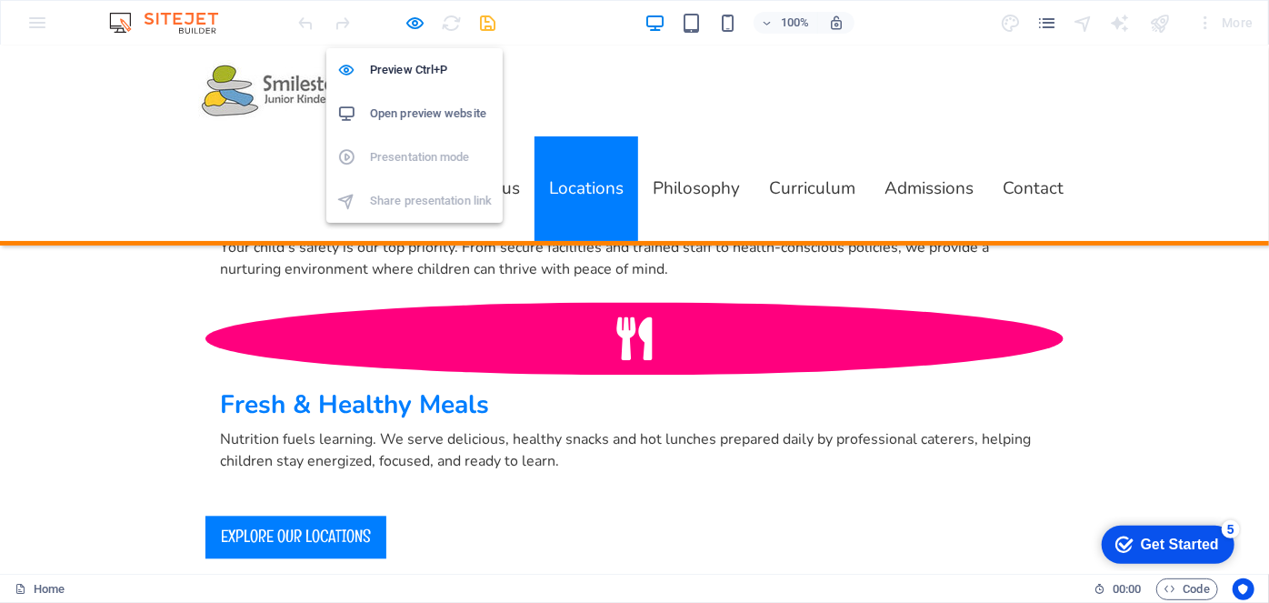
drag, startPoint x: 412, startPoint y: 20, endPoint x: 481, endPoint y: 43, distance: 72.8
click at [413, 20] on icon "button" at bounding box center [416, 23] width 21 height 21
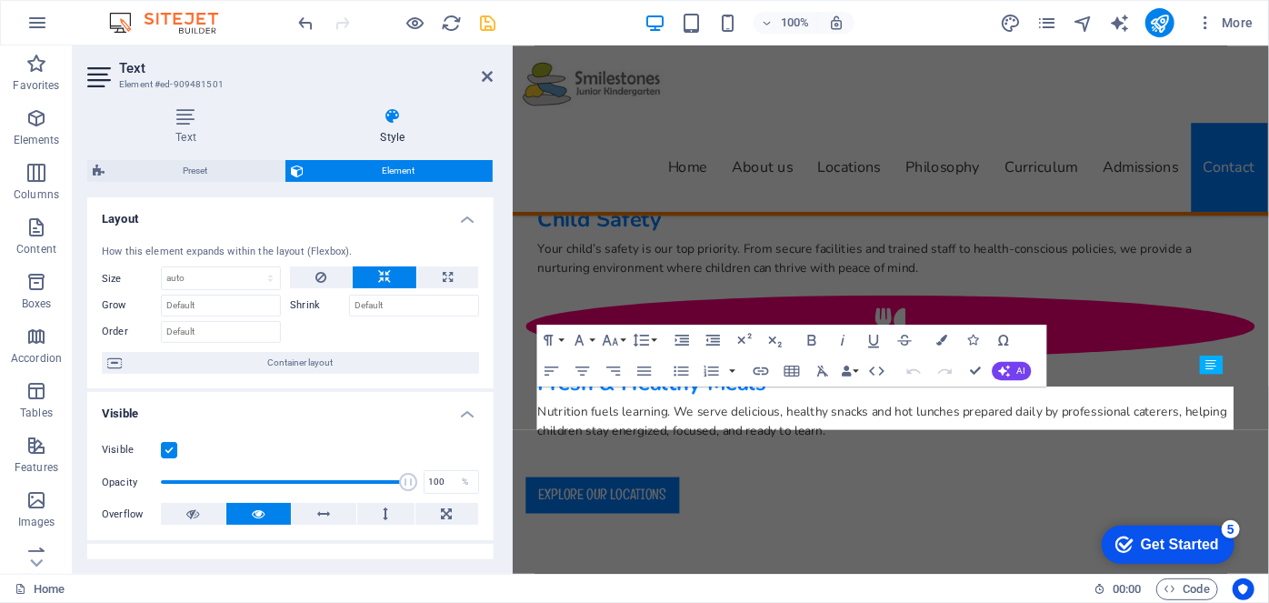
scroll to position [9949, 0]
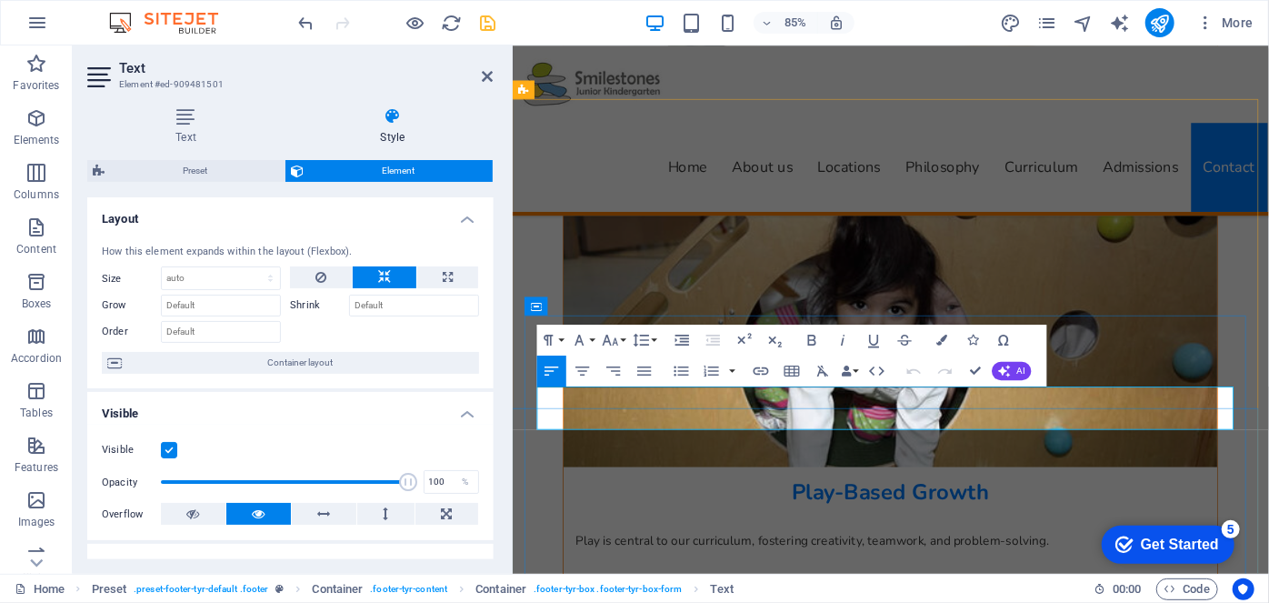
click at [1080, 364] on icon "button" at bounding box center [1079, 361] width 18 height 18
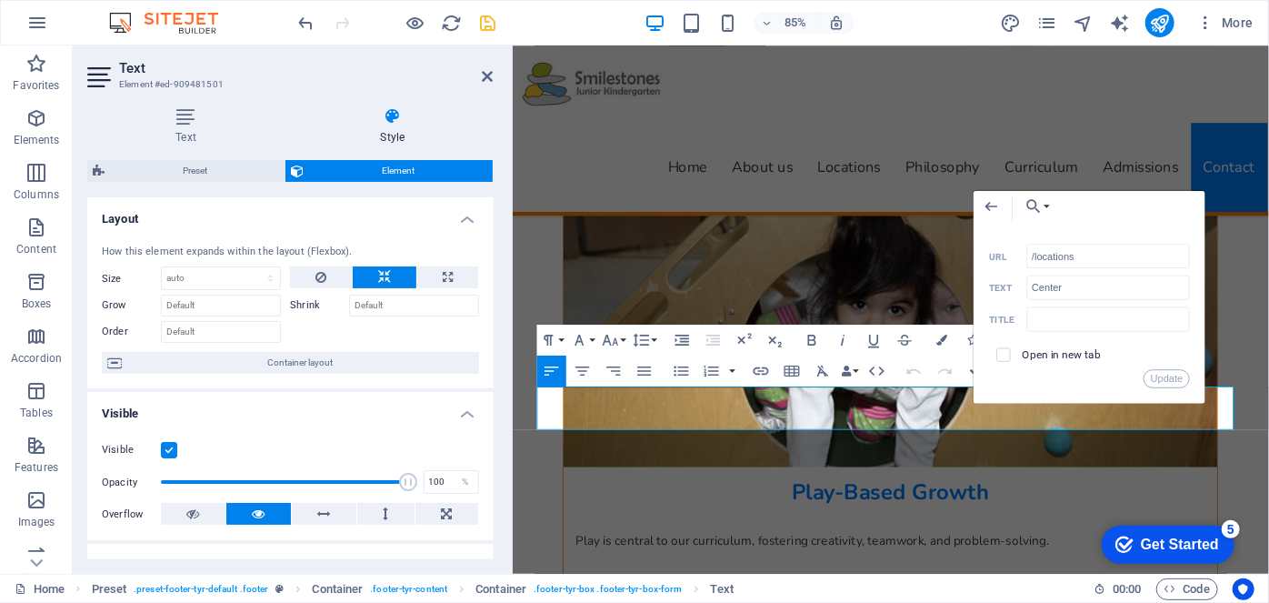
drag, startPoint x: 1098, startPoint y: 259, endPoint x: 998, endPoint y: 243, distance: 100.5
click at [998, 244] on div "/locations URL" at bounding box center [1089, 256] width 201 height 25
drag, startPoint x: 1577, startPoint y: 303, endPoint x: 1014, endPoint y: 286, distance: 563.1
type input "https://preview.sitehub.io/17010927#ed-907421280"
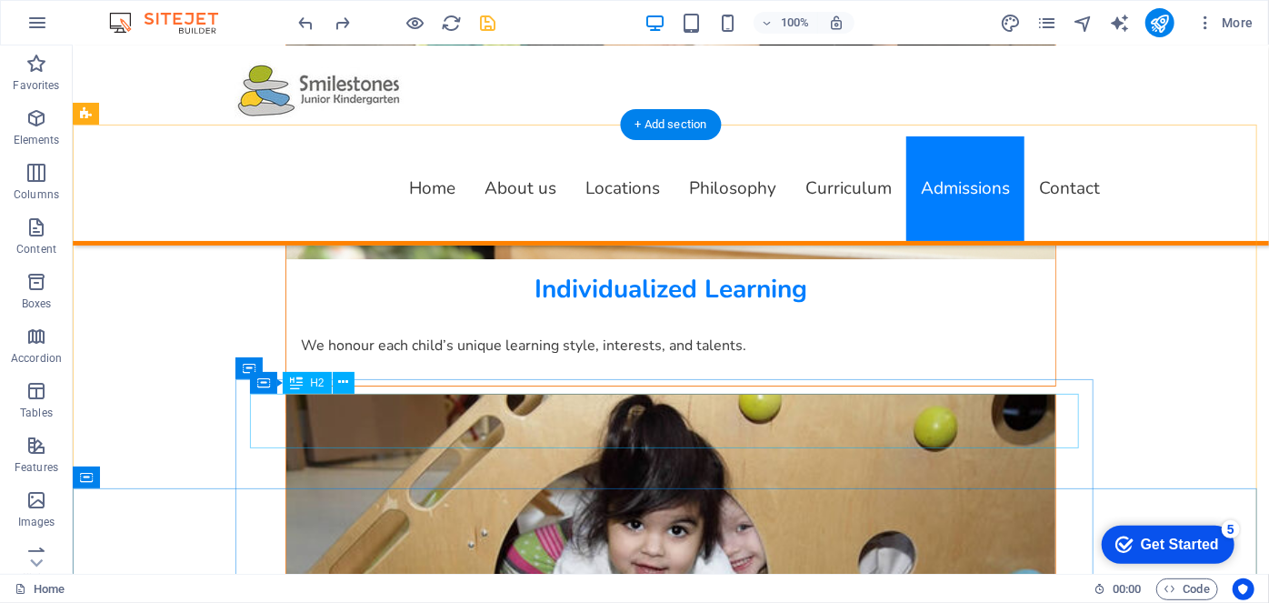
scroll to position [10032, 0]
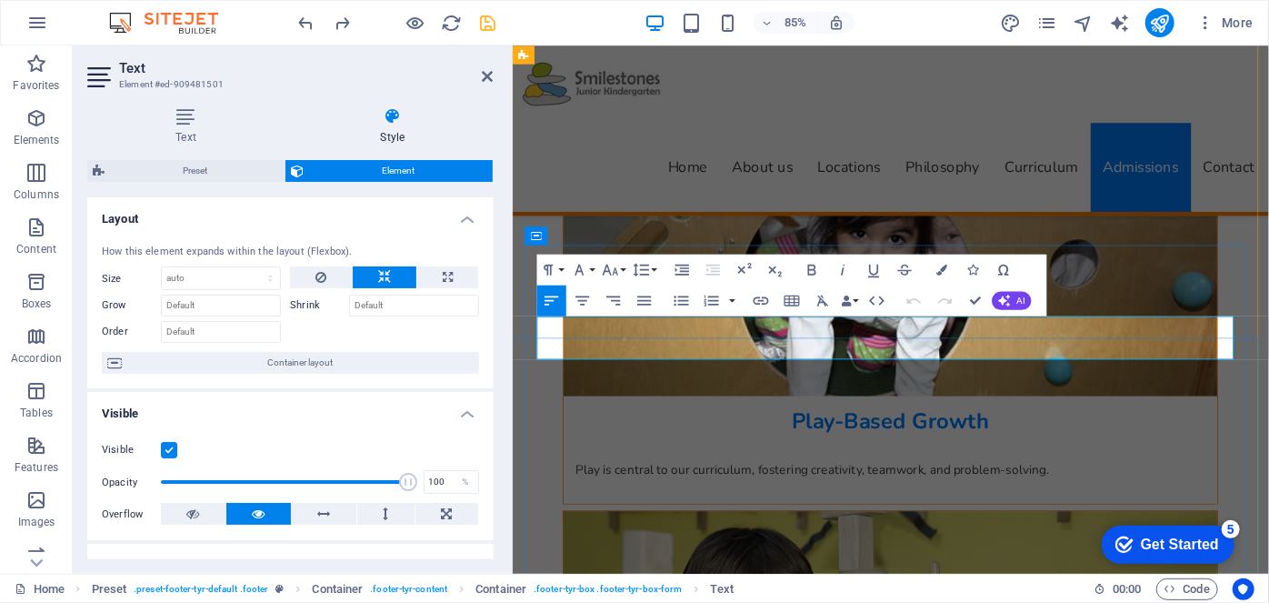
click at [1081, 292] on icon "button" at bounding box center [1079, 291] width 18 height 18
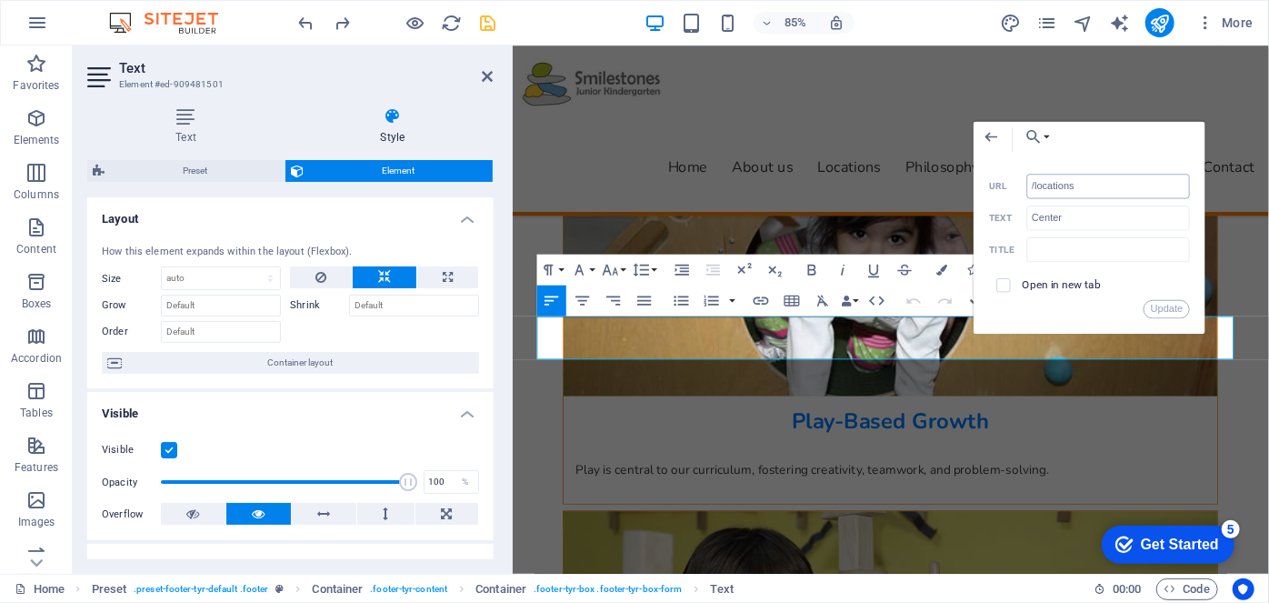
drag, startPoint x: 1086, startPoint y: 184, endPoint x: 1037, endPoint y: 191, distance: 49.6
click at [1037, 191] on input "/locations" at bounding box center [1109, 186] width 164 height 25
type input "/"
drag, startPoint x: 1068, startPoint y: 182, endPoint x: 1027, endPoint y: 182, distance: 40.9
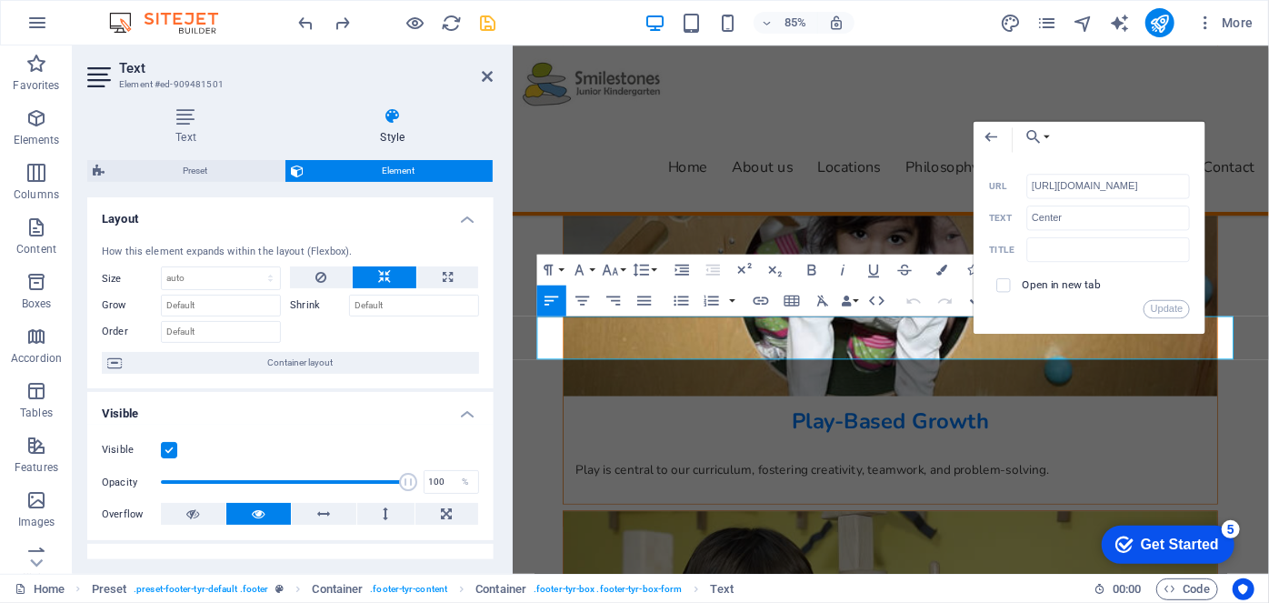
click at [1027, 182] on div "https://preview.sitehub.io/17010927#ed-907421280 URL" at bounding box center [1089, 186] width 201 height 25
type input "/17010927#ed-907421280"
drag, startPoint x: 1168, startPoint y: 311, endPoint x: 729, endPoint y: 296, distance: 439.4
click at [1168, 311] on button "Update" at bounding box center [1167, 308] width 46 height 18
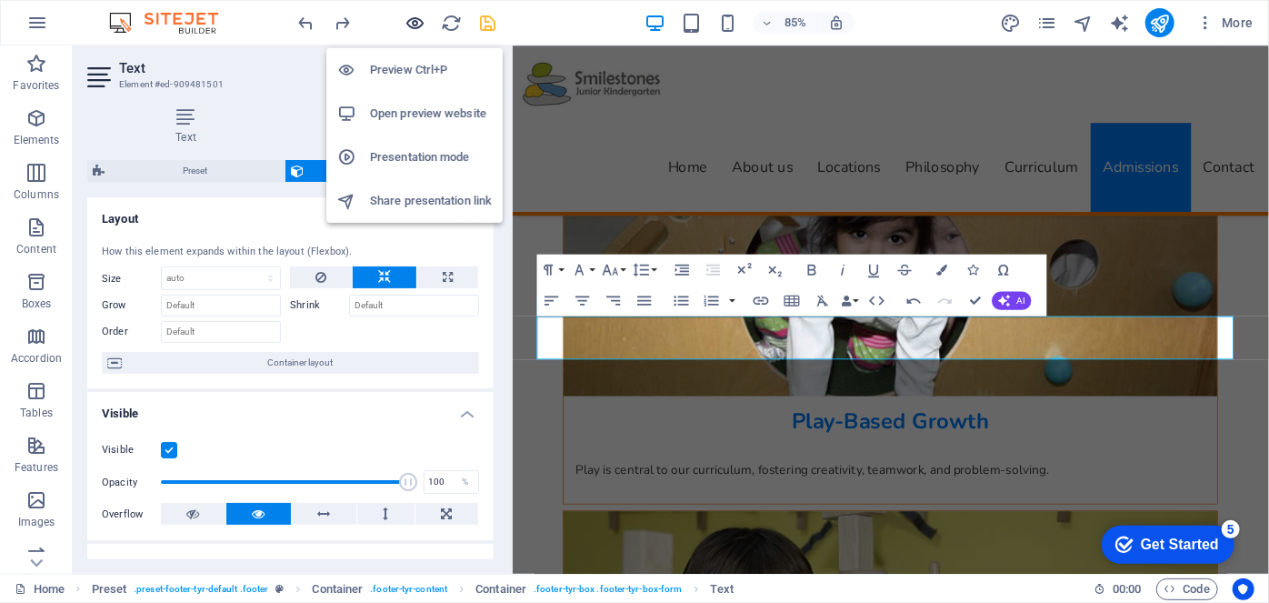
click at [422, 18] on icon "button" at bounding box center [416, 23] width 21 height 21
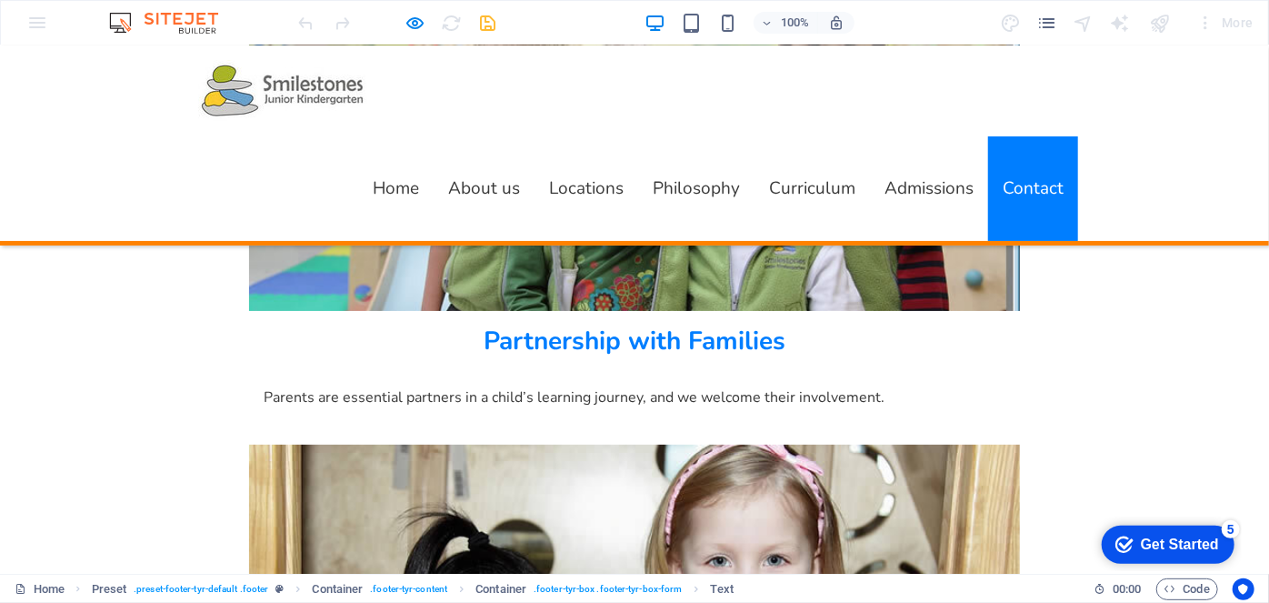
scroll to position [6900, 0]
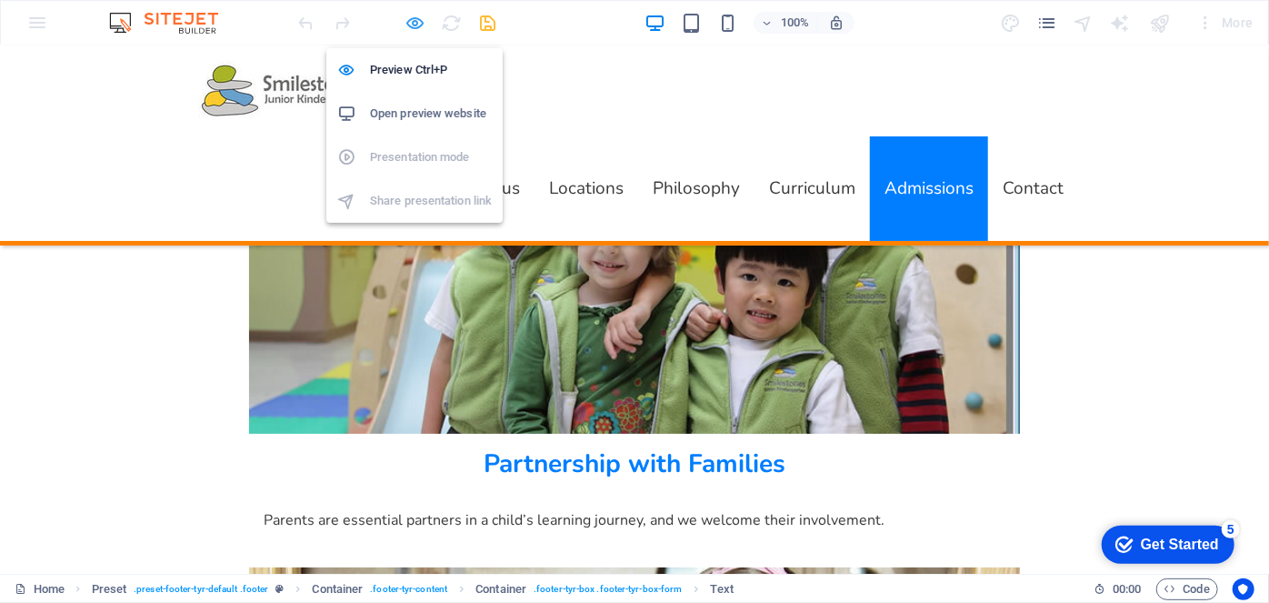
click at [409, 21] on icon "button" at bounding box center [416, 23] width 21 height 21
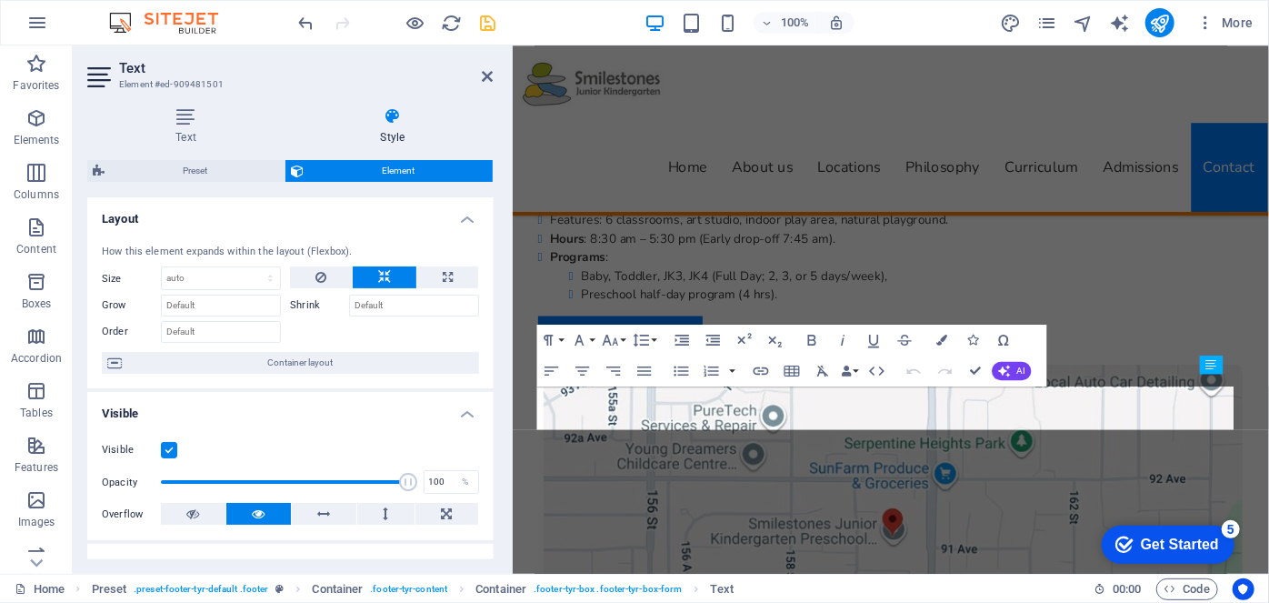
scroll to position [9949, 0]
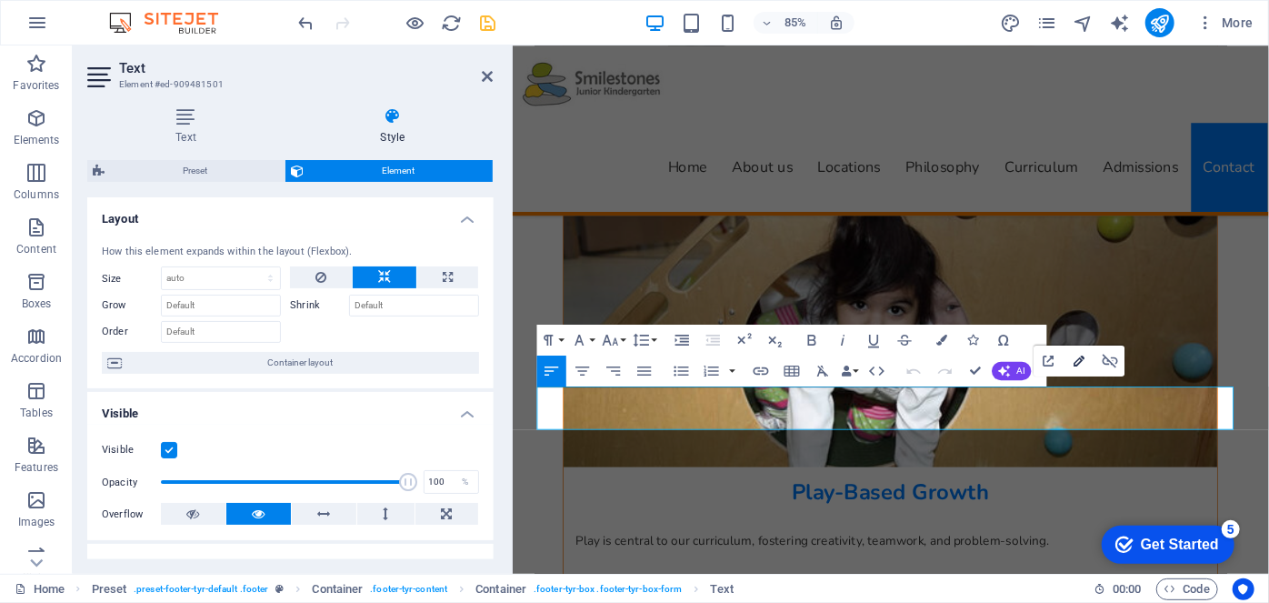
click at [1078, 360] on icon "button" at bounding box center [1079, 361] width 18 height 18
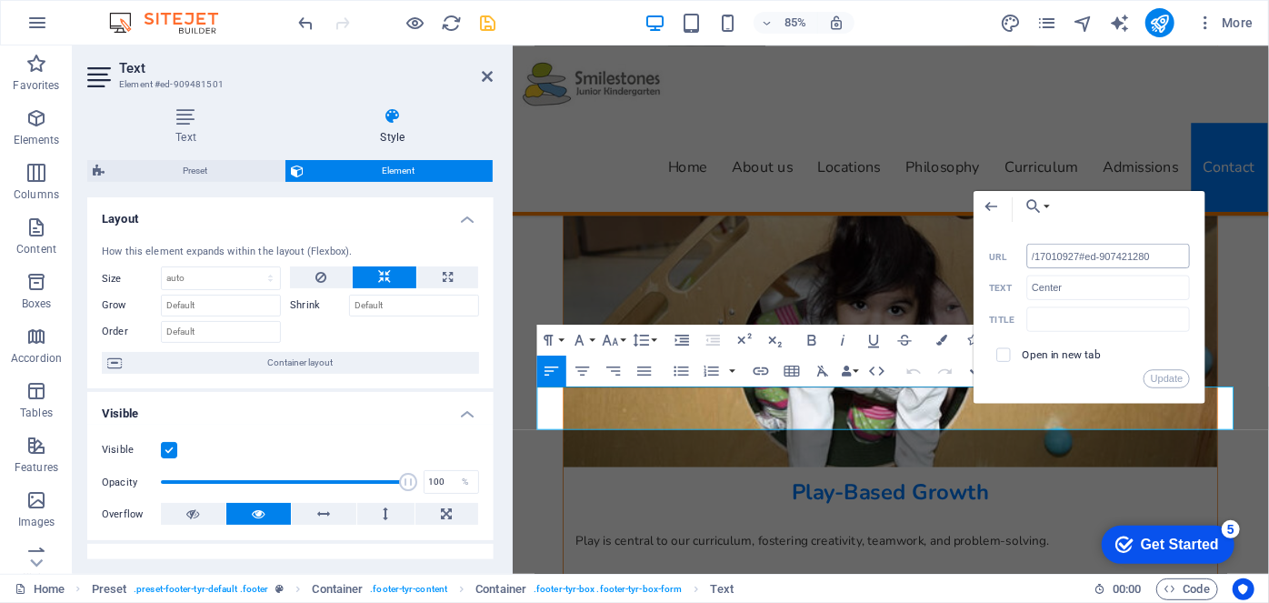
drag, startPoint x: 1078, startPoint y: 253, endPoint x: 1035, endPoint y: 255, distance: 42.8
click at [1035, 255] on input "/17010927#ed-907421280" at bounding box center [1109, 256] width 164 height 25
type input "/#ed-907421280"
click at [1175, 379] on button "Update" at bounding box center [1167, 378] width 46 height 18
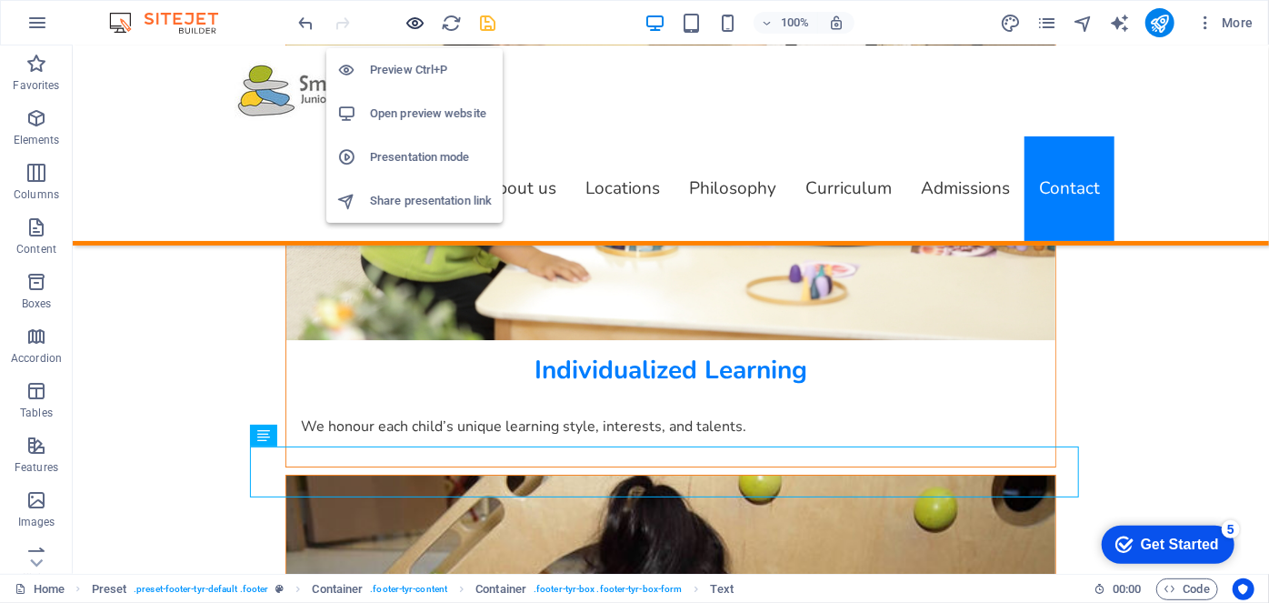
click at [413, 19] on icon "button" at bounding box center [416, 23] width 21 height 21
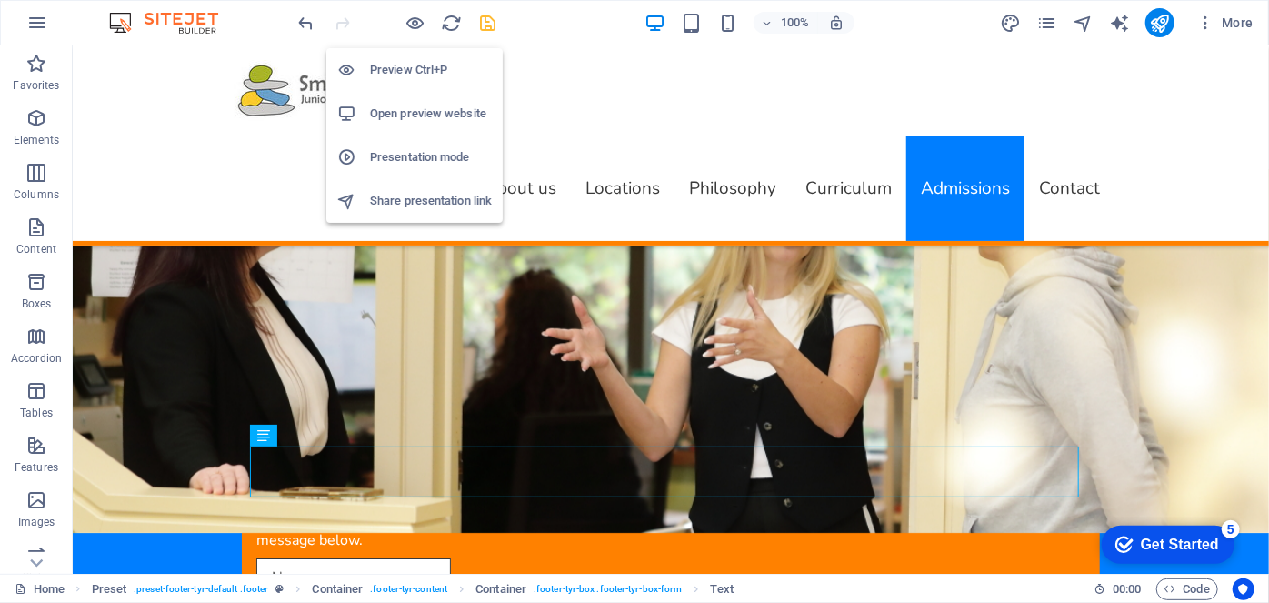
scroll to position [6820, 0]
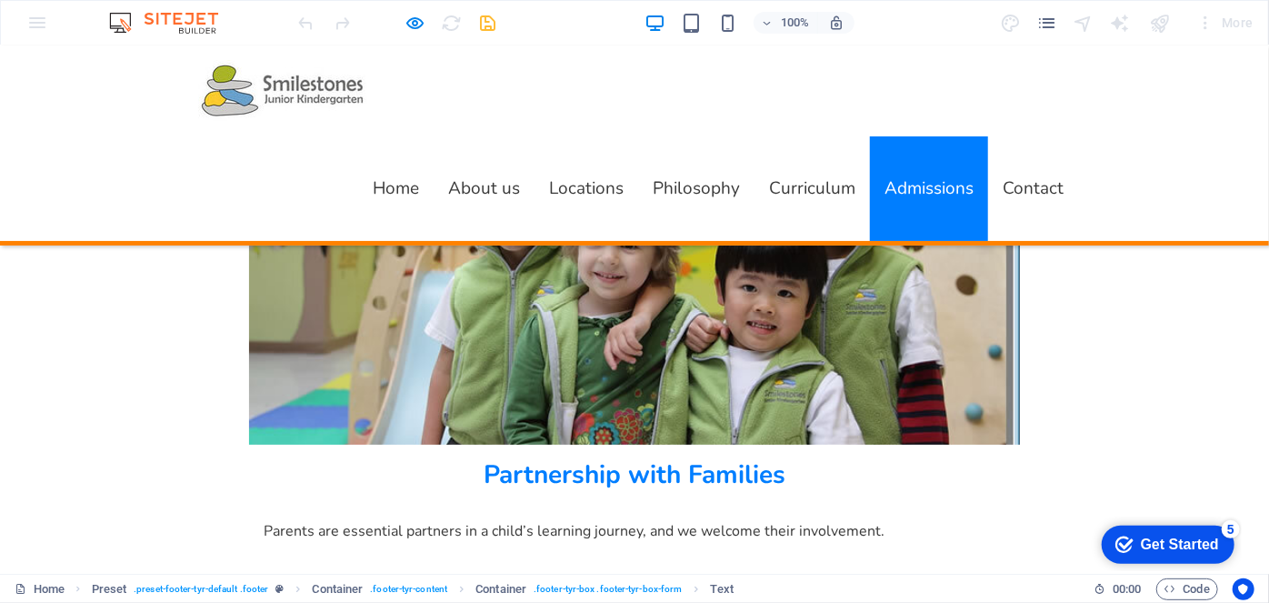
scroll to position [6903, 0]
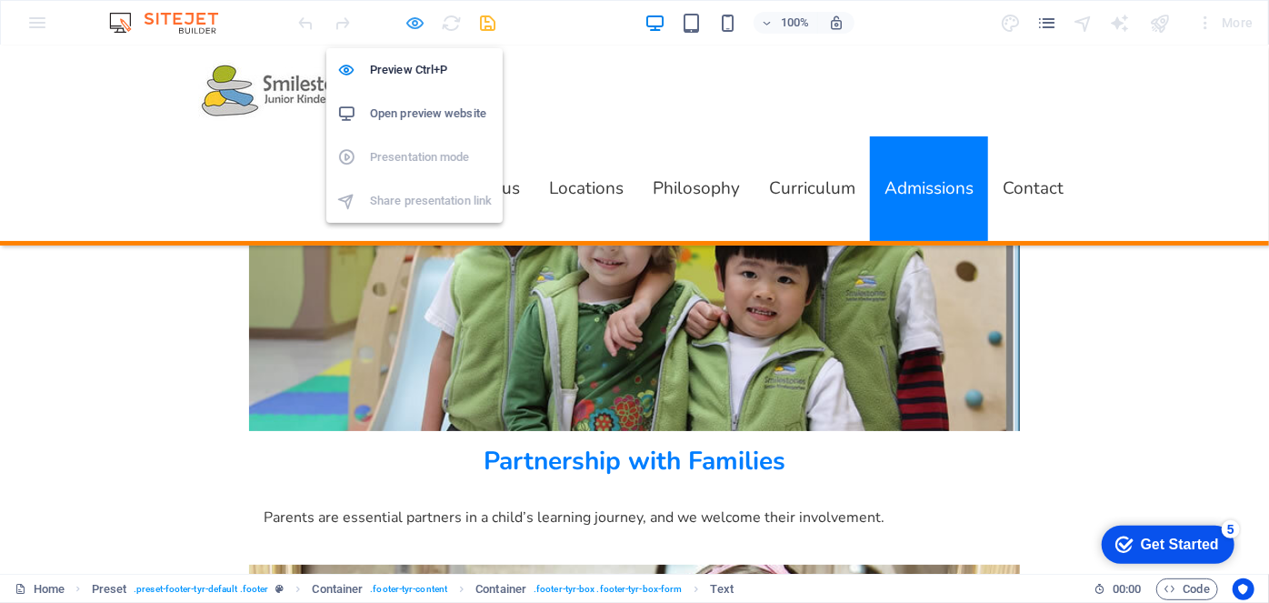
click at [411, 17] on icon "button" at bounding box center [416, 23] width 21 height 21
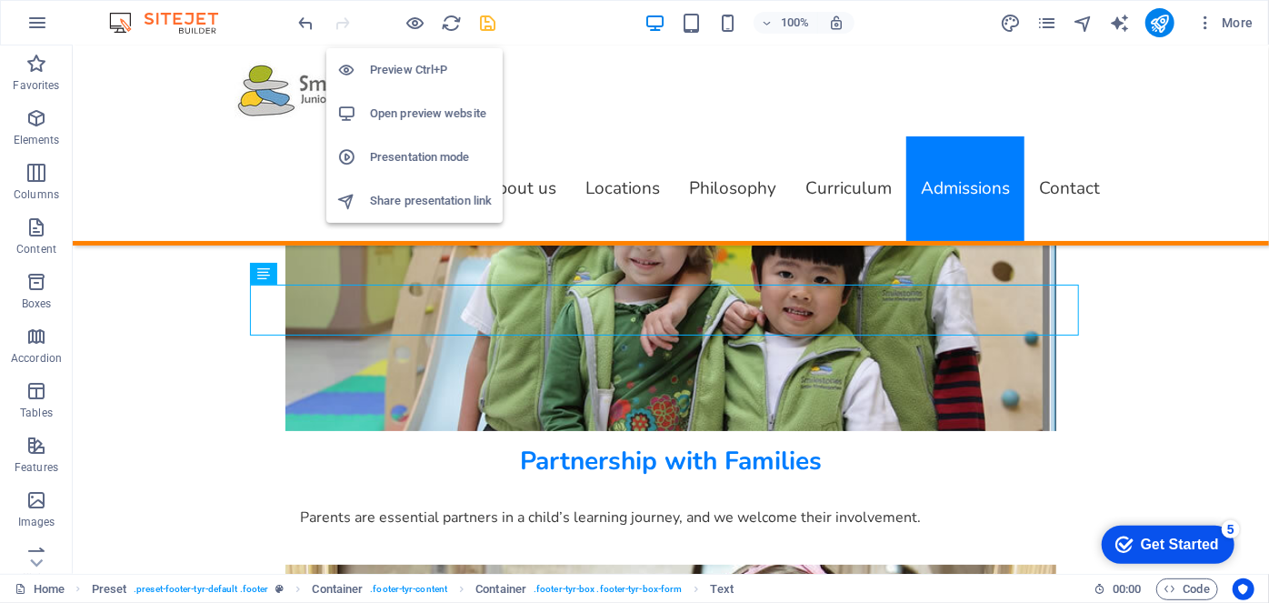
scroll to position [10112, 0]
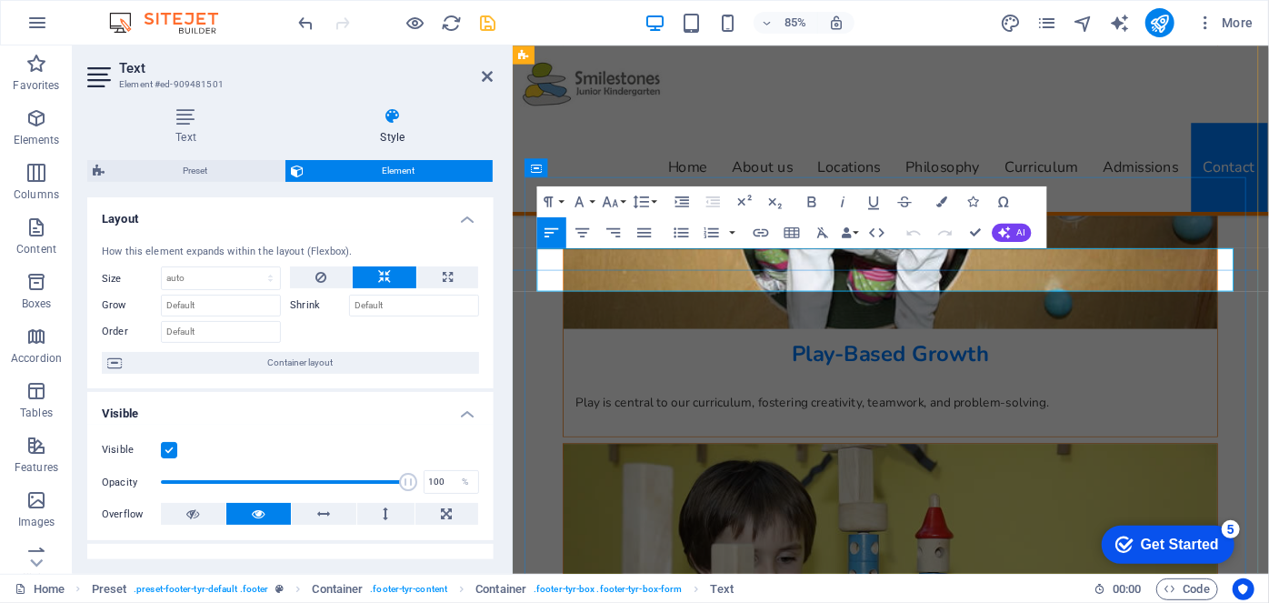
click at [1082, 222] on icon "button" at bounding box center [1079, 222] width 11 height 11
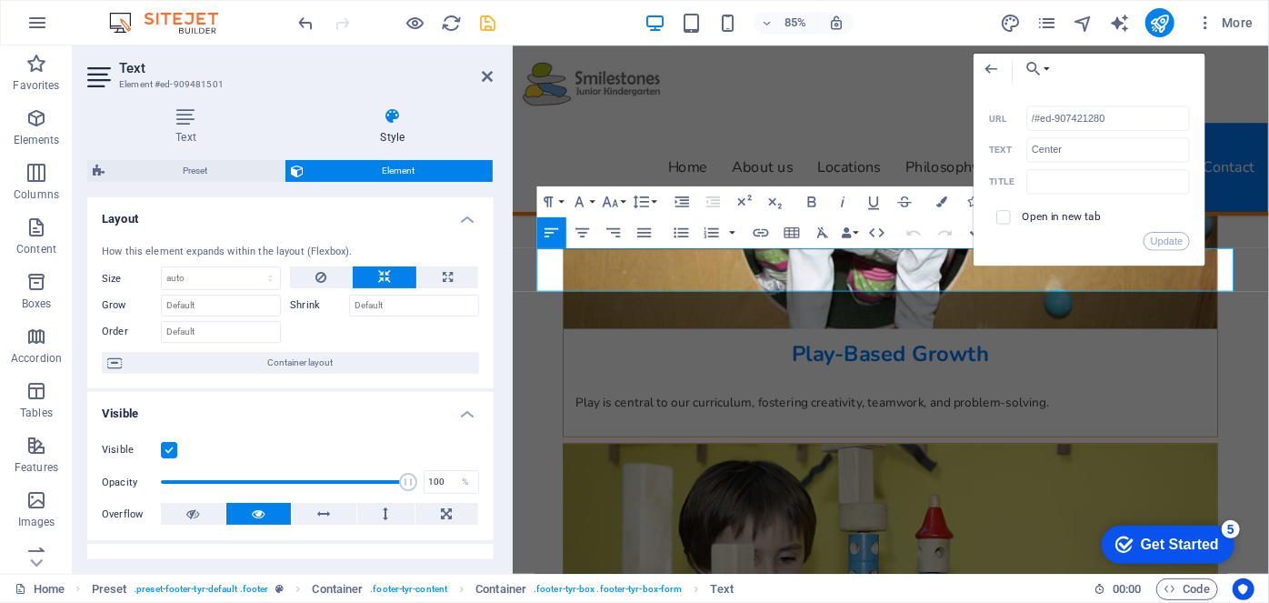
drag, startPoint x: 1038, startPoint y: 114, endPoint x: 1025, endPoint y: 115, distance: 12.8
click at [1025, 115] on div "/#ed-907421280 URL" at bounding box center [1089, 117] width 201 height 25
type input "#ed-907421280"
click at [1173, 236] on button "Update" at bounding box center [1167, 241] width 46 height 18
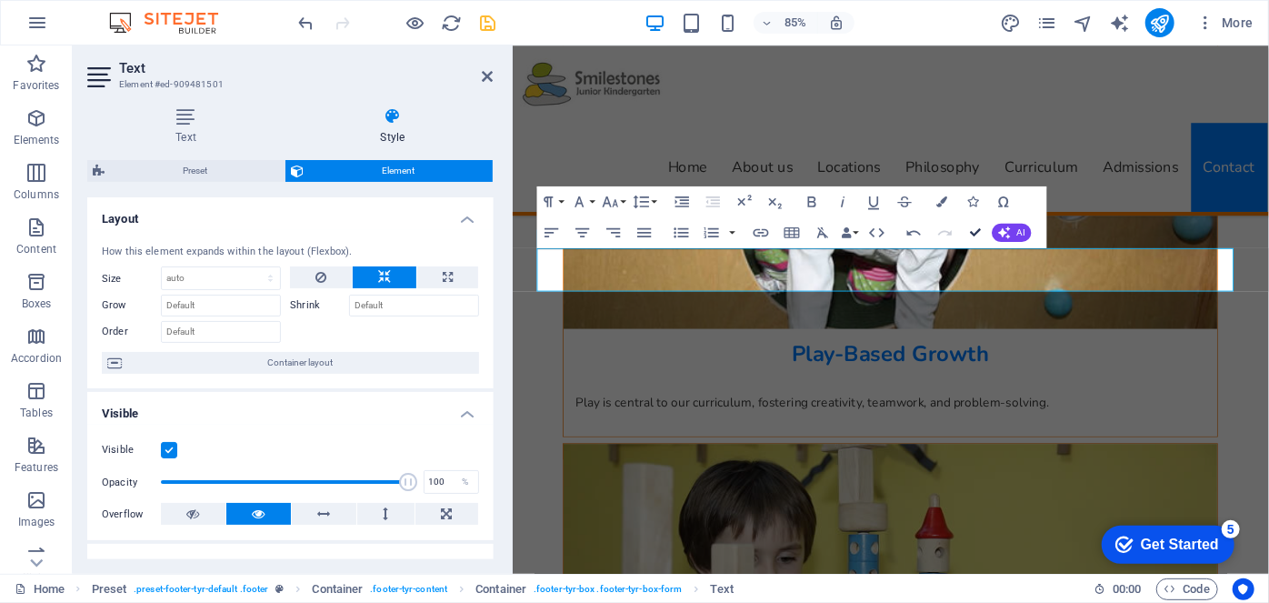
drag, startPoint x: 976, startPoint y: 228, endPoint x: 889, endPoint y: 182, distance: 98.0
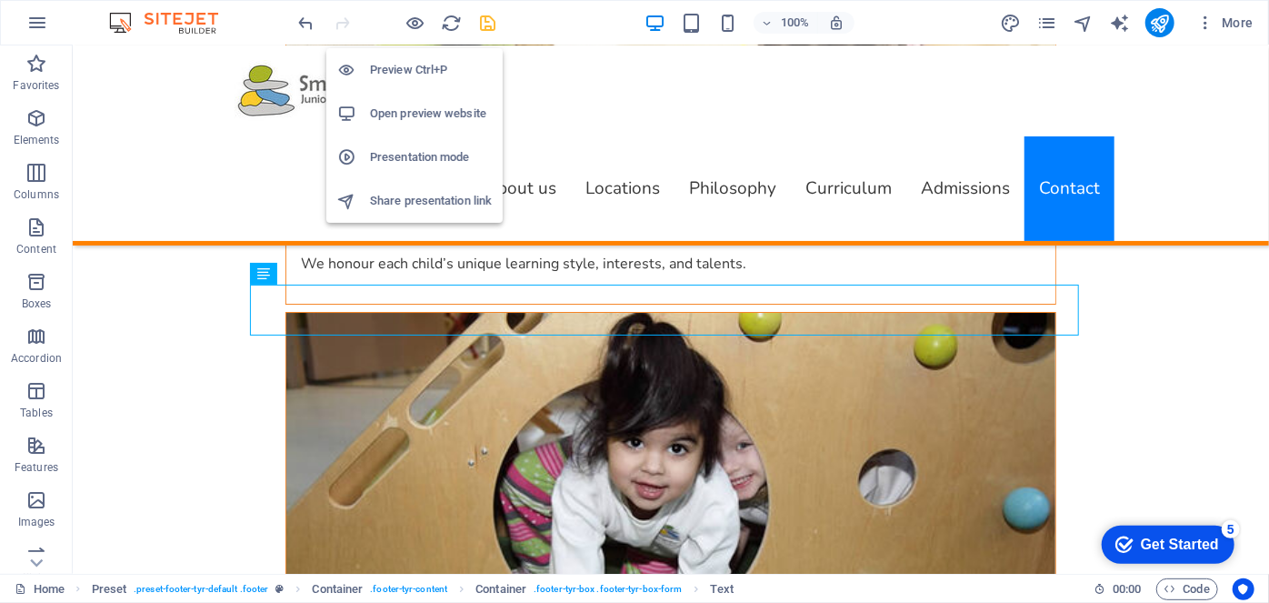
click at [415, 23] on icon "button" at bounding box center [416, 23] width 21 height 21
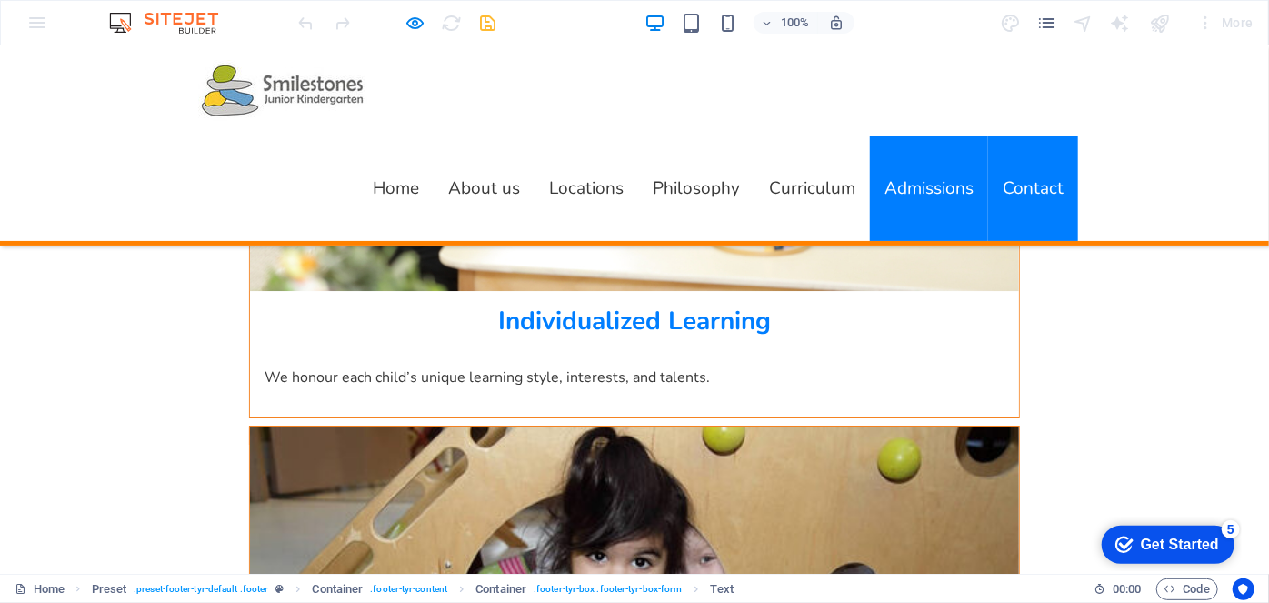
scroll to position [6983, 0]
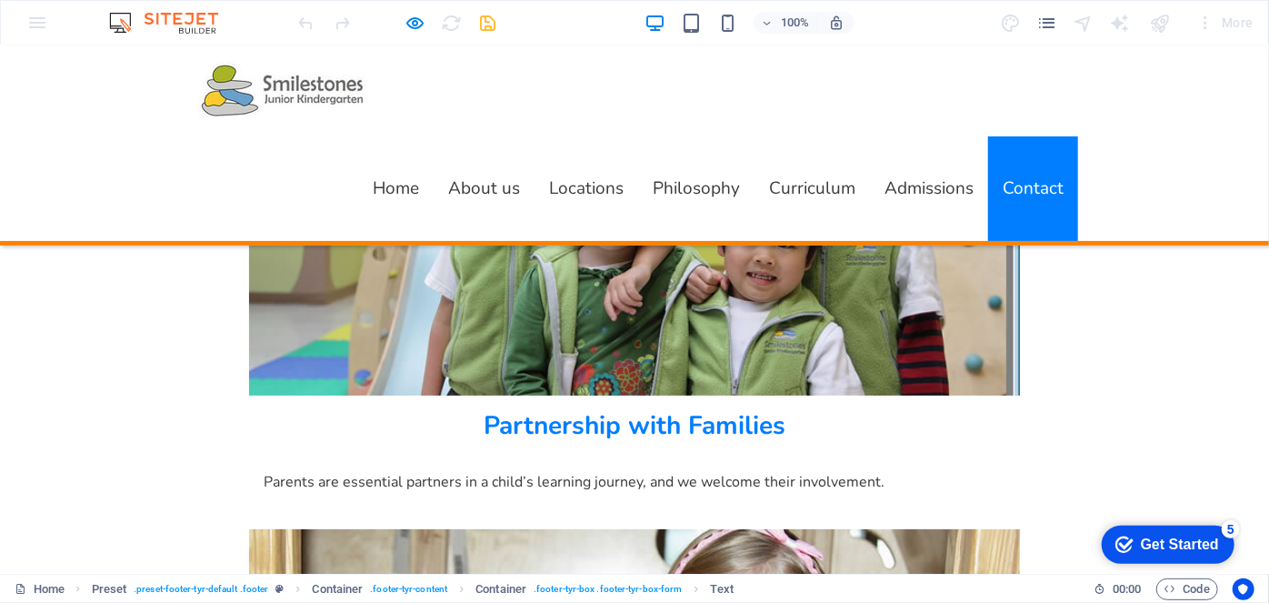
scroll to position [6900, 0]
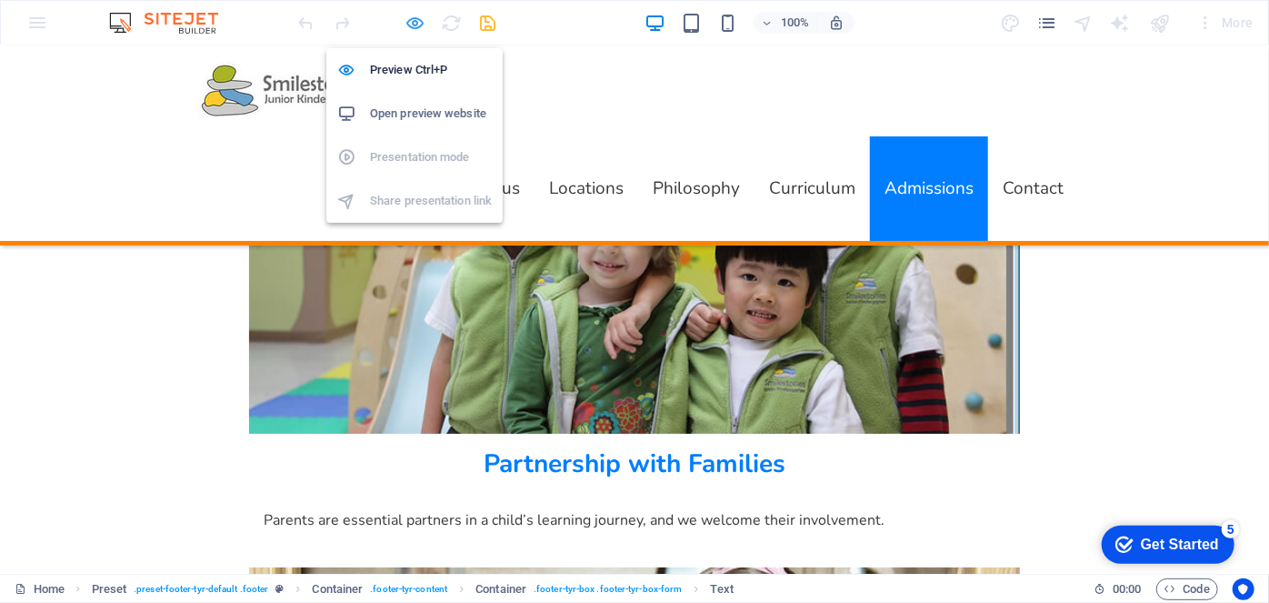
click at [409, 25] on icon "button" at bounding box center [416, 23] width 21 height 21
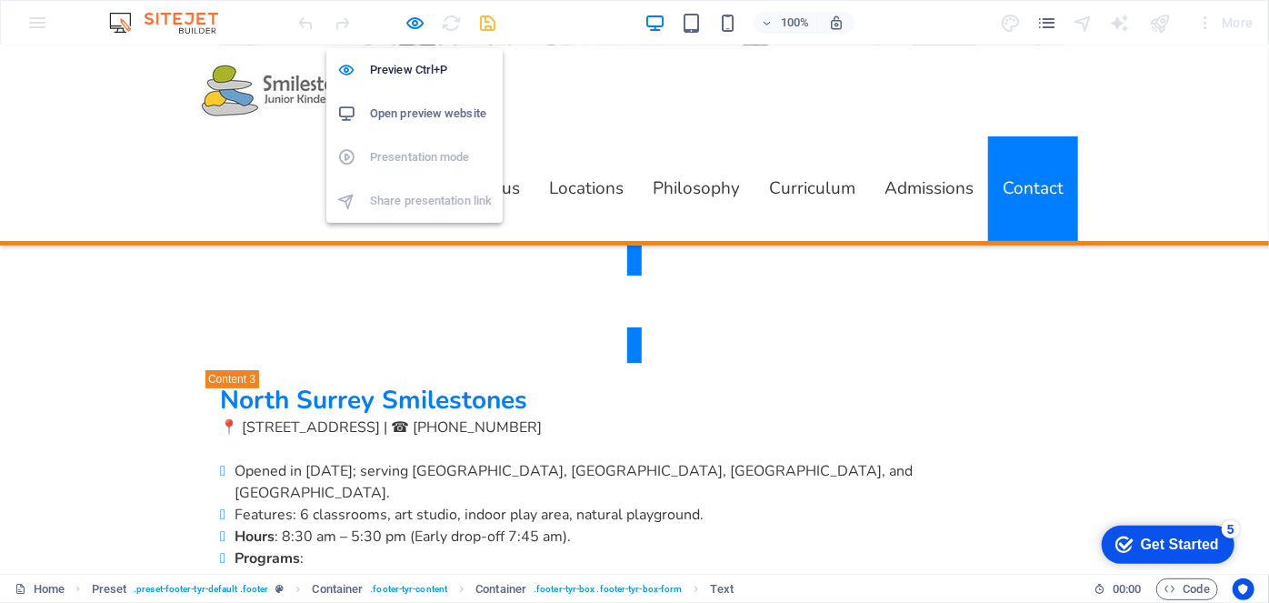
scroll to position [10112, 0]
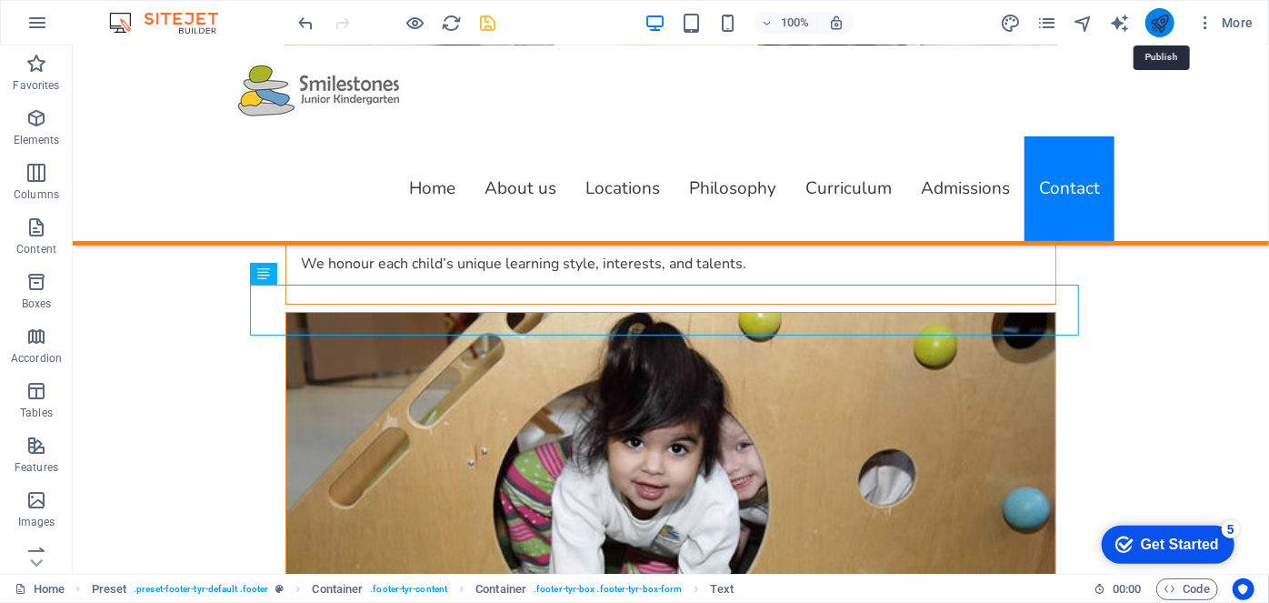
click at [1166, 15] on icon "publish" at bounding box center [1159, 23] width 21 height 21
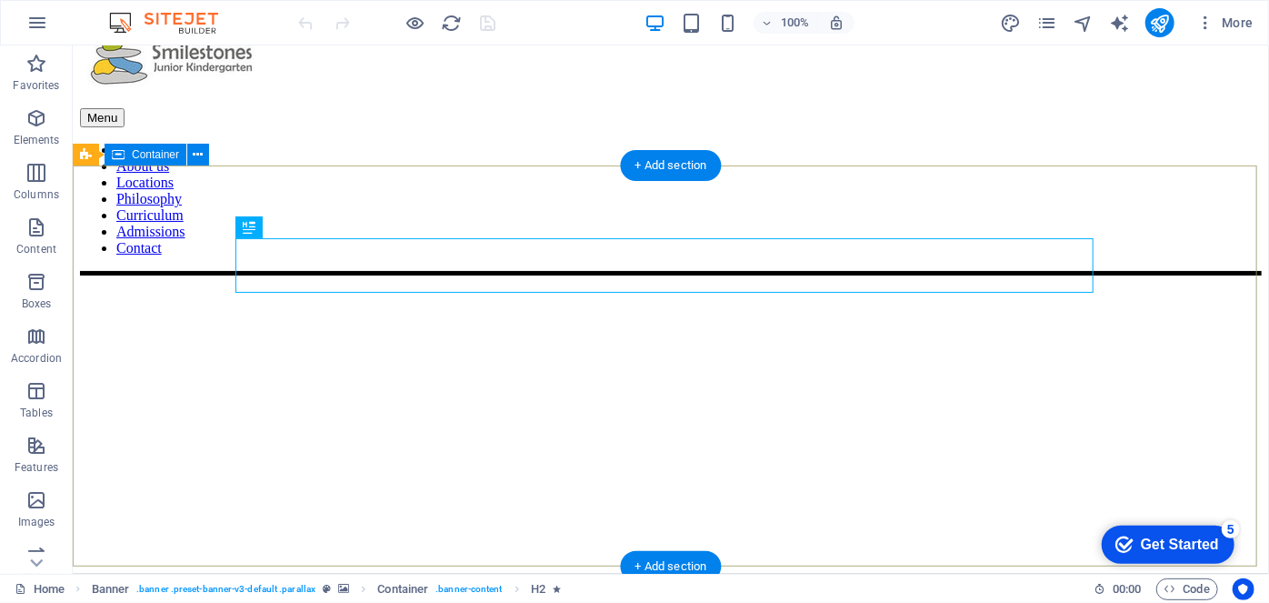
scroll to position [82, 0]
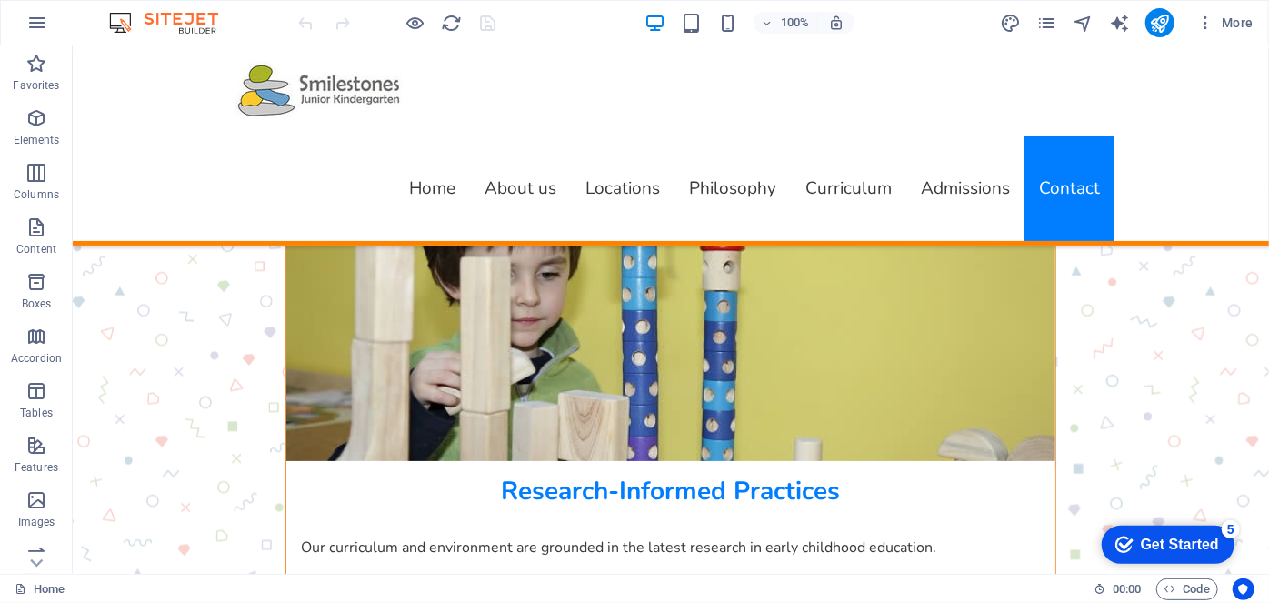
drag, startPoint x: 1265, startPoint y: 78, endPoint x: 205, endPoint y: 55, distance: 1060.5
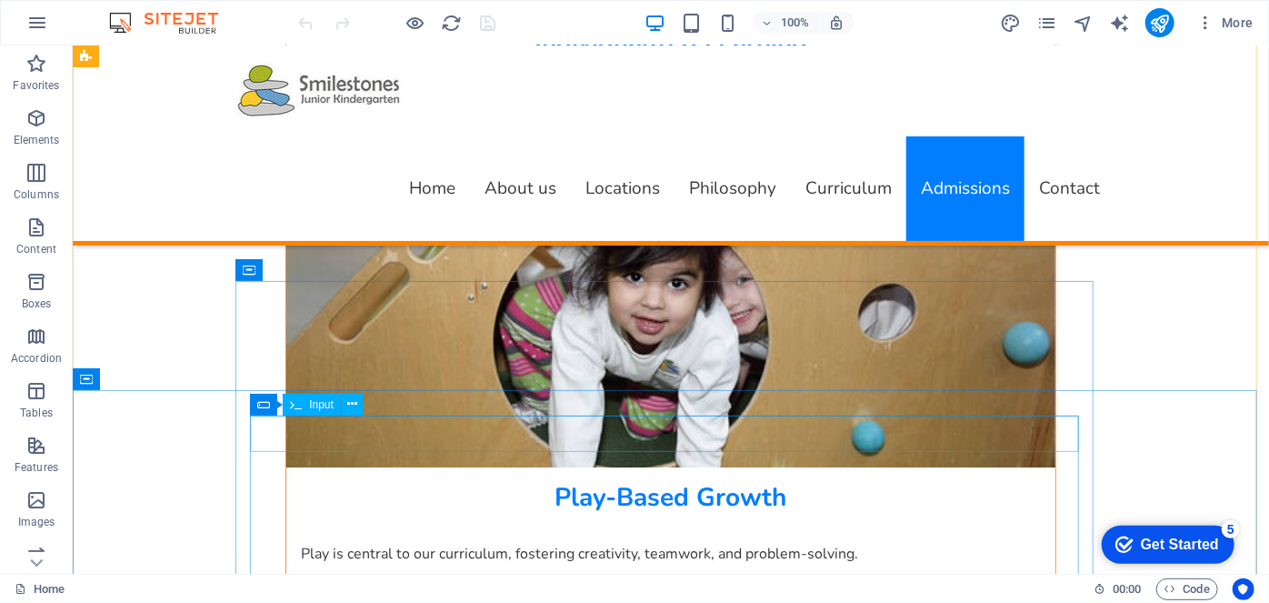
scroll to position [9951, 0]
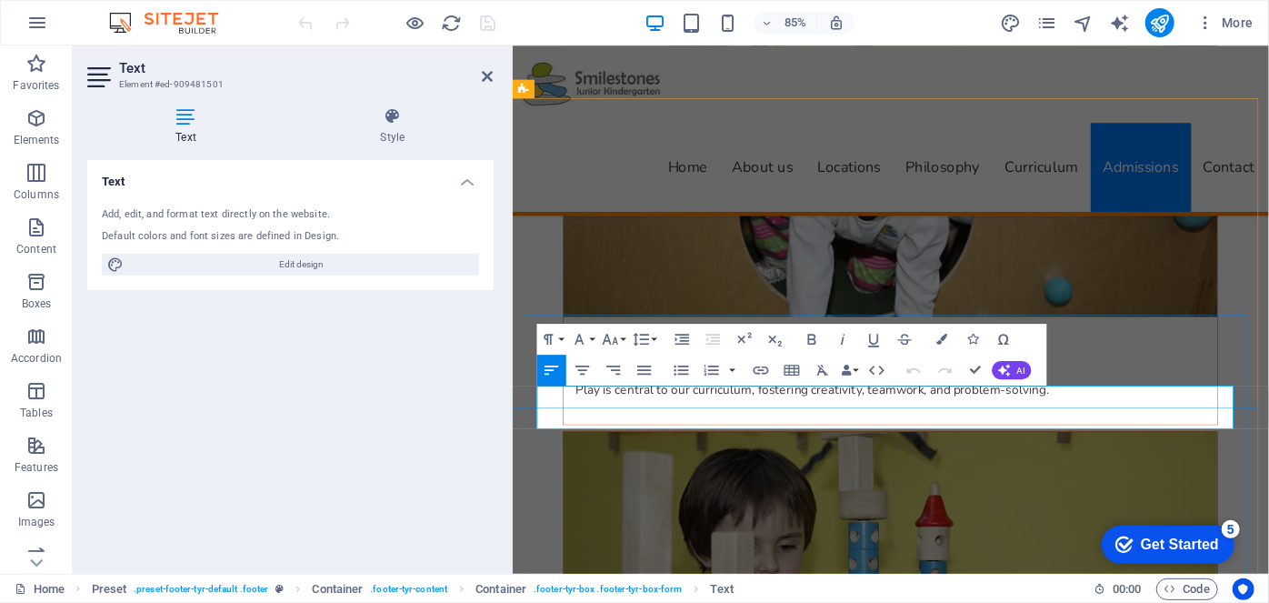
click at [1078, 362] on icon "button" at bounding box center [1079, 359] width 11 height 11
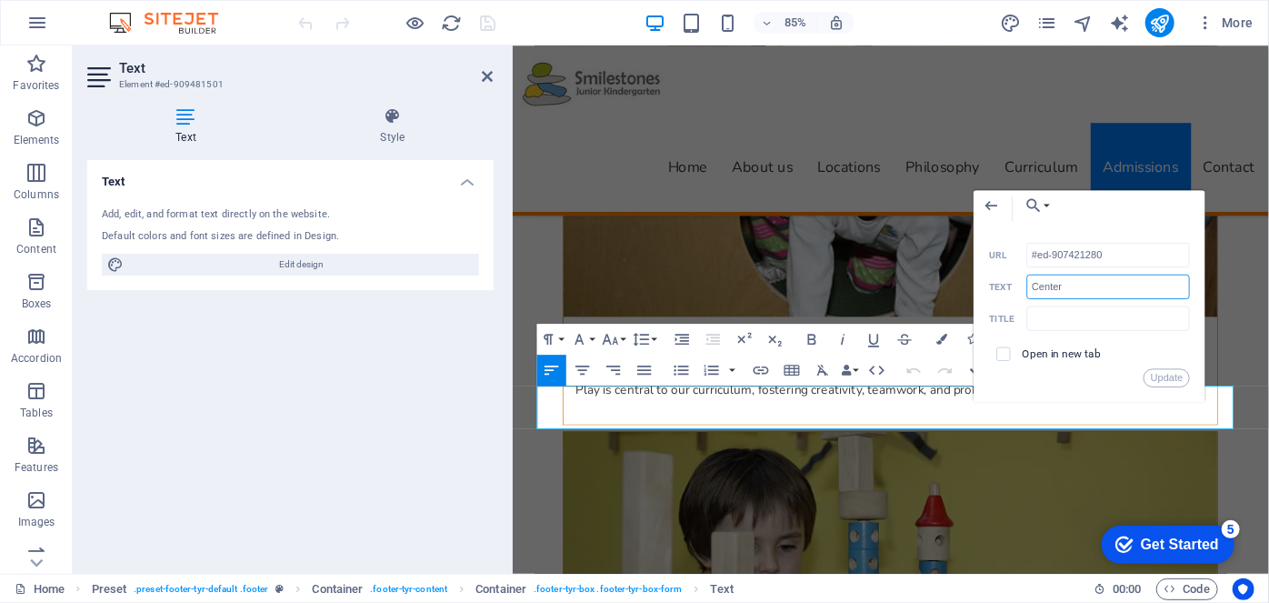
drag, startPoint x: 1052, startPoint y: 284, endPoint x: 1088, endPoint y: 281, distance: 36.5
click at [1082, 283] on input "Center" at bounding box center [1109, 286] width 164 height 25
type input "Centre"
click at [1168, 378] on button "Update" at bounding box center [1167, 377] width 46 height 18
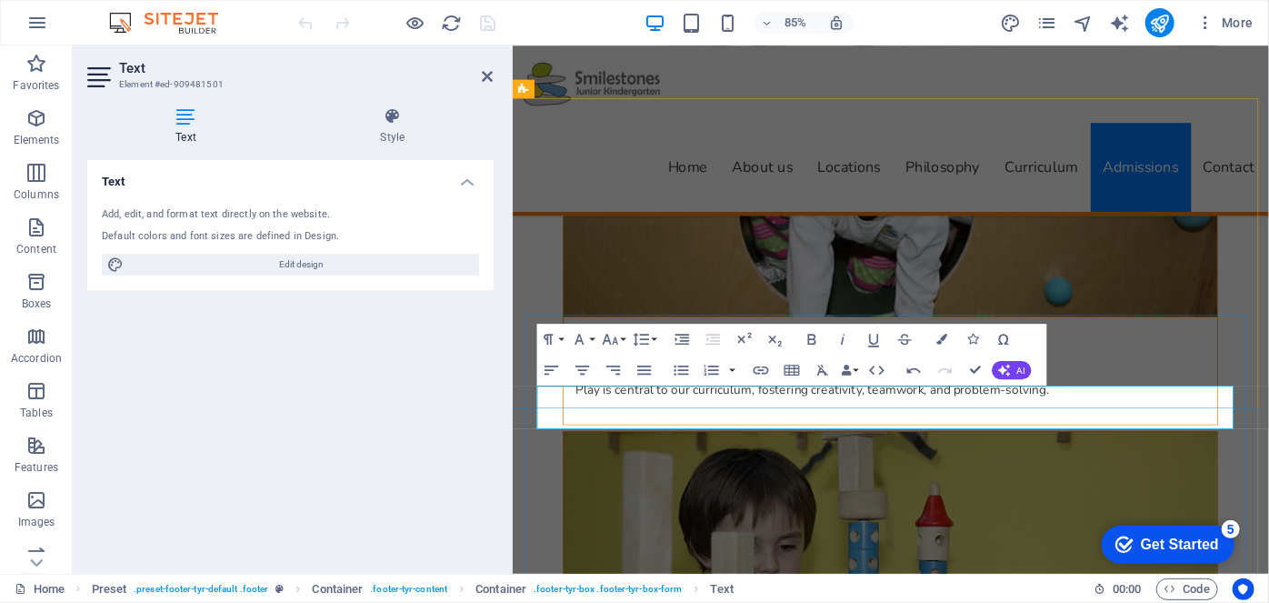
drag, startPoint x: 1153, startPoint y: 456, endPoint x: 1195, endPoint y: 456, distance: 41.8
drag, startPoint x: 1148, startPoint y: 460, endPoint x: 1167, endPoint y: 452, distance: 19.9
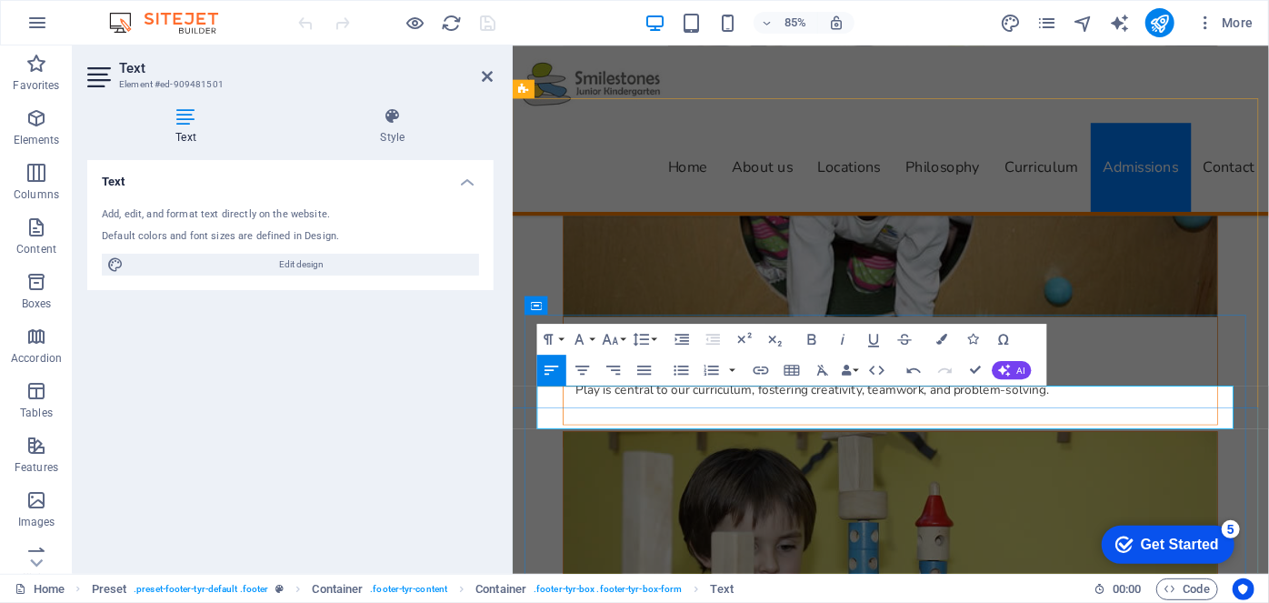
click at [941, 337] on icon "button" at bounding box center [942, 339] width 11 height 11
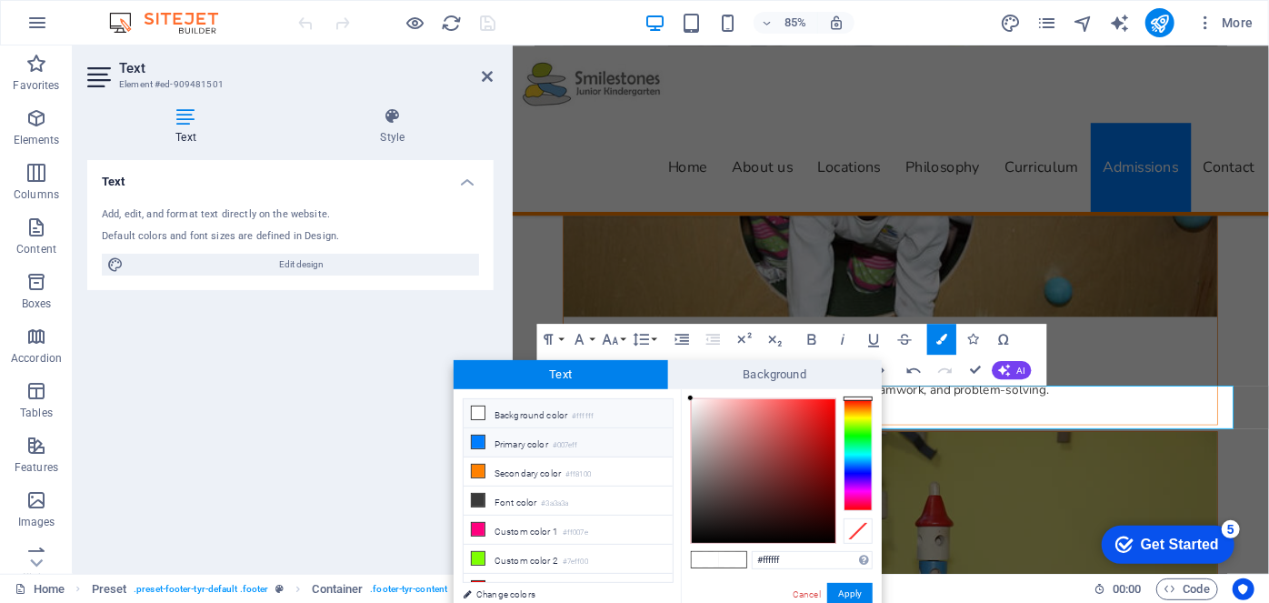
click at [498, 436] on li "Primary color #007eff" at bounding box center [568, 442] width 209 height 29
type input "#007eff"
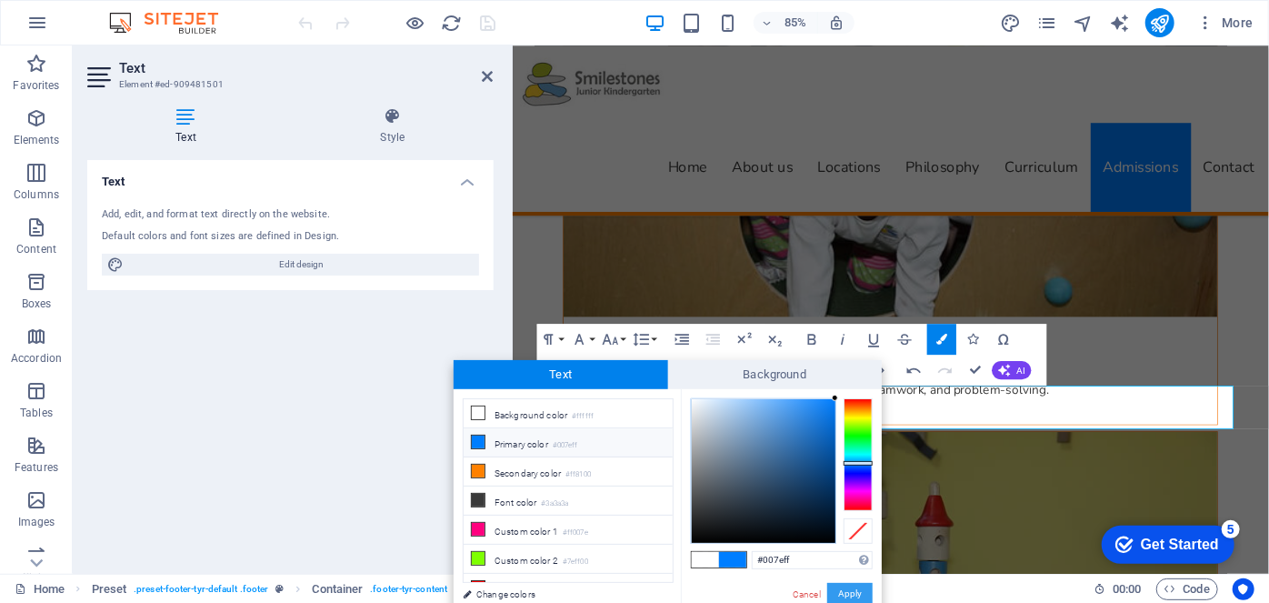
click at [851, 598] on button "Apply" at bounding box center [849, 594] width 45 height 22
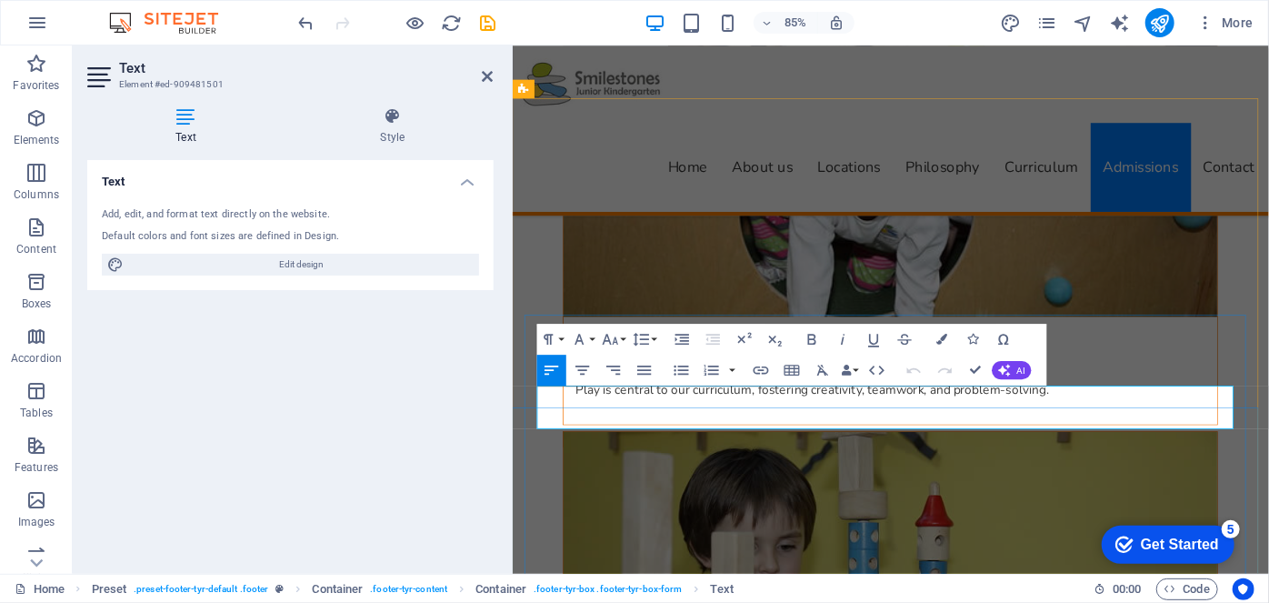
drag, startPoint x: 1148, startPoint y: 455, endPoint x: 1192, endPoint y: 456, distance: 44.6
click at [812, 337] on icon "button" at bounding box center [812, 339] width 8 height 11
drag, startPoint x: 1151, startPoint y: 451, endPoint x: 1192, endPoint y: 453, distance: 41.0
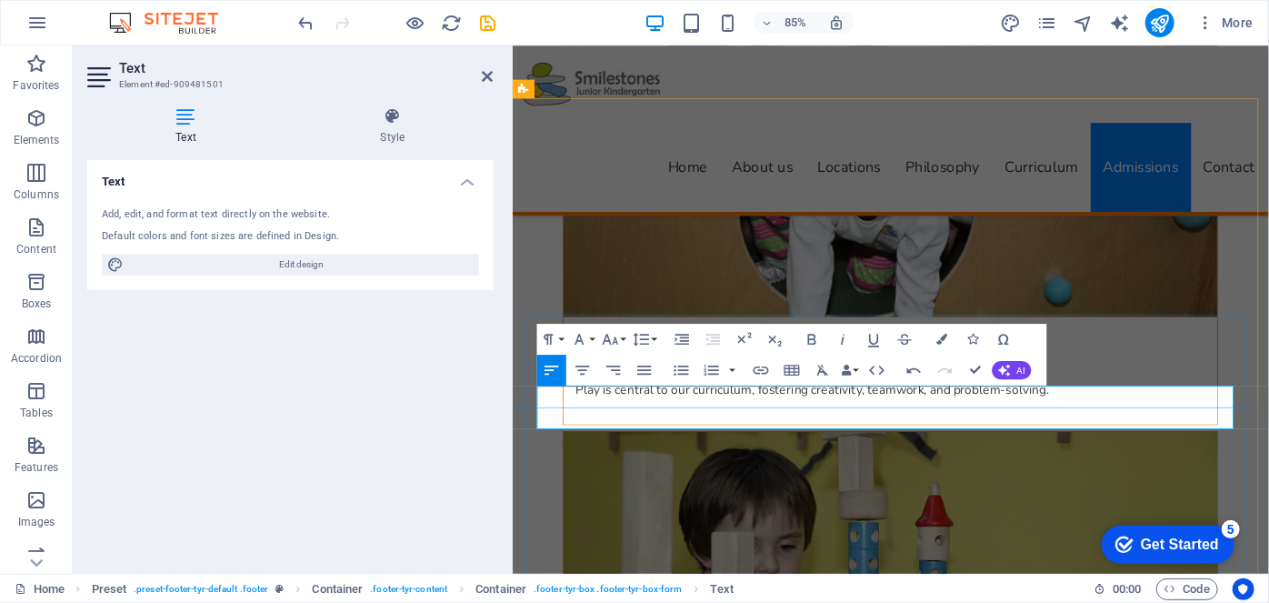
drag, startPoint x: 1124, startPoint y: 452, endPoint x: 1141, endPoint y: 451, distance: 17.3
drag, startPoint x: 1163, startPoint y: 455, endPoint x: 1545, endPoint y: 426, distance: 383.0
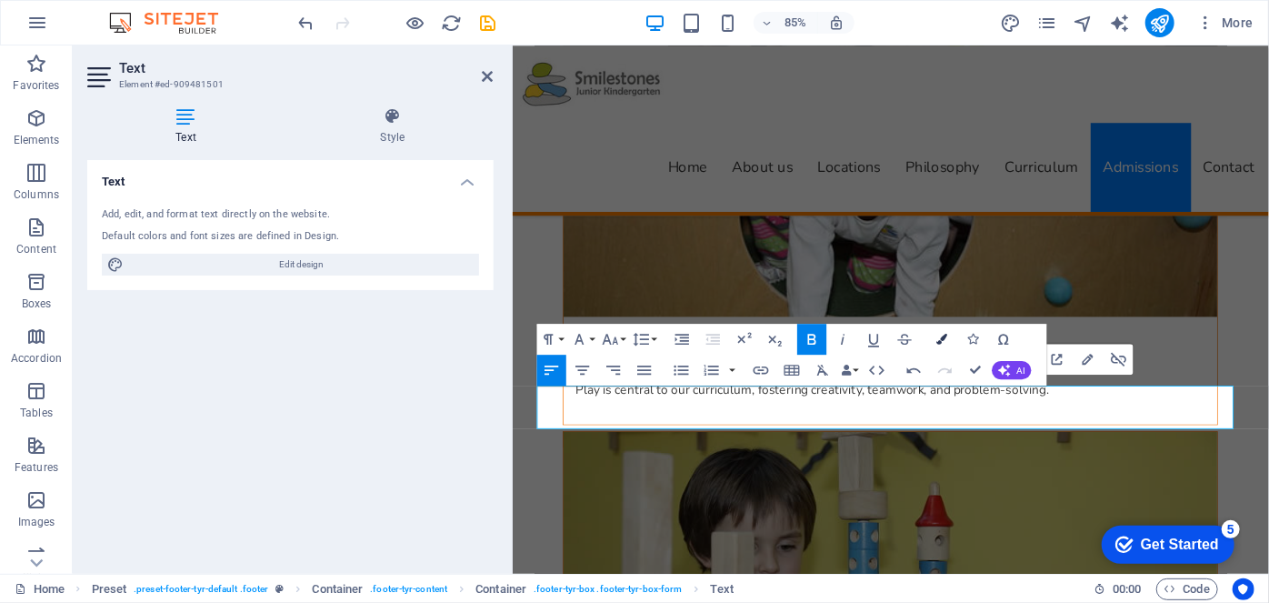
click at [943, 341] on icon "button" at bounding box center [942, 339] width 11 height 11
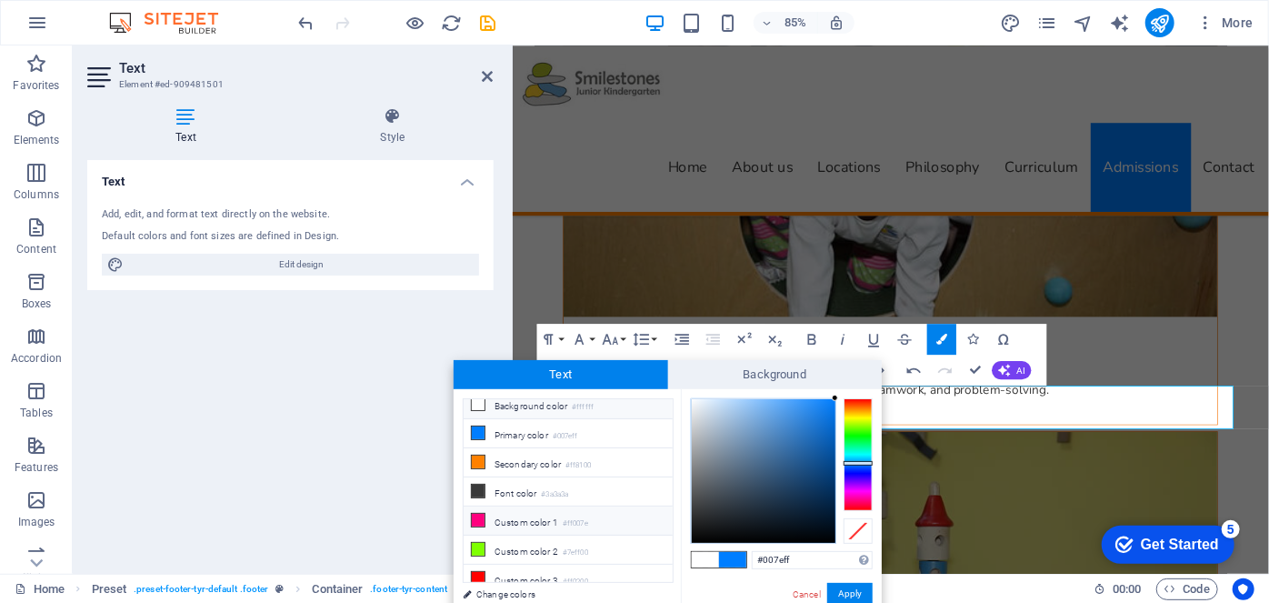
scroll to position [12, 0]
click at [512, 486] on li "Font color #3a3a3a" at bounding box center [568, 489] width 209 height 29
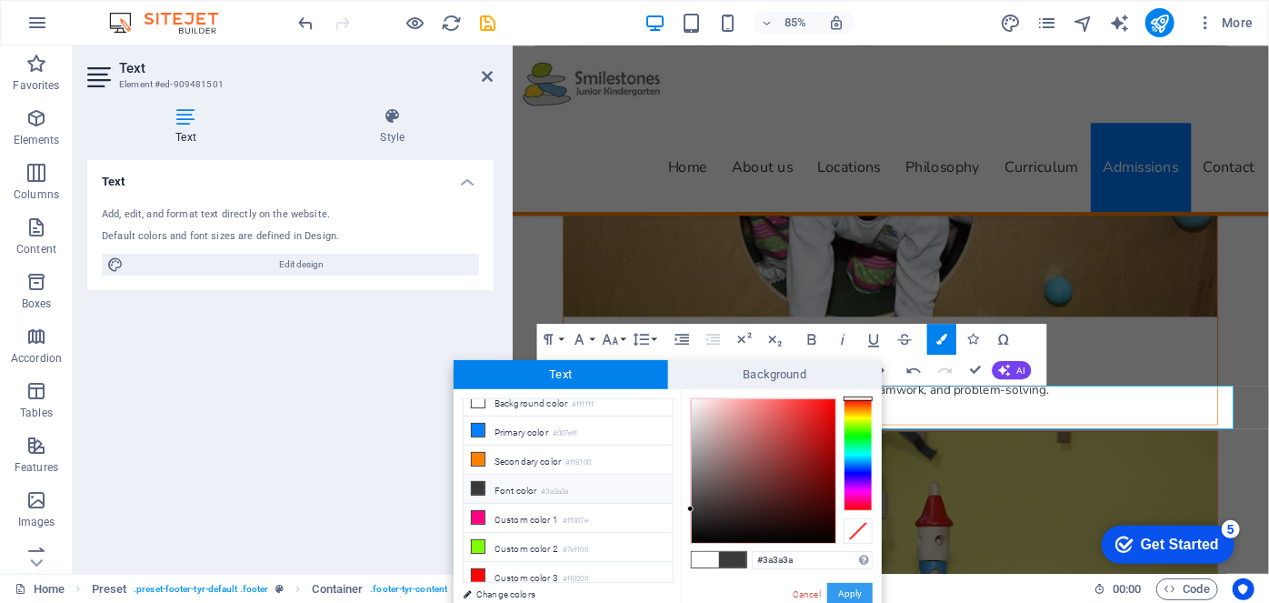
drag, startPoint x: 849, startPoint y: 597, endPoint x: 858, endPoint y: 587, distance: 12.9
click at [851, 595] on button "Apply" at bounding box center [849, 594] width 45 height 22
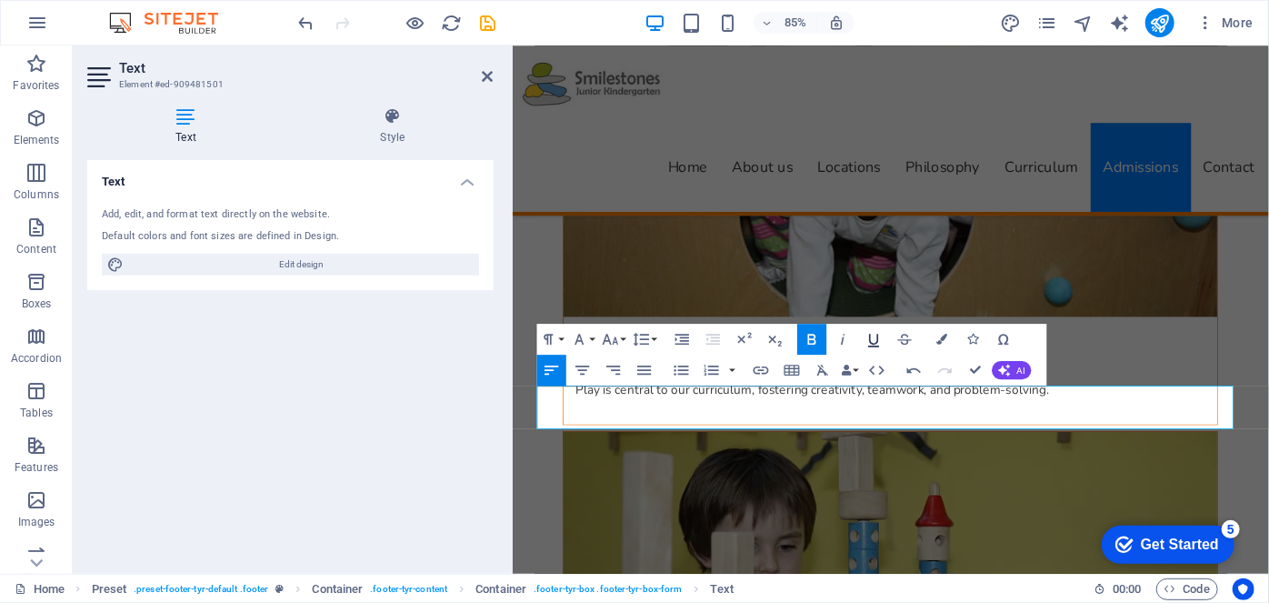
click at [877, 336] on icon "button" at bounding box center [874, 339] width 18 height 18
drag, startPoint x: 1127, startPoint y: 460, endPoint x: 1154, endPoint y: 454, distance: 28.0
drag, startPoint x: 1148, startPoint y: 449, endPoint x: 1191, endPoint y: 455, distance: 43.1
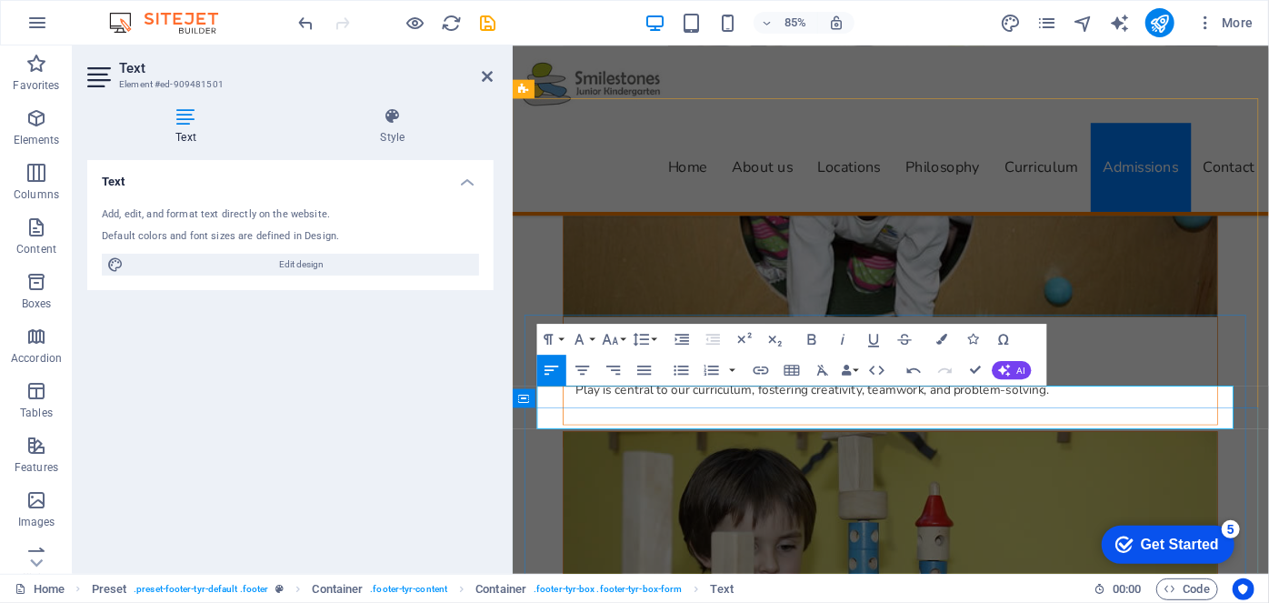
drag, startPoint x: 1155, startPoint y: 453, endPoint x: 1202, endPoint y: 454, distance: 47.3
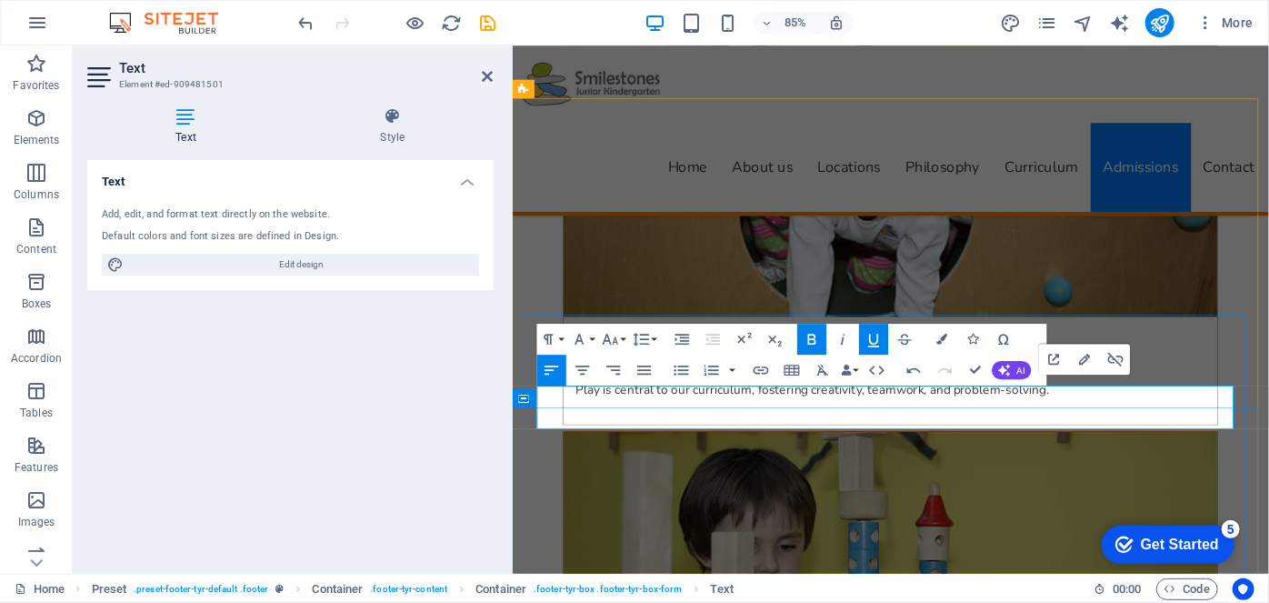
drag, startPoint x: 1149, startPoint y: 457, endPoint x: 1191, endPoint y: 455, distance: 41.9
drag, startPoint x: 1153, startPoint y: 457, endPoint x: 1189, endPoint y: 452, distance: 36.8
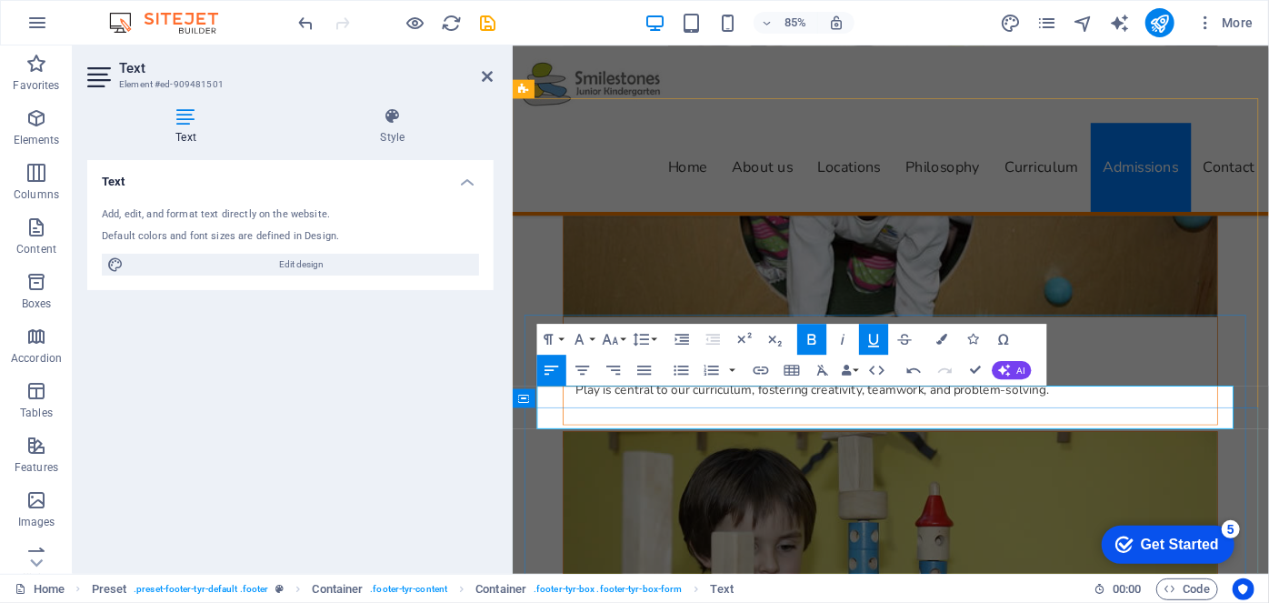
click at [940, 337] on icon "button" at bounding box center [942, 339] width 11 height 11
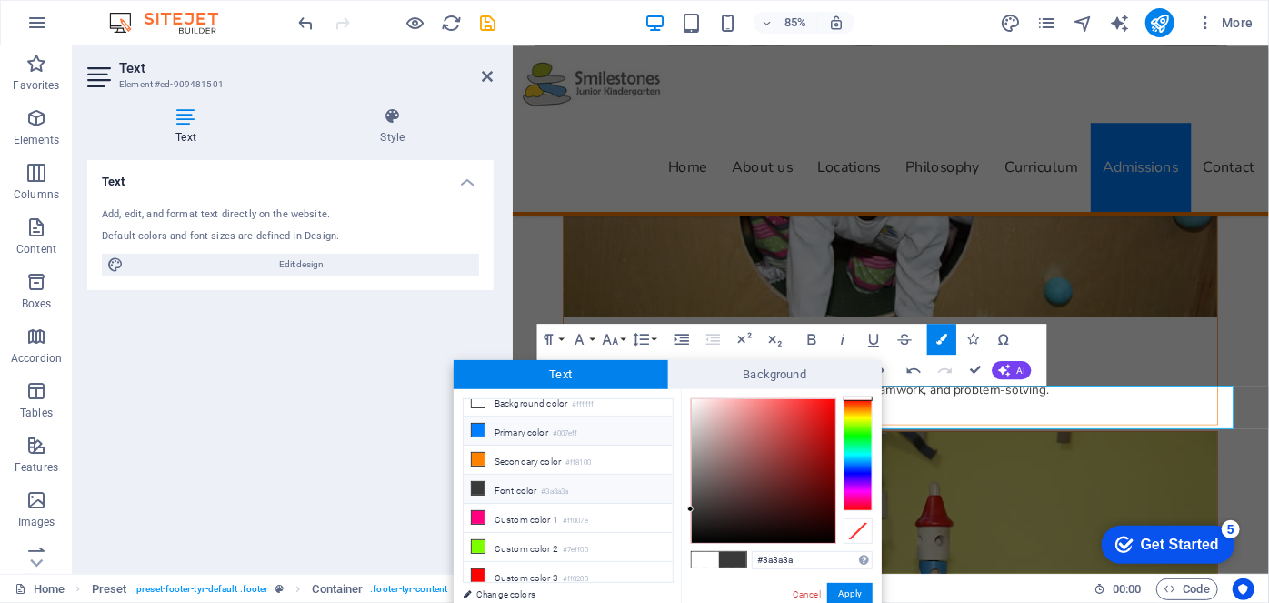
click at [476, 427] on icon at bounding box center [478, 430] width 13 height 13
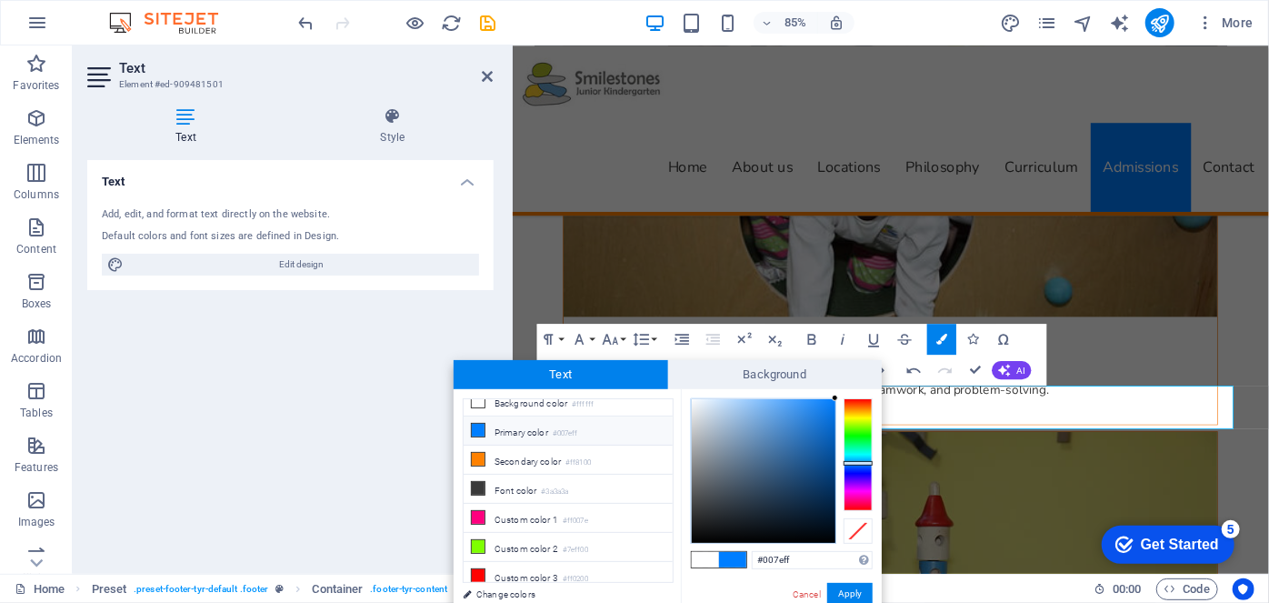
drag, startPoint x: 858, startPoint y: 578, endPoint x: 854, endPoint y: 589, distance: 11.8
click at [853, 591] on button "Apply" at bounding box center [849, 594] width 45 height 22
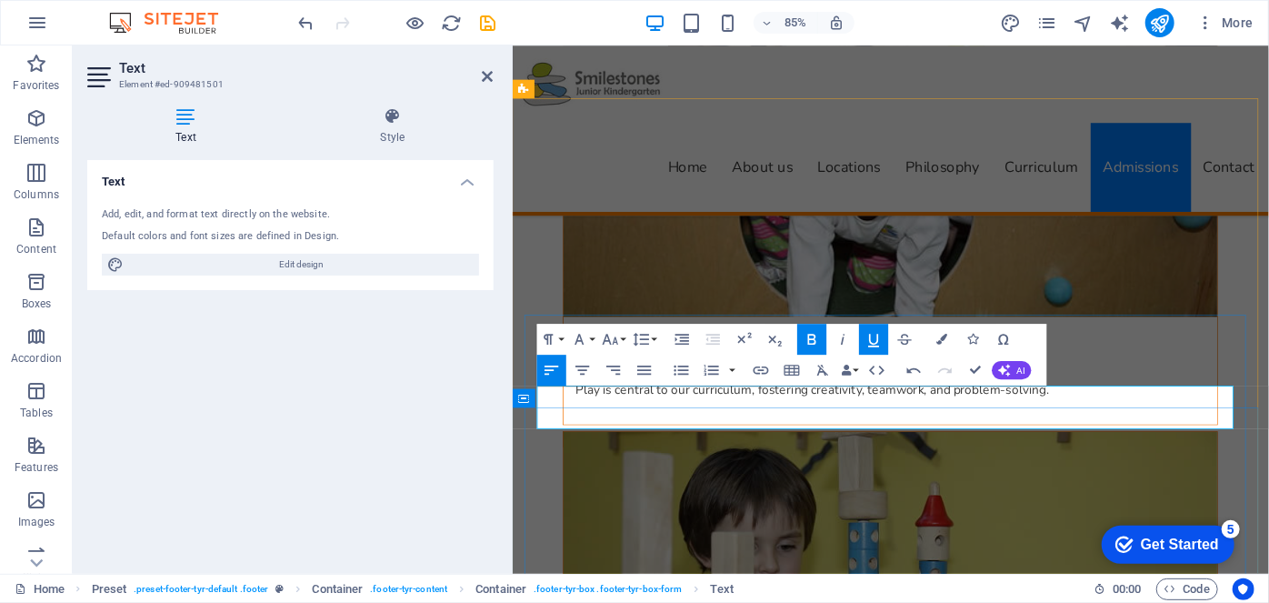
drag, startPoint x: 1153, startPoint y: 455, endPoint x: 1189, endPoint y: 451, distance: 36.6
click at [943, 340] on icon "button" at bounding box center [942, 339] width 11 height 11
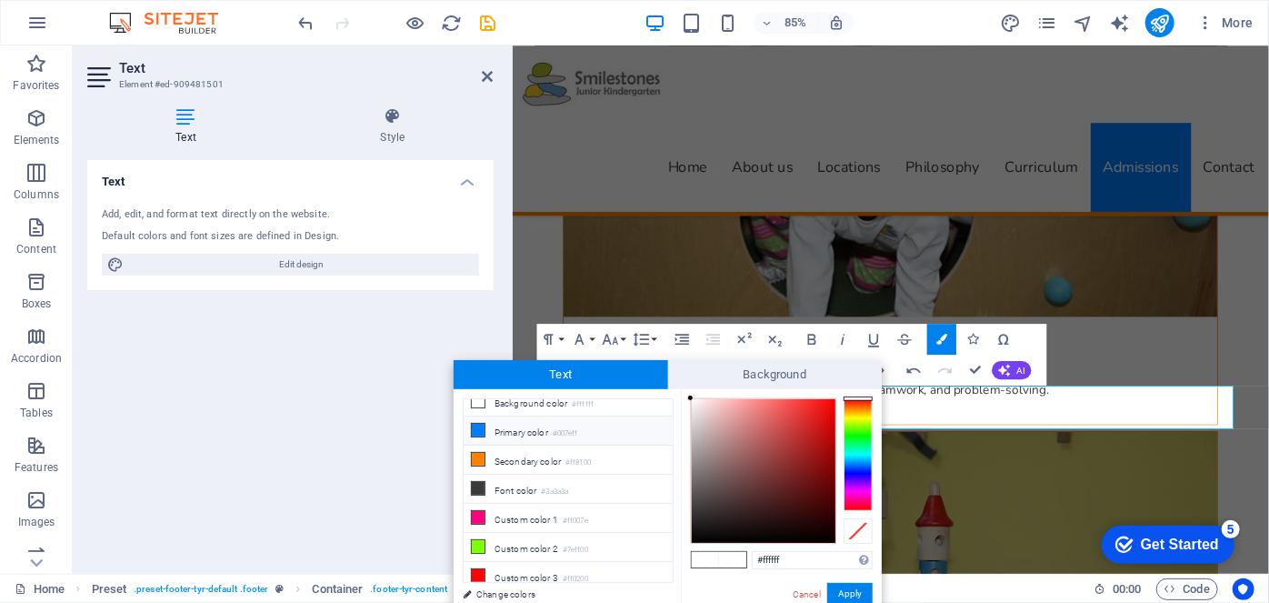
click at [509, 431] on li "Primary color #007eff" at bounding box center [568, 430] width 209 height 29
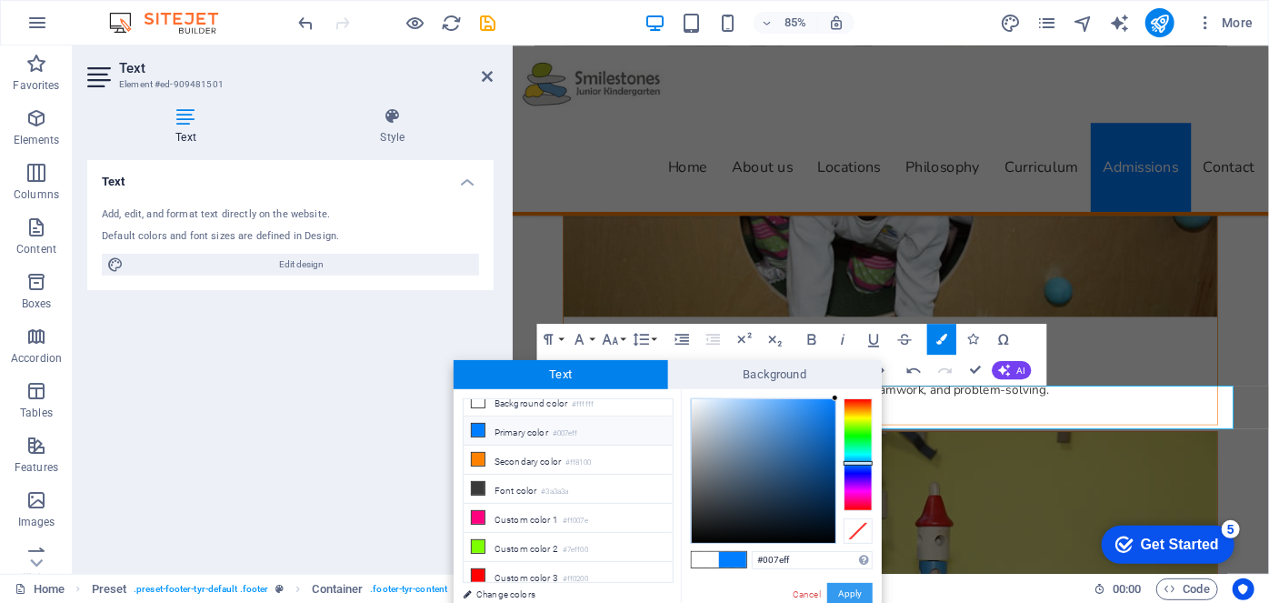
click at [851, 588] on button "Apply" at bounding box center [849, 594] width 45 height 22
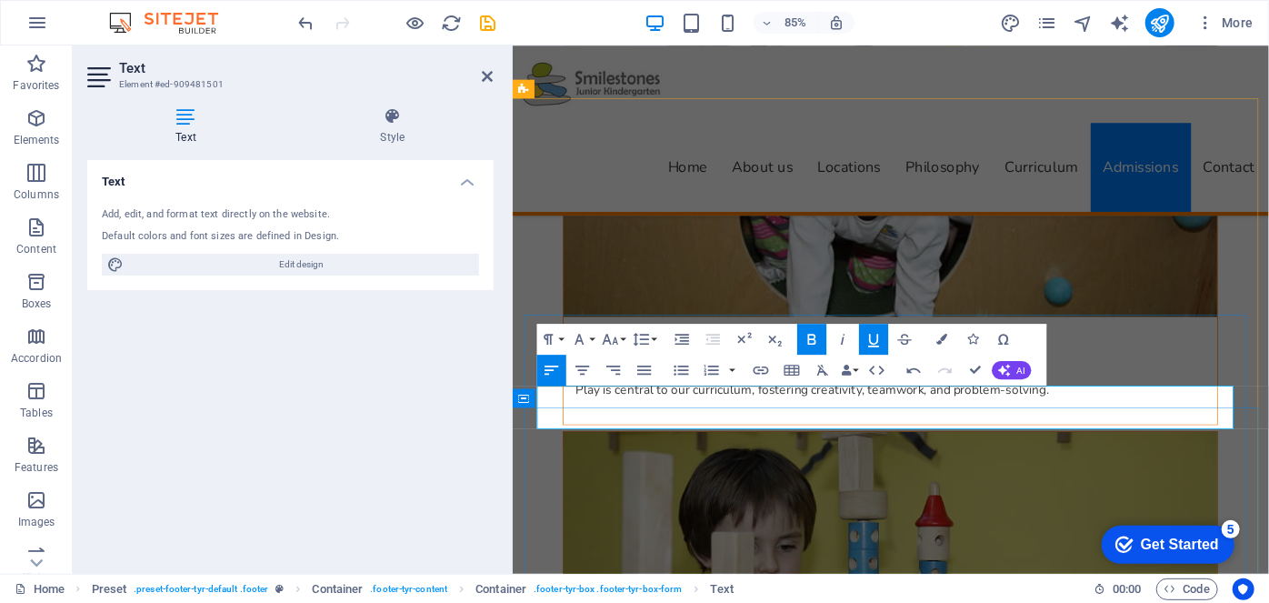
drag, startPoint x: 1148, startPoint y: 448, endPoint x: 1187, endPoint y: 455, distance: 39.6
click at [943, 337] on icon "button" at bounding box center [942, 339] width 11 height 11
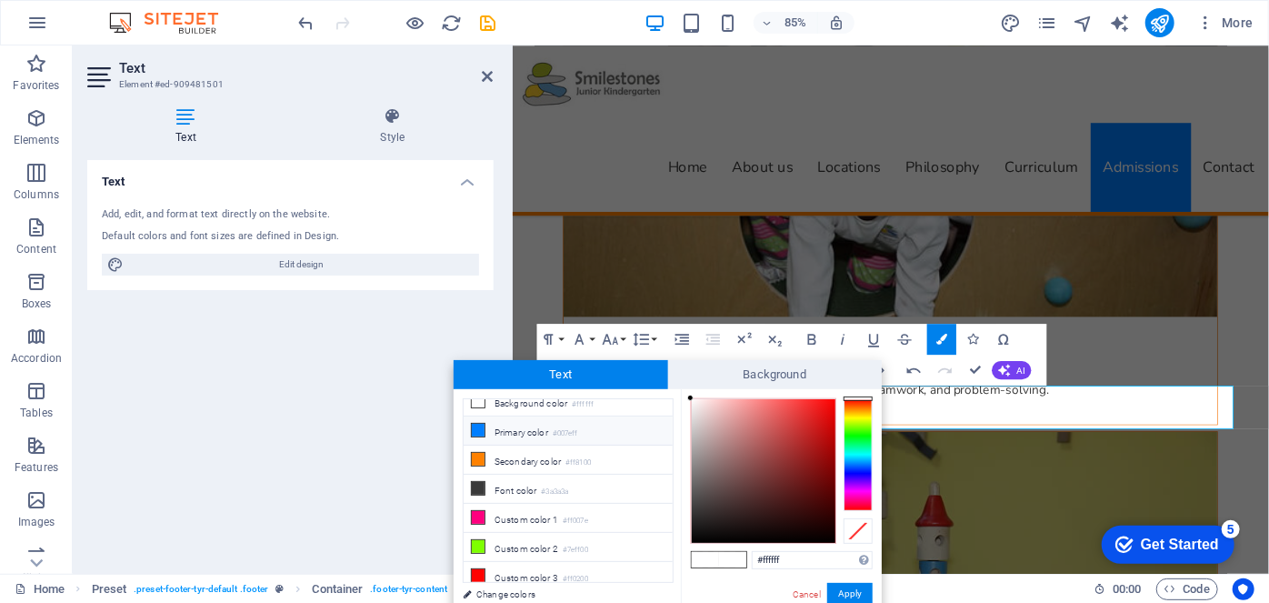
click at [516, 430] on li "Primary color #007eff" at bounding box center [568, 430] width 209 height 29
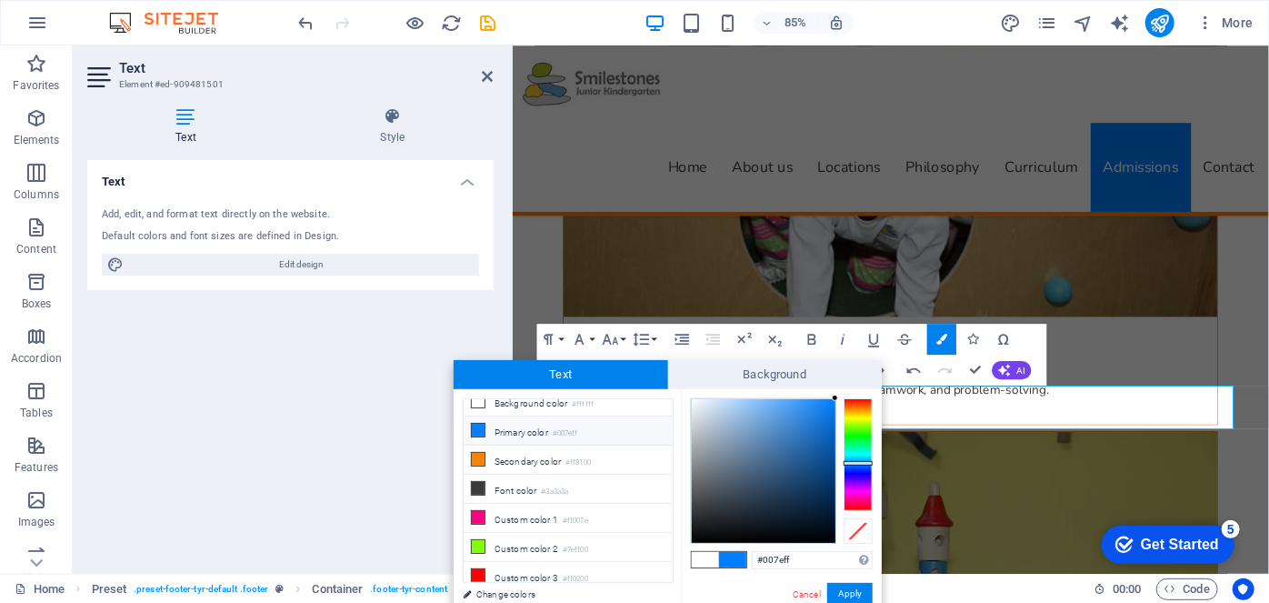
click at [736, 556] on span at bounding box center [732, 559] width 27 height 15
click at [709, 551] on div at bounding box center [719, 559] width 56 height 17
click at [708, 553] on span at bounding box center [705, 559] width 27 height 15
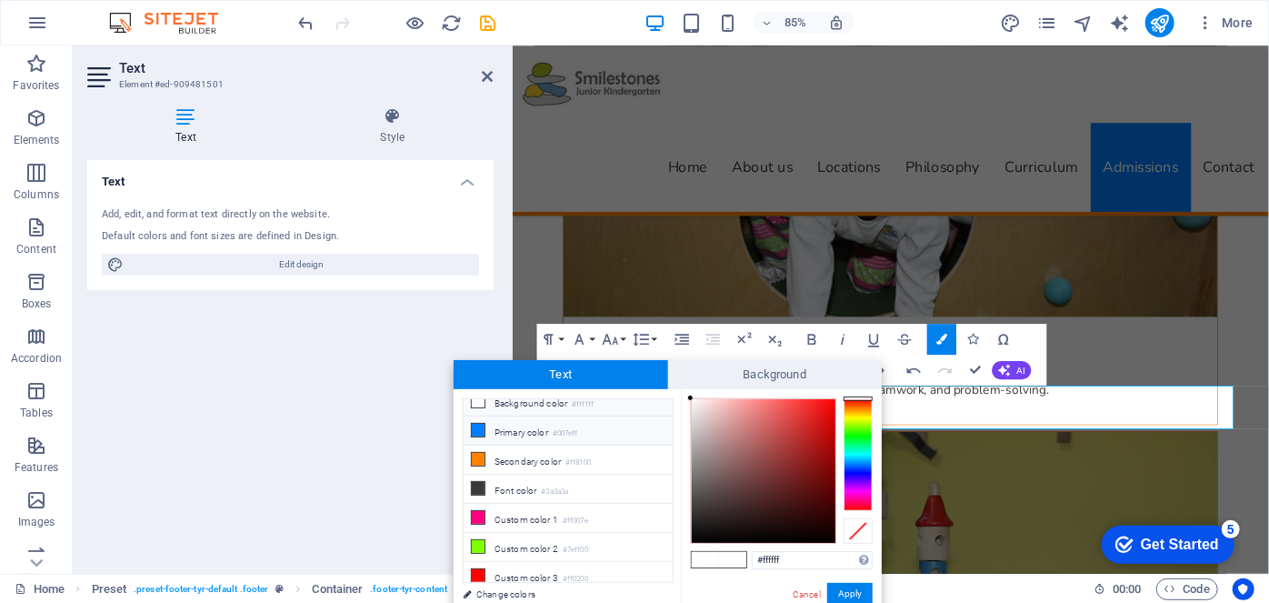
click at [499, 434] on li "Primary color #007eff" at bounding box center [568, 430] width 209 height 29
type input "#007eff"
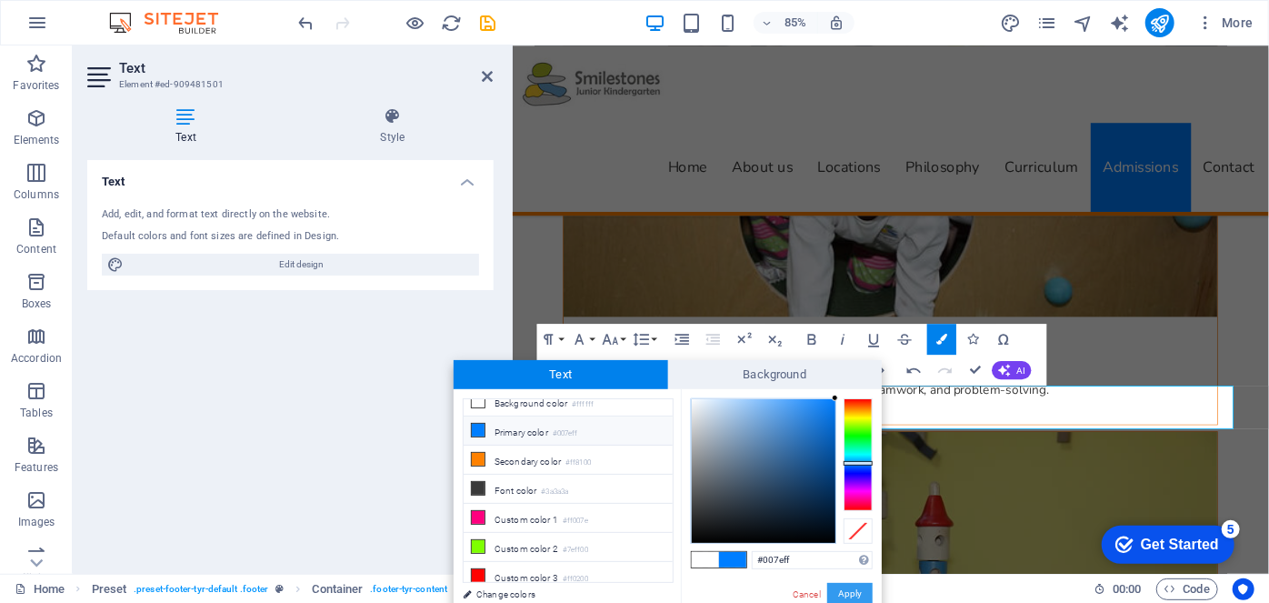
click at [851, 587] on button "Apply" at bounding box center [849, 594] width 45 height 22
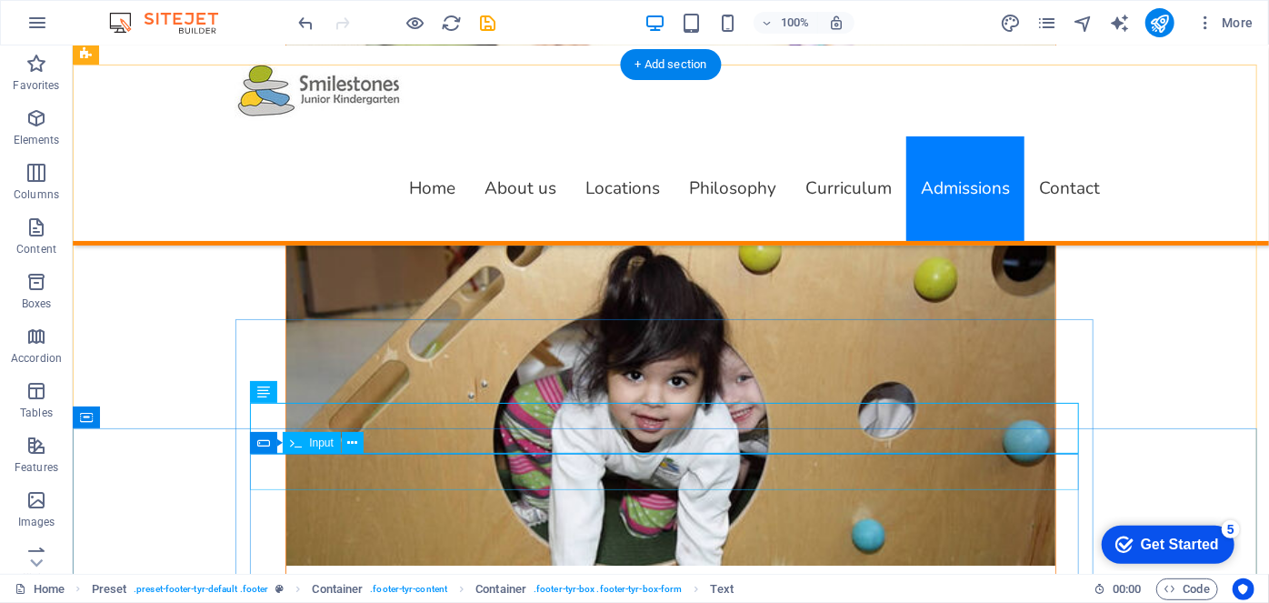
scroll to position [10033, 0]
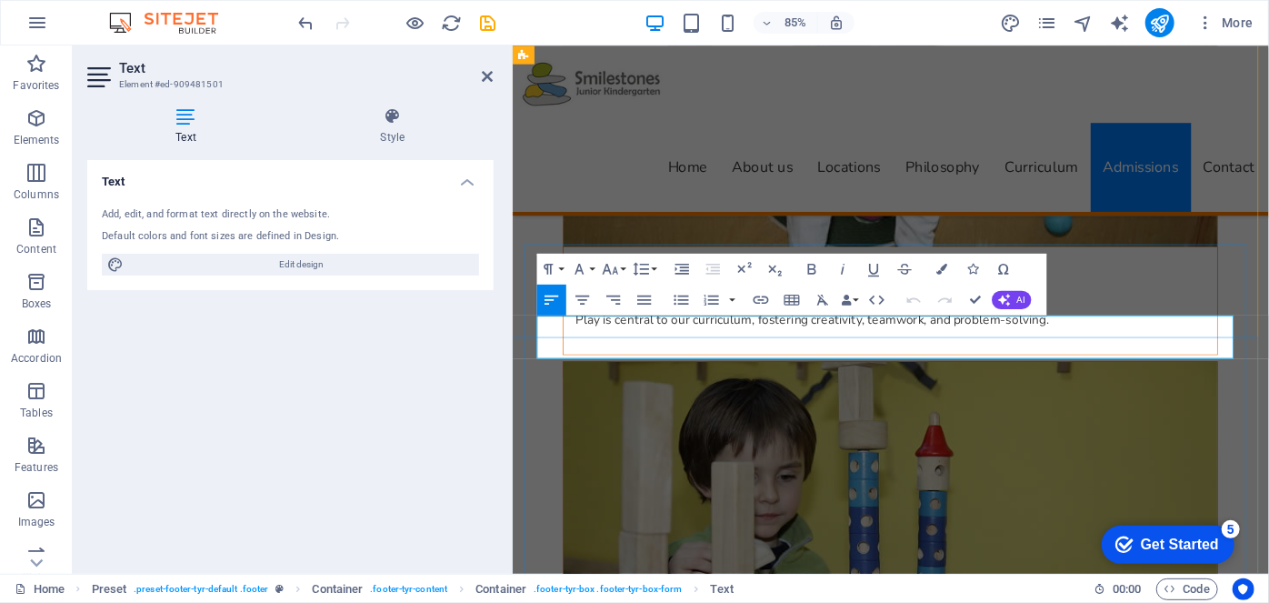
drag, startPoint x: 1159, startPoint y: 371, endPoint x: 1197, endPoint y: 369, distance: 37.3
click at [938, 268] on icon "button" at bounding box center [942, 269] width 11 height 11
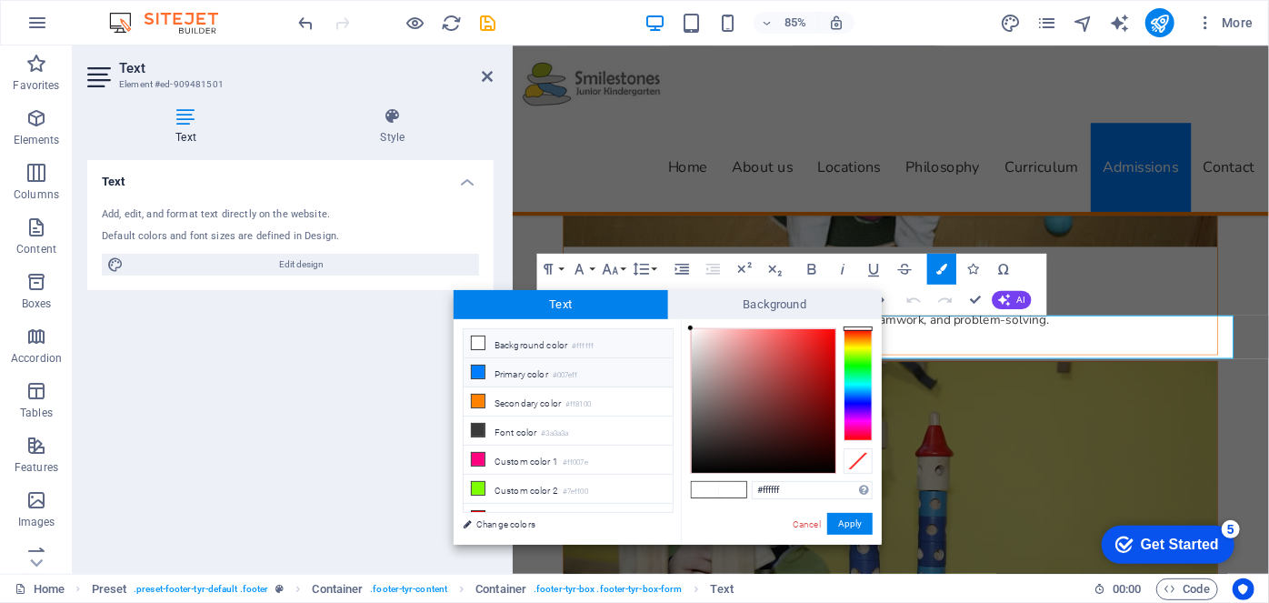
click at [486, 368] on li "Primary color #007eff" at bounding box center [568, 372] width 209 height 29
type input "#007eff"
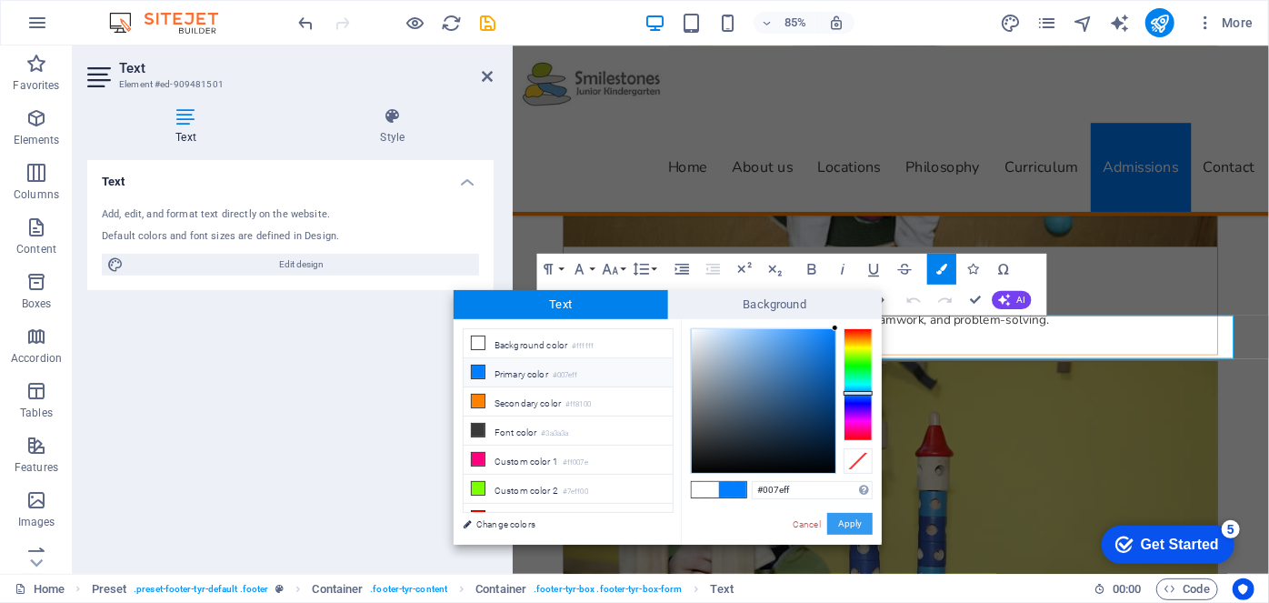
click at [848, 516] on button "Apply" at bounding box center [849, 524] width 45 height 22
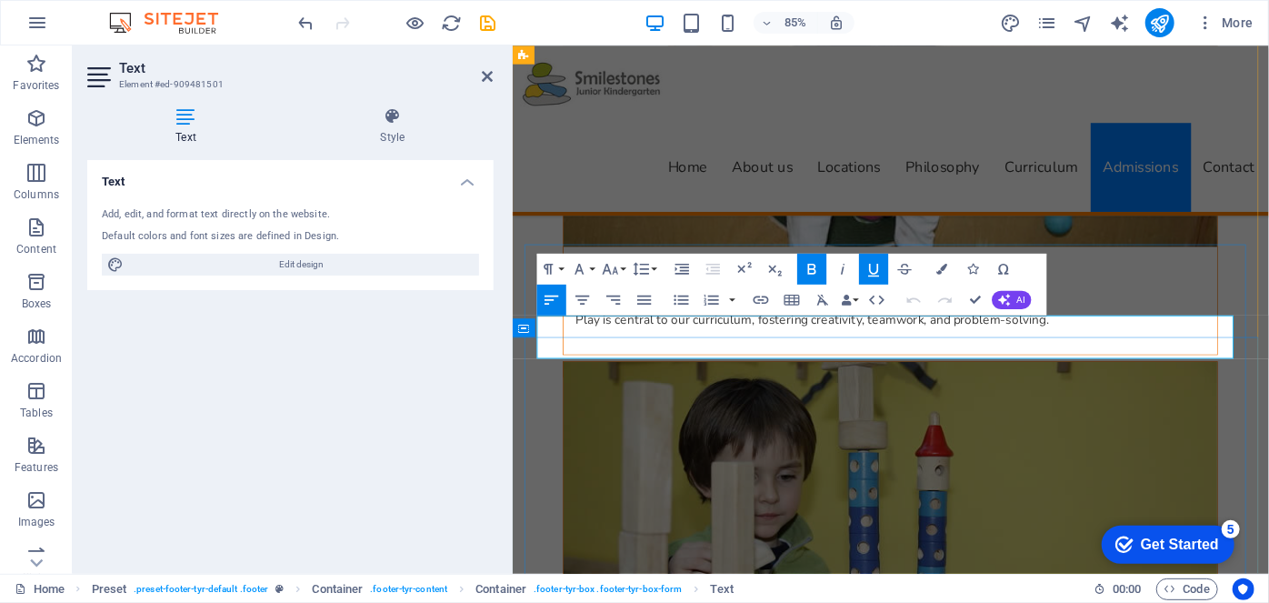
drag, startPoint x: 1166, startPoint y: 374, endPoint x: 1198, endPoint y: 374, distance: 31.8
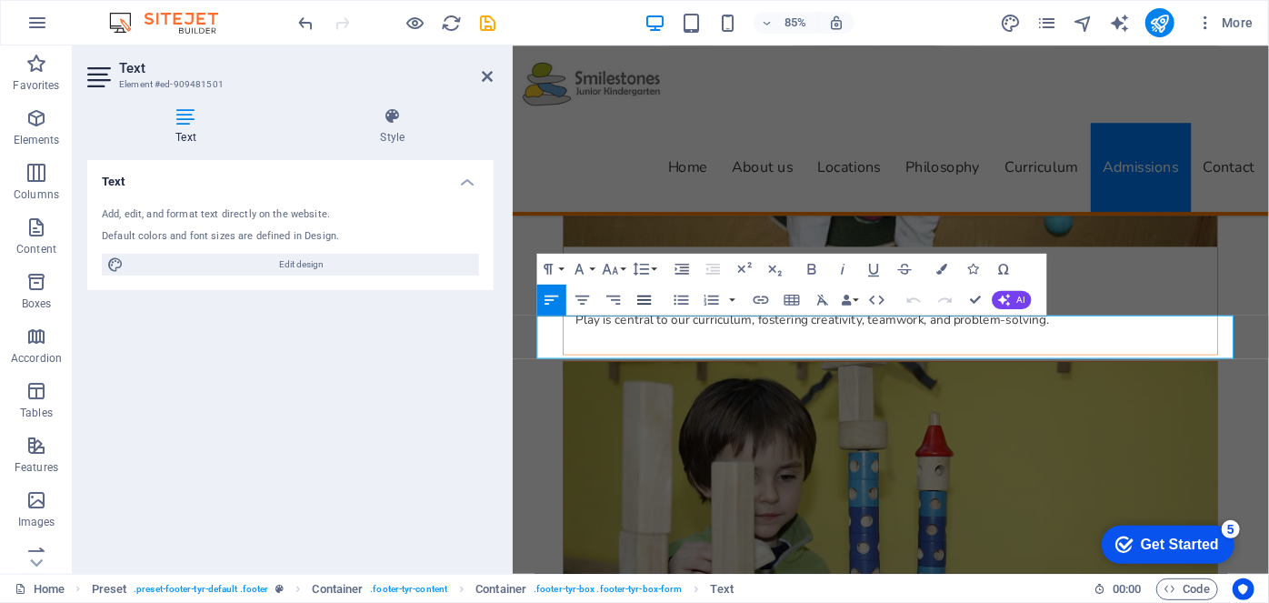
click at [646, 297] on icon "button" at bounding box center [645, 299] width 18 height 18
click at [582, 296] on icon "button" at bounding box center [583, 299] width 18 height 18
click at [559, 296] on icon "button" at bounding box center [552, 299] width 18 height 18
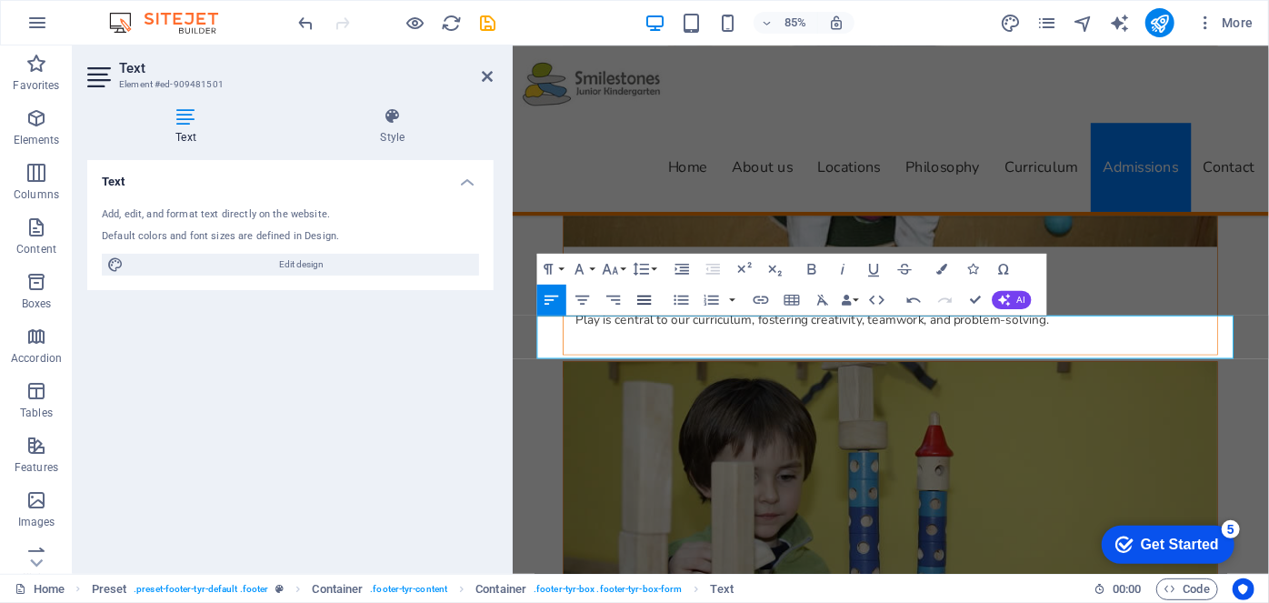
click at [643, 298] on icon "button" at bounding box center [644, 299] width 14 height 9
click at [550, 302] on icon "button" at bounding box center [552, 299] width 18 height 18
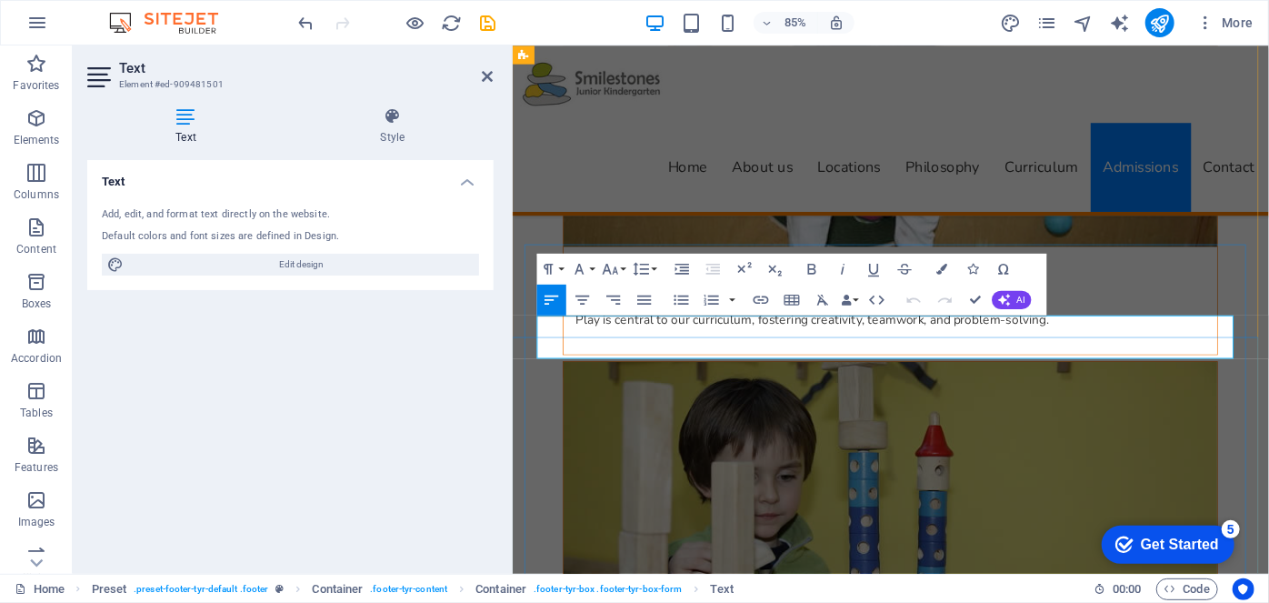
drag, startPoint x: 1157, startPoint y: 376, endPoint x: 1195, endPoint y: 373, distance: 38.4
click at [947, 269] on icon "button" at bounding box center [942, 269] width 11 height 11
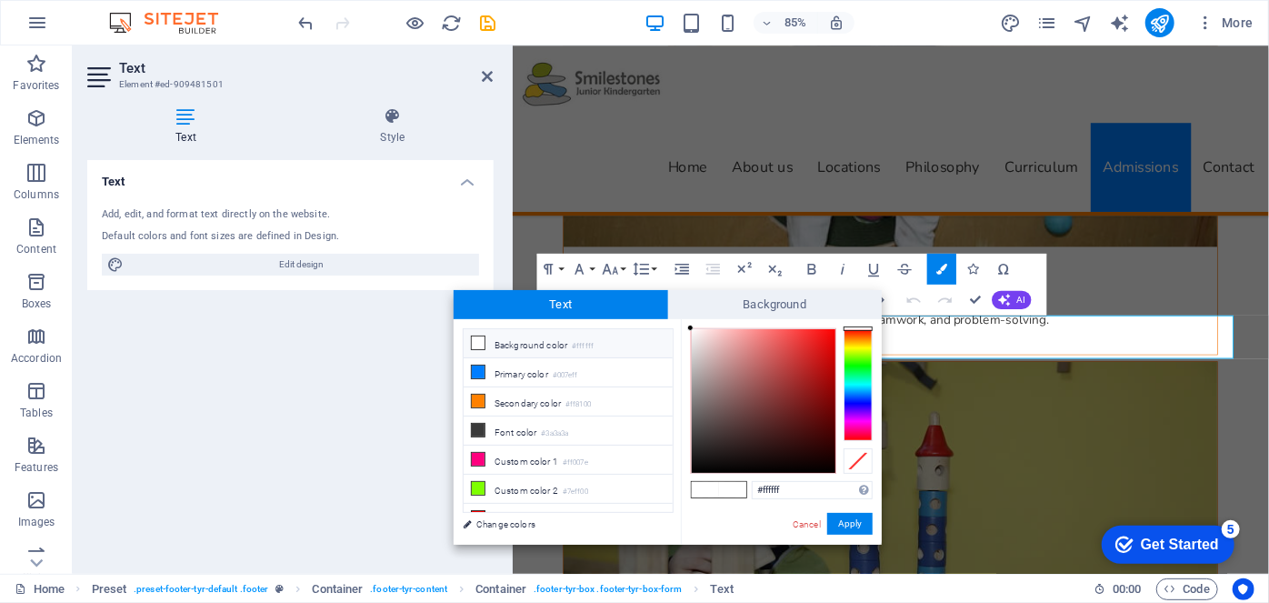
click at [518, 342] on li "Background color #ffffff" at bounding box center [568, 343] width 209 height 29
click at [517, 333] on li "Background color #ffffff" at bounding box center [568, 343] width 209 height 29
click at [514, 341] on li "Background color #ffffff" at bounding box center [568, 343] width 209 height 29
click at [843, 516] on button "Apply" at bounding box center [849, 524] width 45 height 22
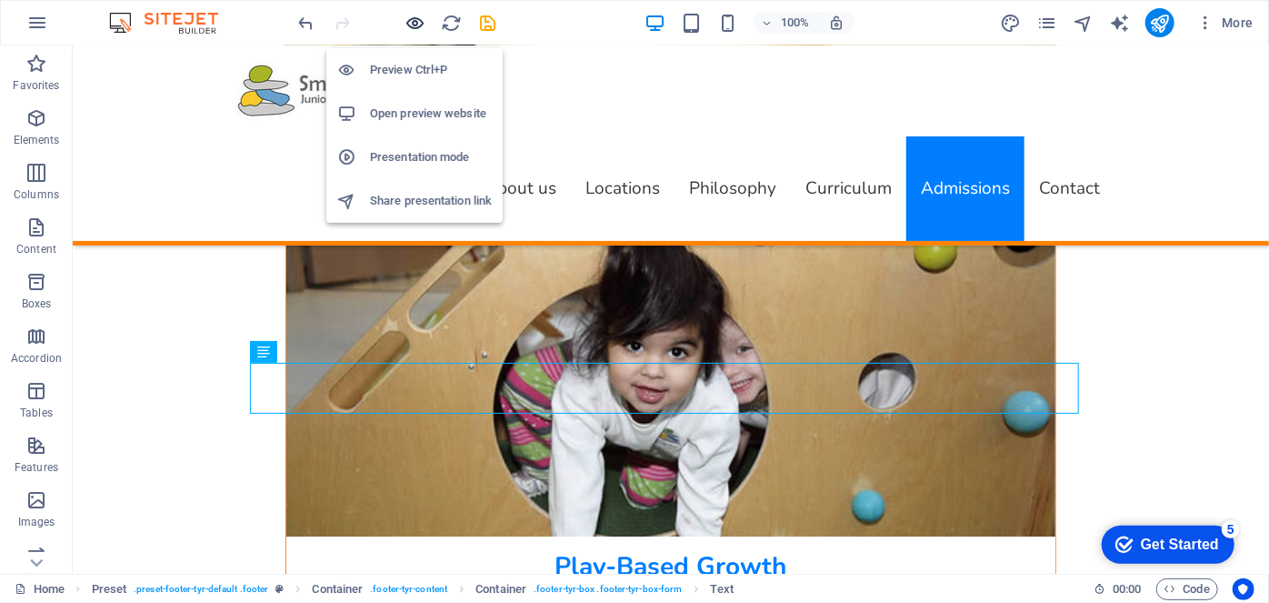
click at [416, 15] on icon "button" at bounding box center [416, 23] width 21 height 21
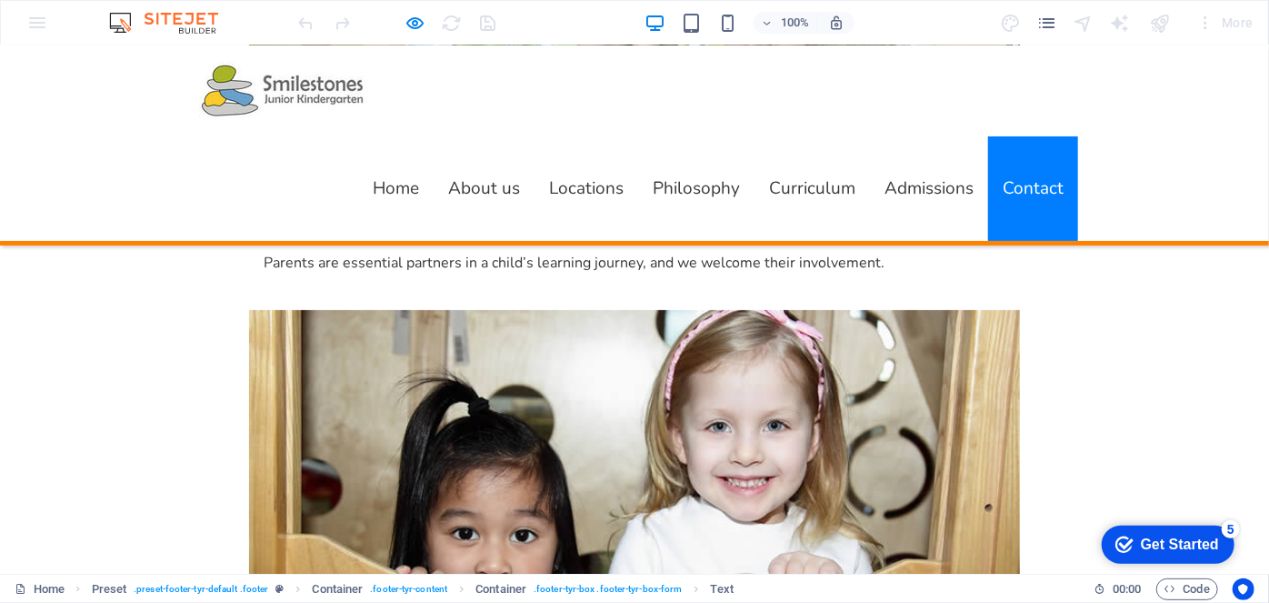
scroll to position [6900, 0]
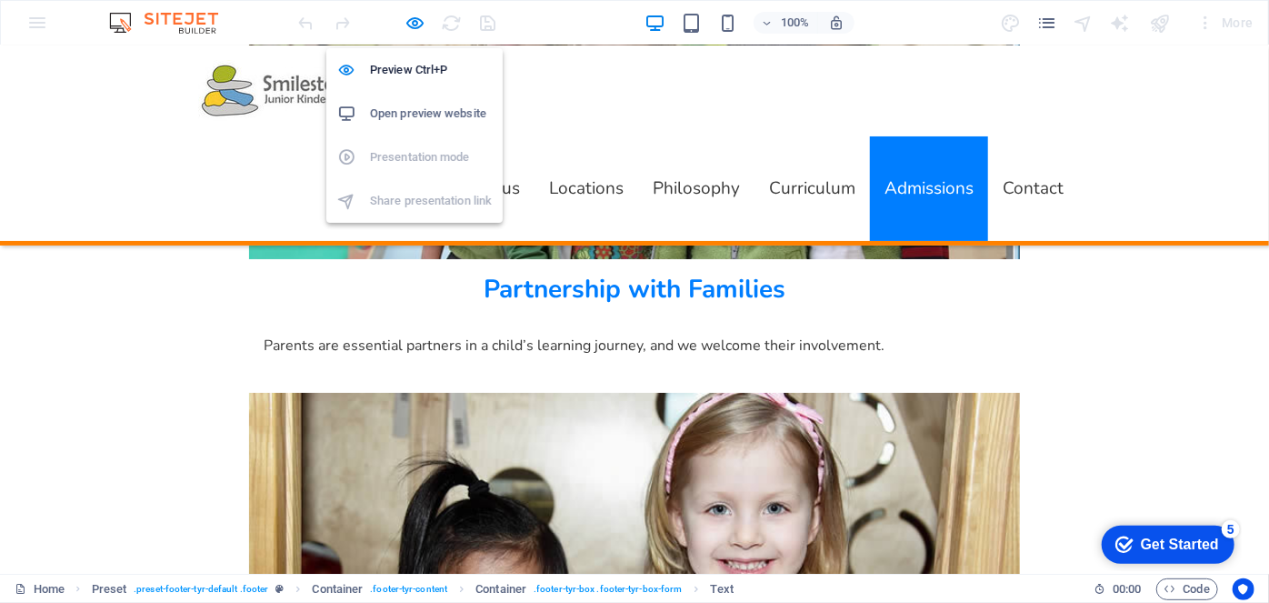
drag, startPoint x: 415, startPoint y: 17, endPoint x: 442, endPoint y: 25, distance: 28.2
click at [415, 17] on icon "button" at bounding box center [416, 23] width 21 height 21
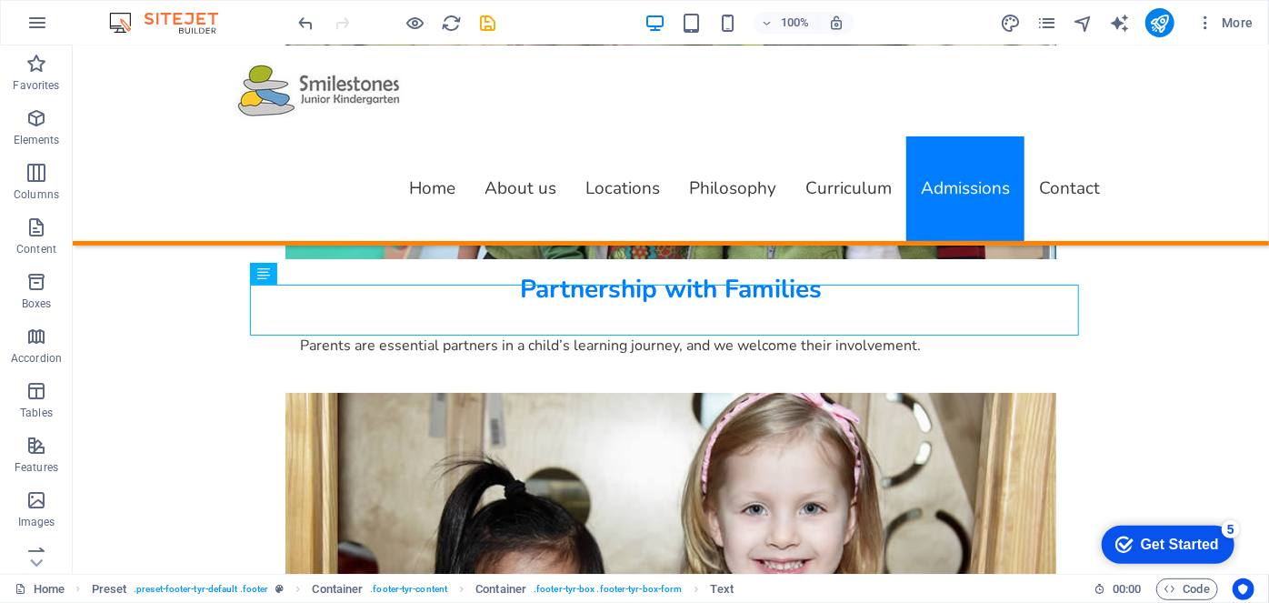
scroll to position [10112, 0]
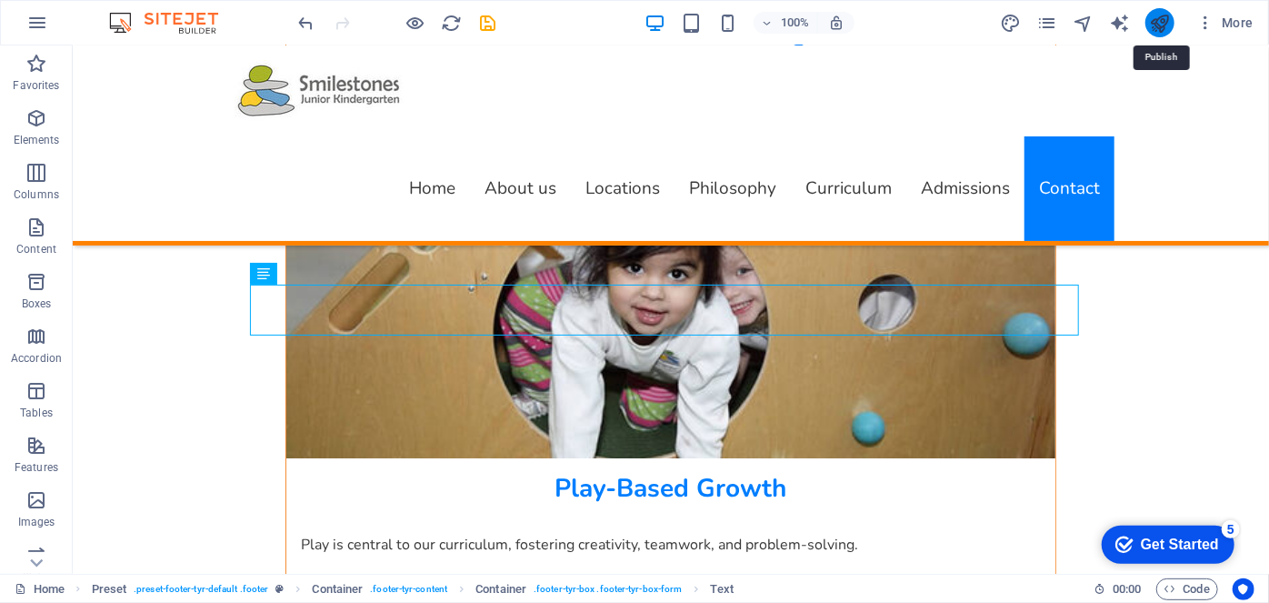
click at [1161, 20] on icon "publish" at bounding box center [1159, 23] width 21 height 21
